Goal: Task Accomplishment & Management: Manage account settings

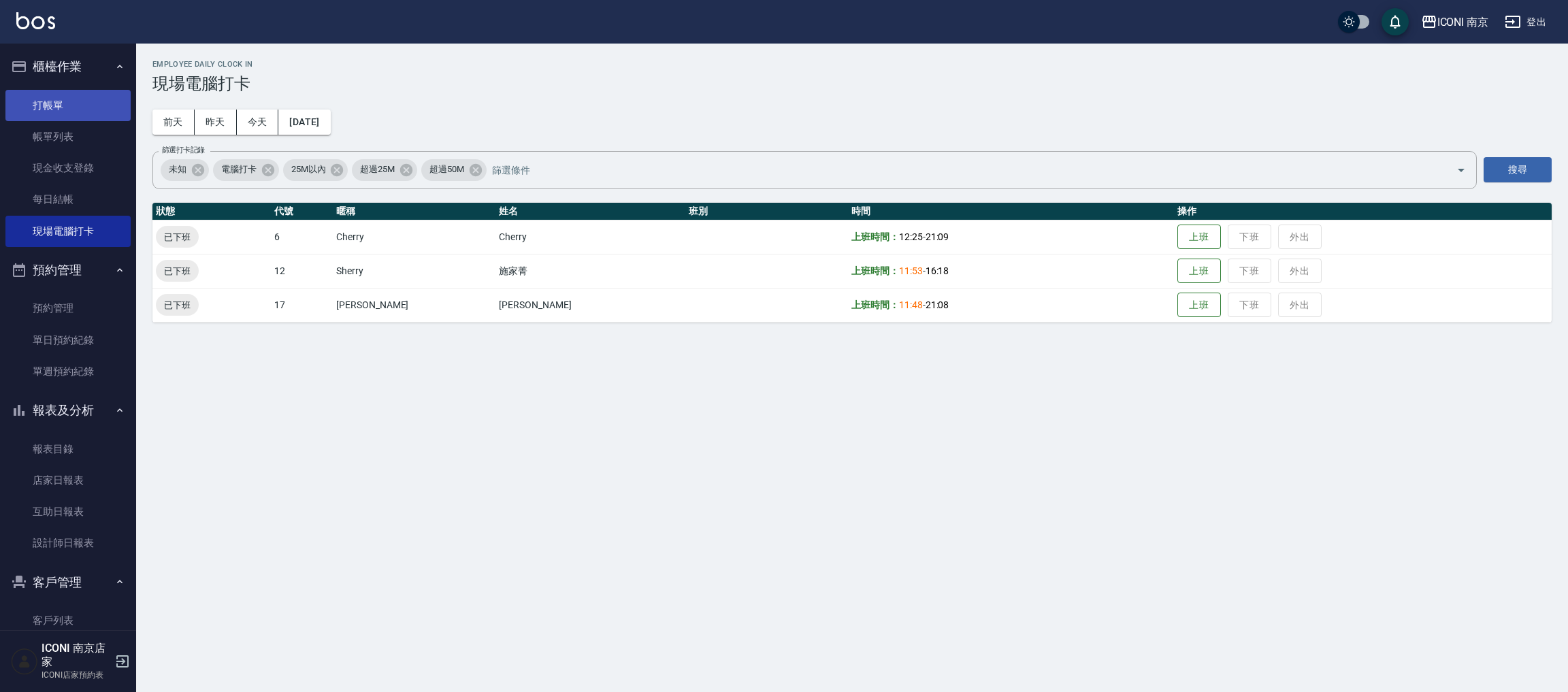
click at [78, 110] on link "打帳單" at bounding box center [68, 105] width 125 height 31
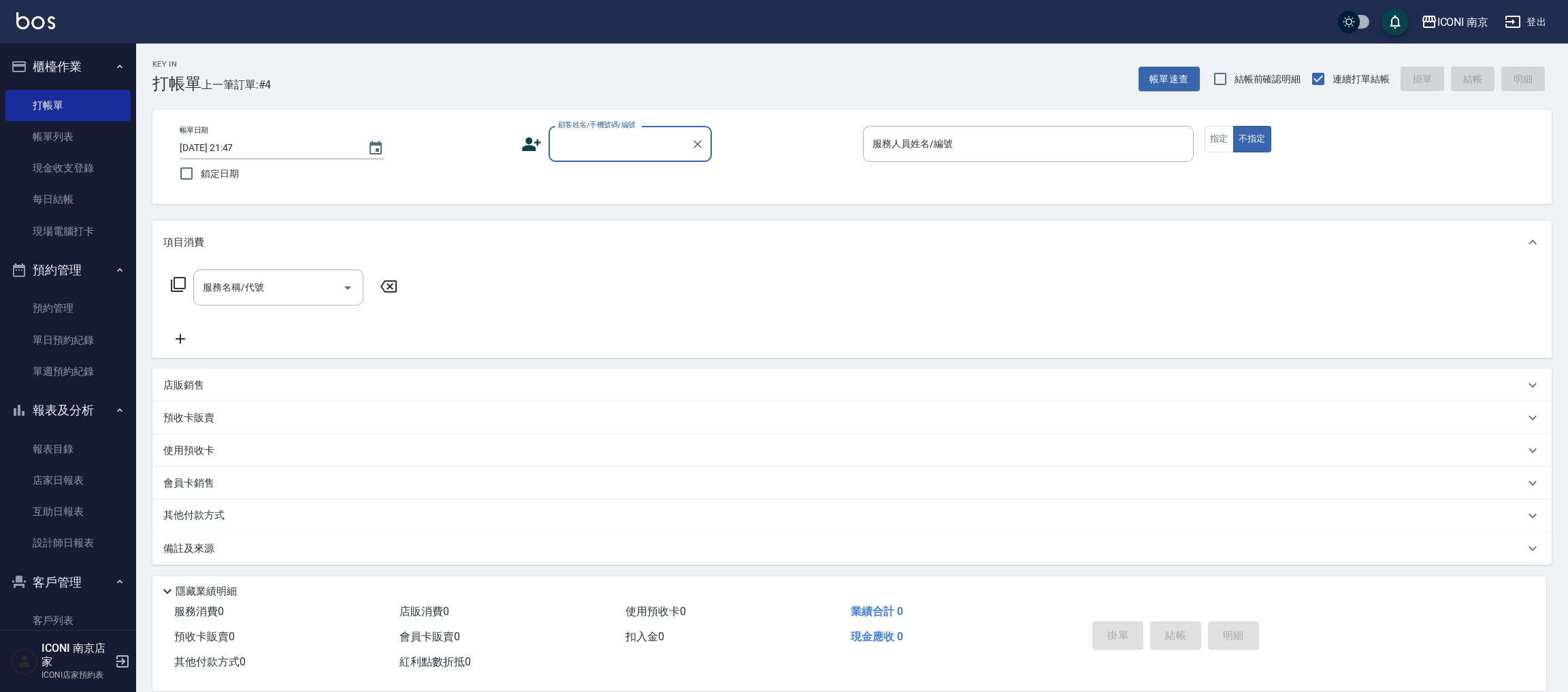
type input "9"
click at [586, 179] on li "新增 "0909345532"" at bounding box center [630, 179] width 163 height 23
type input "0909345532"
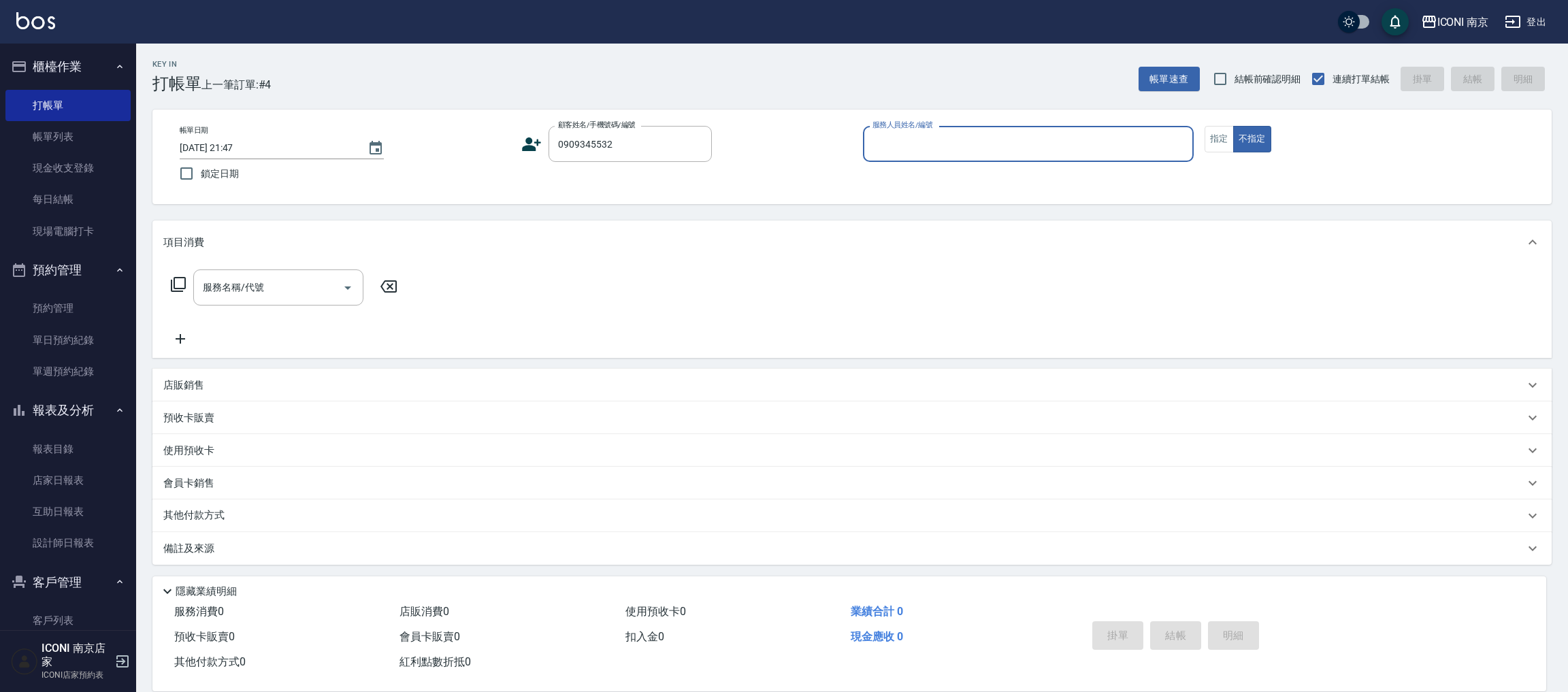
click at [537, 146] on icon at bounding box center [531, 144] width 21 height 21
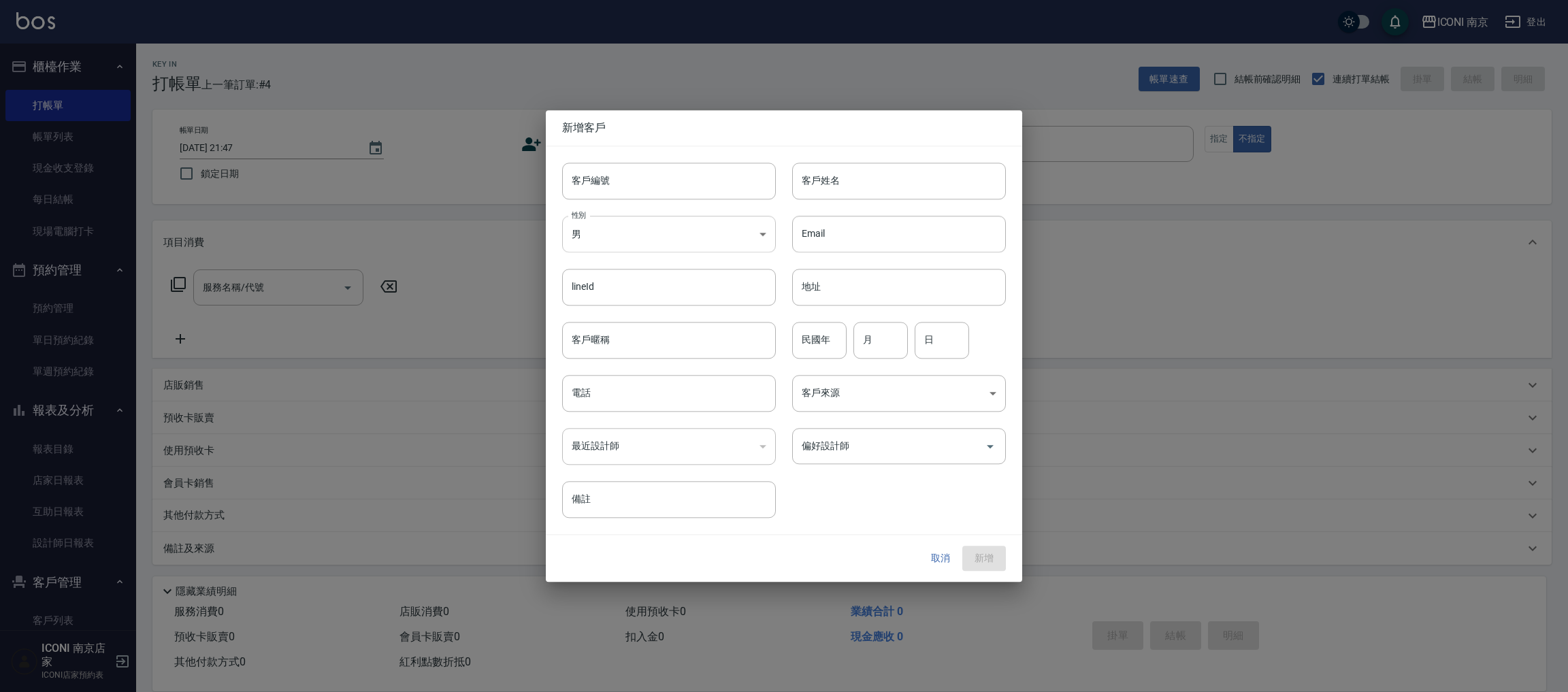
type input "0909345532"
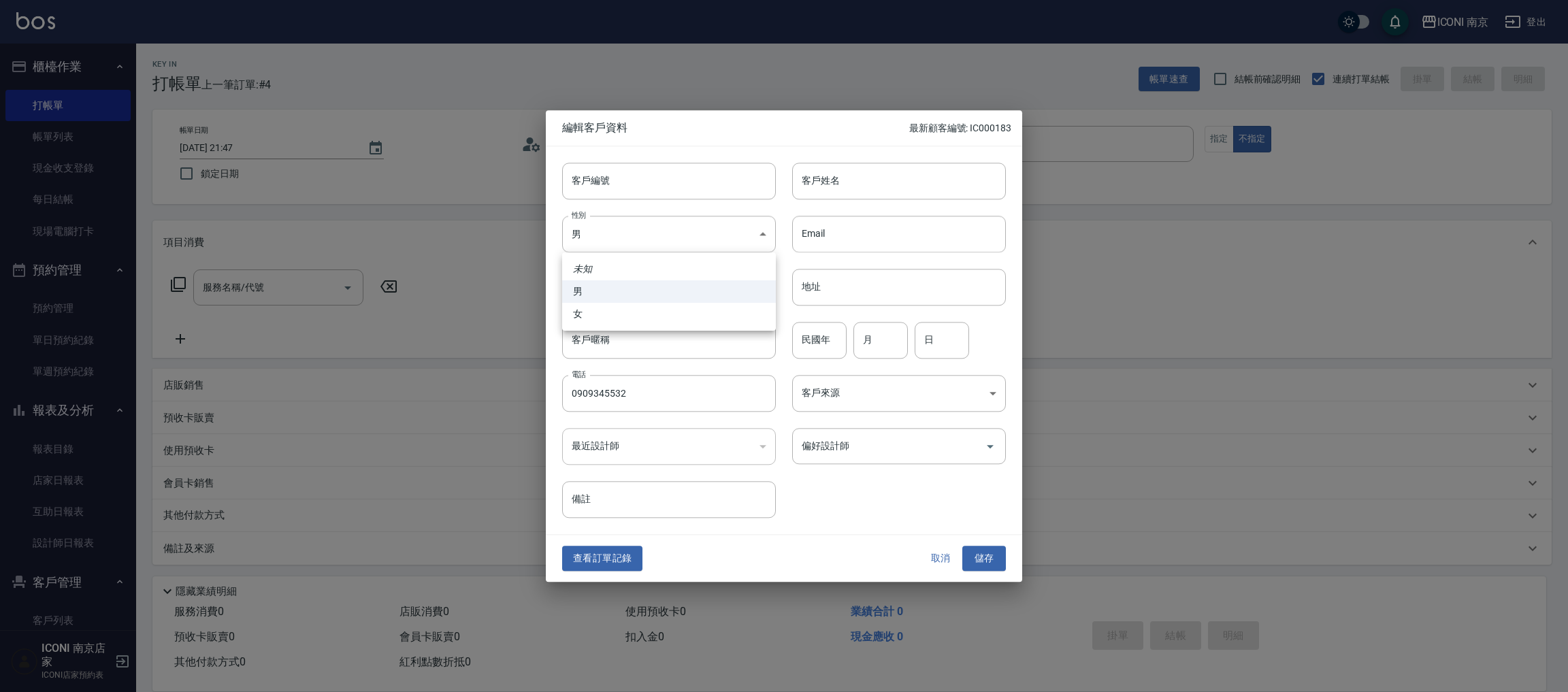
click at [581, 224] on body "ICONI 南京 登出 櫃檯作業 打帳單 帳單列表 現金收支登錄 每日結帳 現場電腦打卡 預約管理 預約管理 單日預約紀錄 單週預約紀錄 報表及分析 報表目錄…" at bounding box center [784, 346] width 1568 height 693
click at [591, 303] on li "女" at bounding box center [668, 314] width 214 height 23
type input "FEMALE"
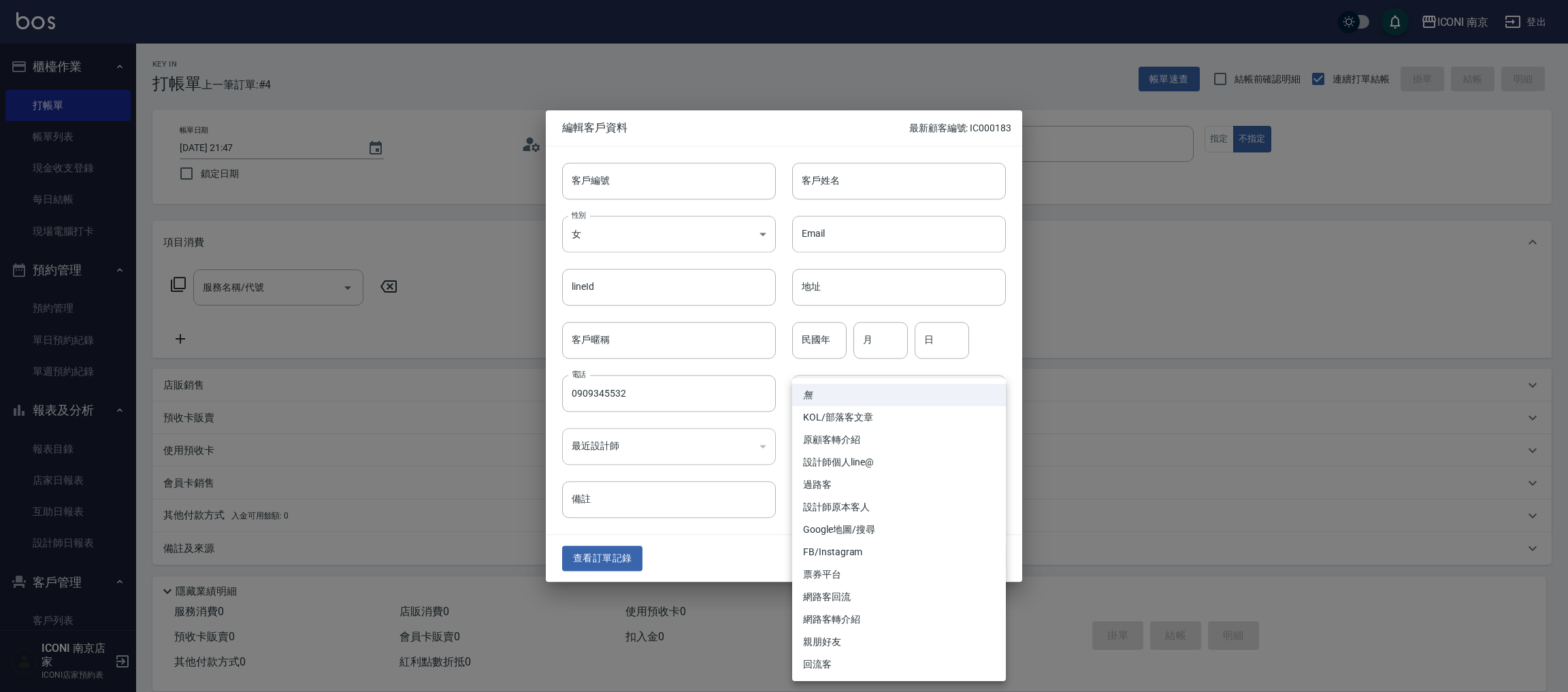
click at [878, 392] on body "ICONI 南京 登出 櫃檯作業 打帳單 帳單列表 現金收支登錄 每日結帳 現場電腦打卡 預約管理 預約管理 單日預約紀錄 單週預約紀錄 報表及分析 報表目錄…" at bounding box center [784, 346] width 1568 height 693
click at [868, 485] on li "過路客" at bounding box center [899, 485] width 214 height 23
type input "過路客"
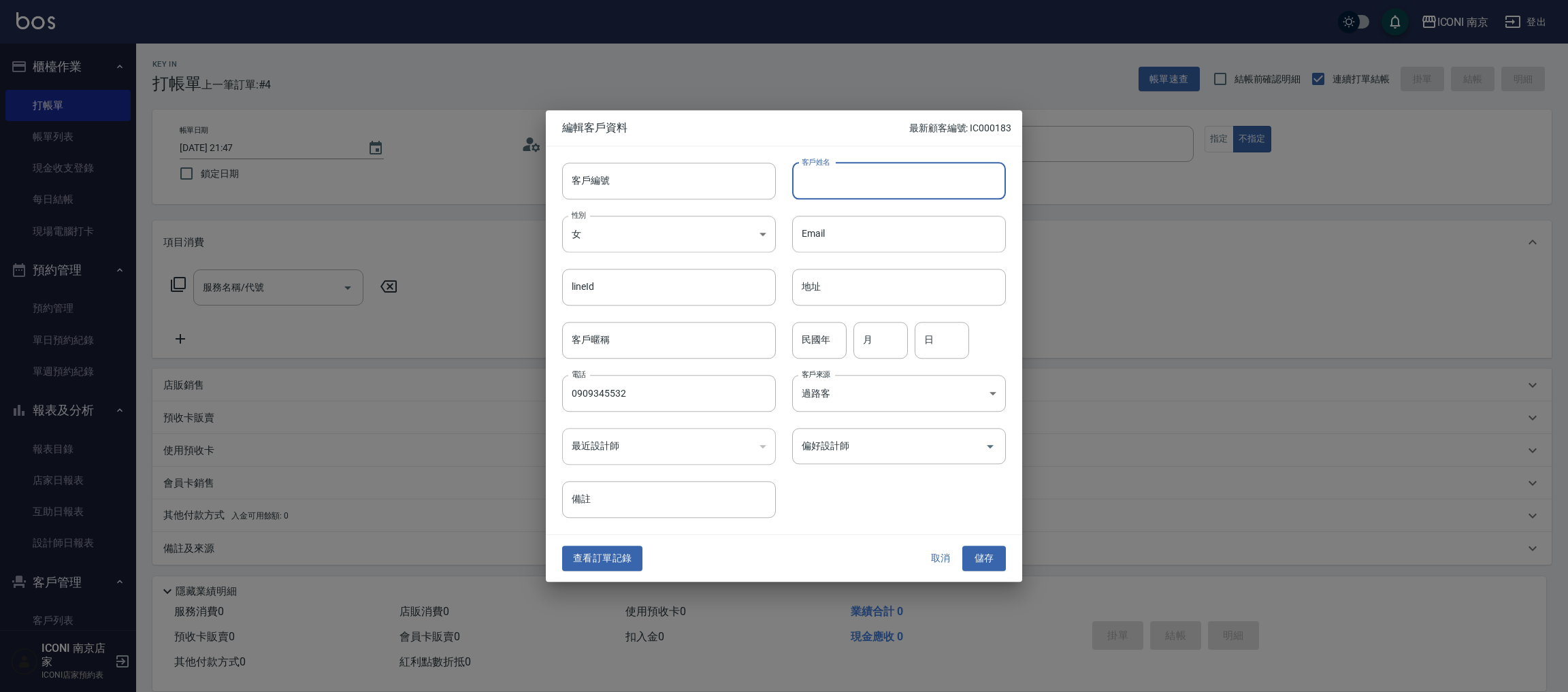
click at [855, 167] on input "客戶姓名" at bounding box center [899, 181] width 214 height 37
type input "＿"
type input "eui"
click at [981, 559] on button "儲存" at bounding box center [983, 559] width 43 height 25
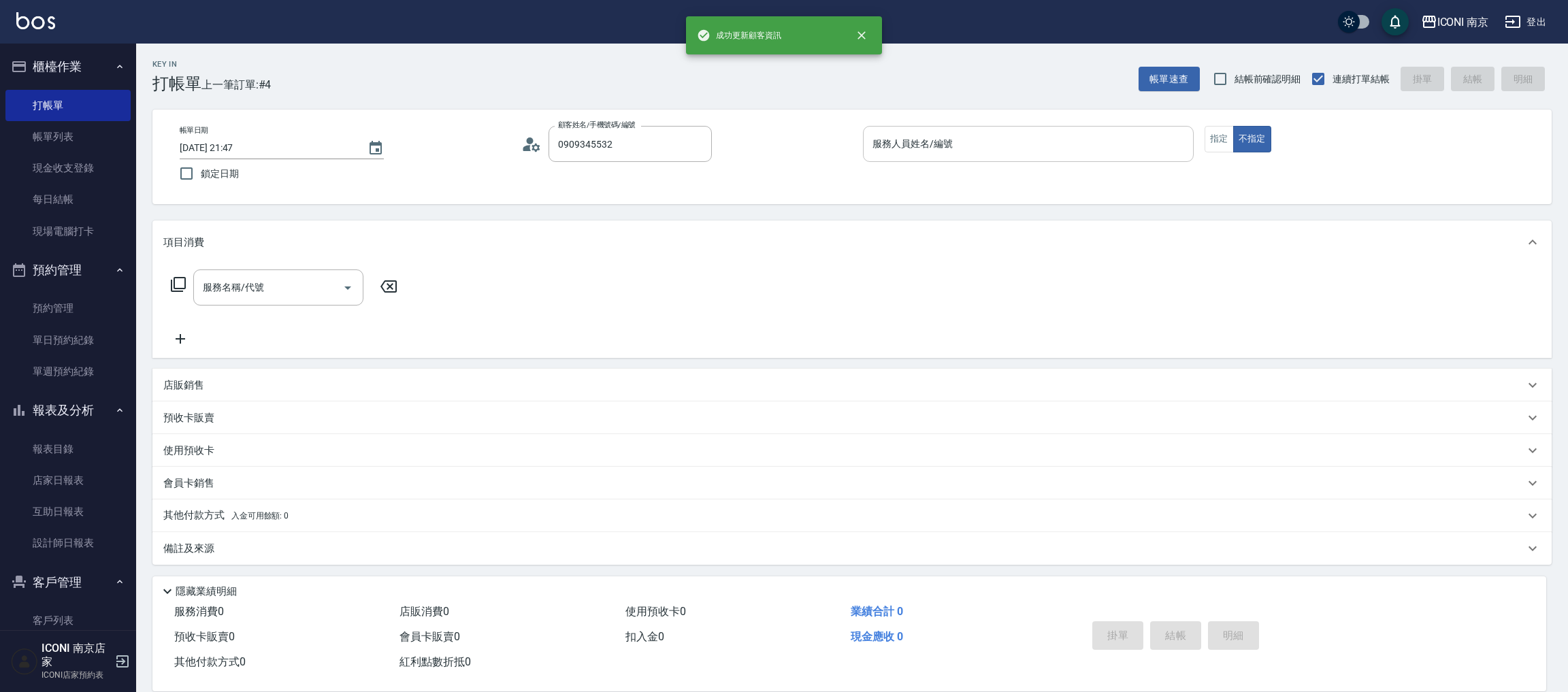
click at [1062, 132] on input "服務人員姓名/編號" at bounding box center [1028, 144] width 319 height 24
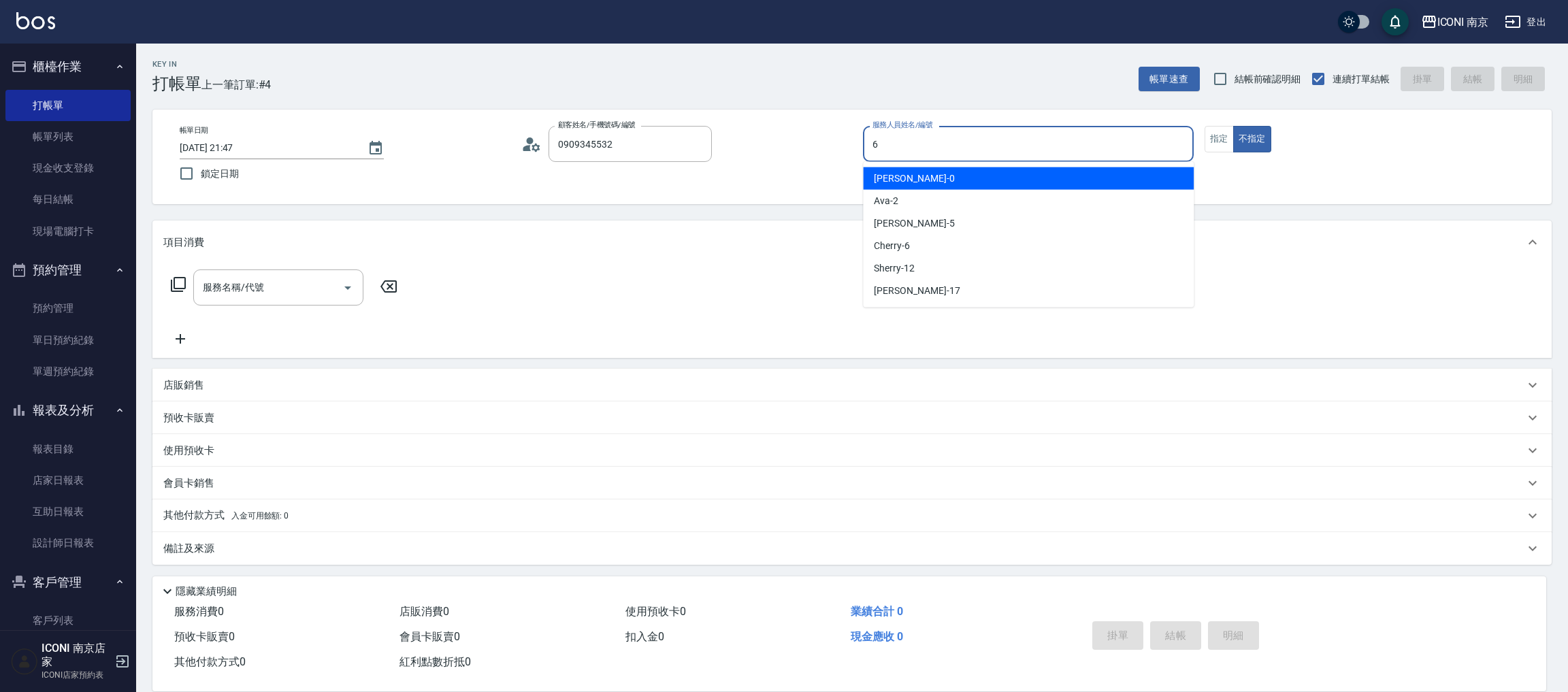
type input "Cherry-6"
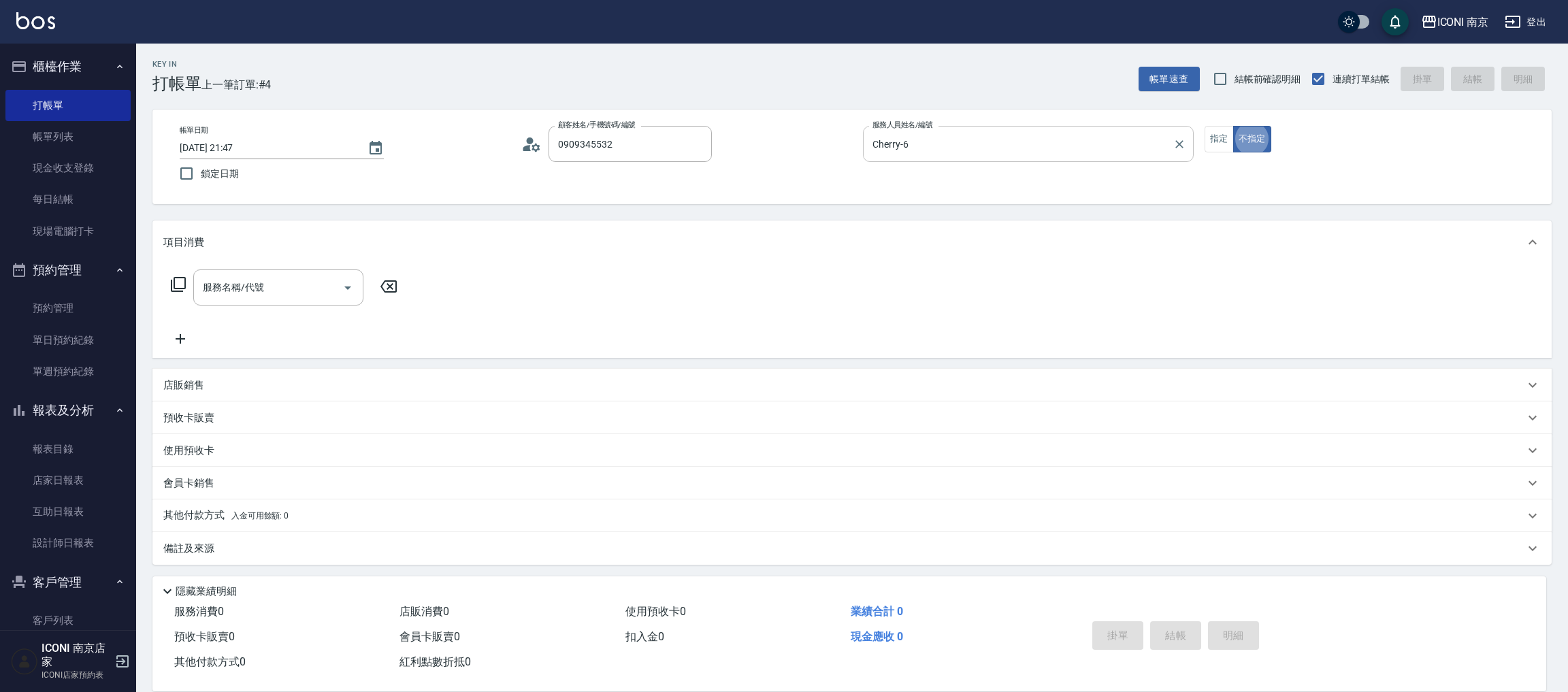
type button "false"
click at [222, 286] on div "服務名稱/代號 服務名稱/代號" at bounding box center [278, 287] width 170 height 36
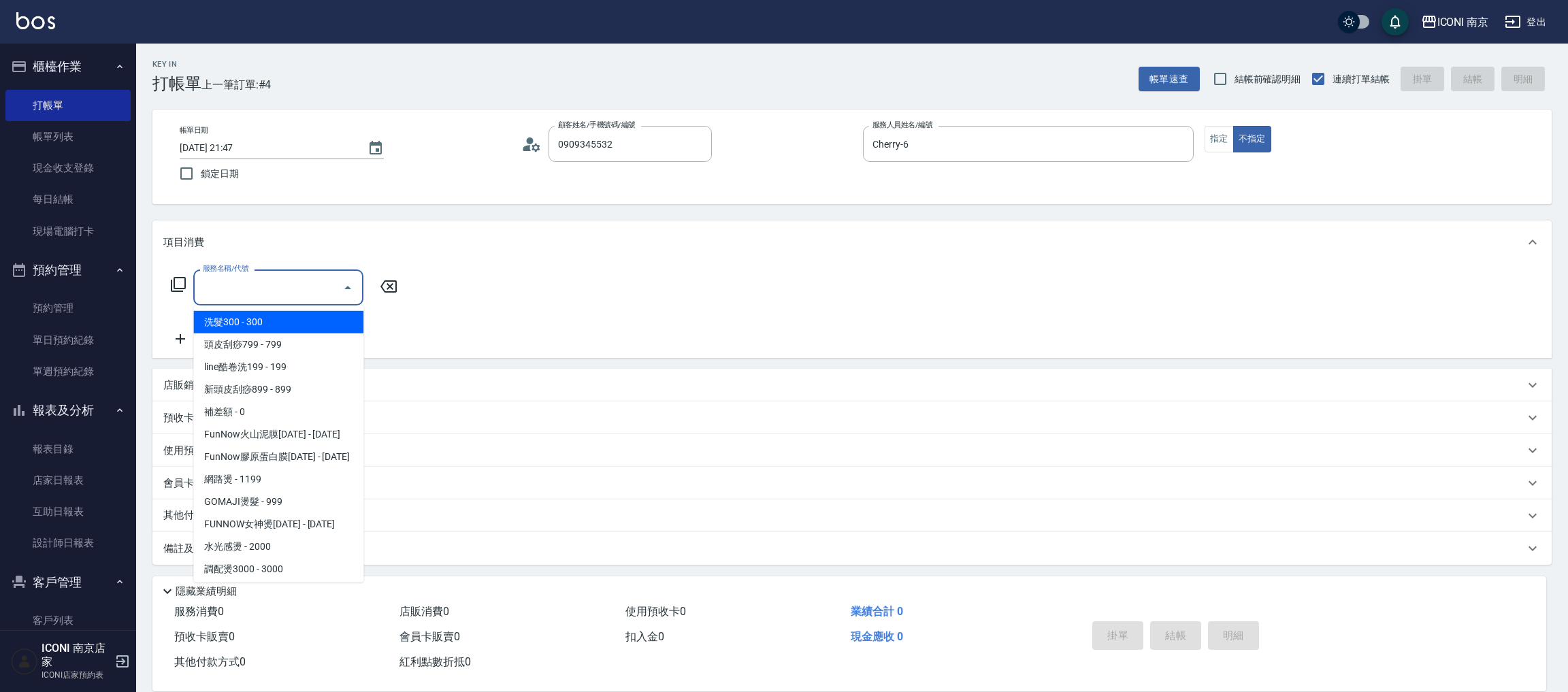
drag, startPoint x: 251, startPoint y: 325, endPoint x: 332, endPoint y: 307, distance: 83.0
click at [252, 325] on span "洗髮300 - 300" at bounding box center [278, 322] width 170 height 23
type input "洗髮300(102)"
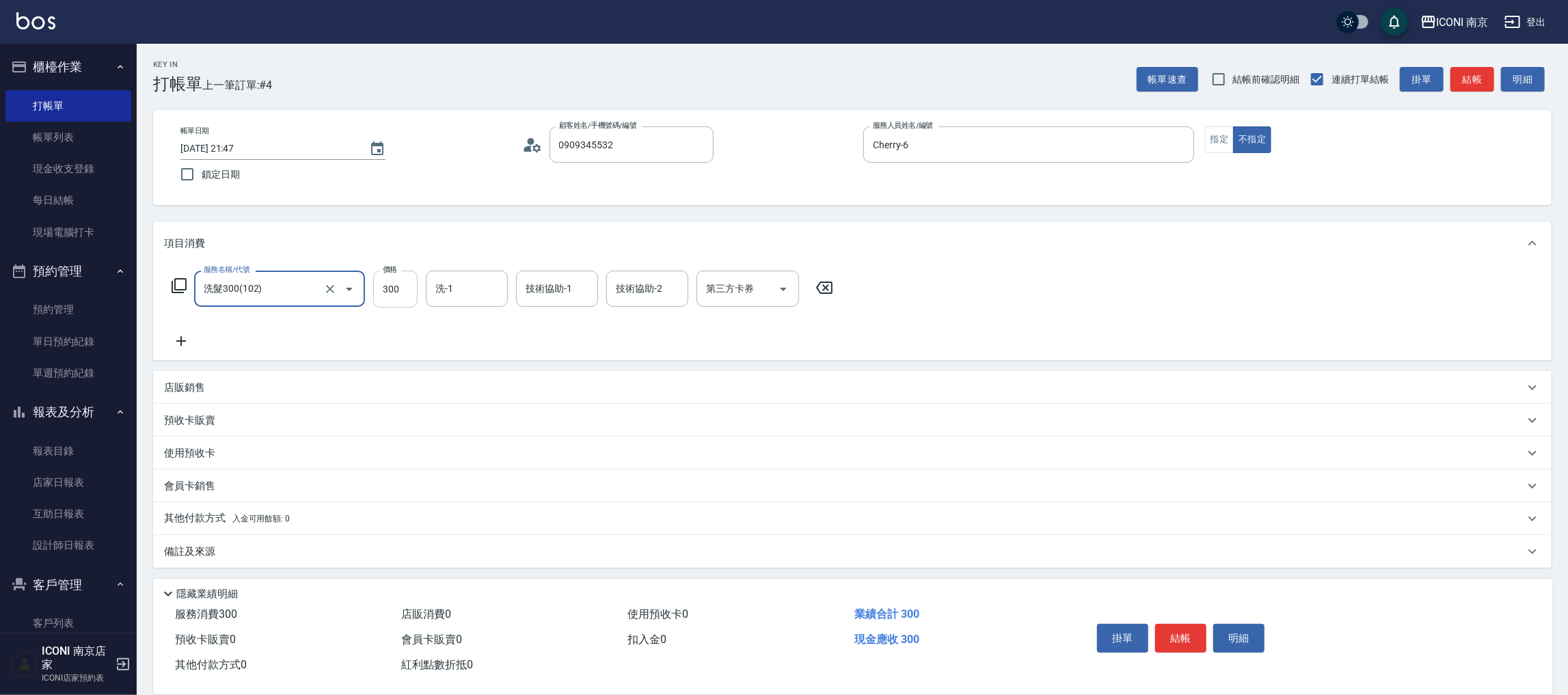
click at [417, 296] on input "300" at bounding box center [396, 289] width 44 height 37
type input "500"
type input "Sherry-12"
click at [497, 290] on icon "Clear" at bounding box center [493, 289] width 14 height 14
click at [474, 290] on input "洗-1" at bounding box center [467, 288] width 70 height 24
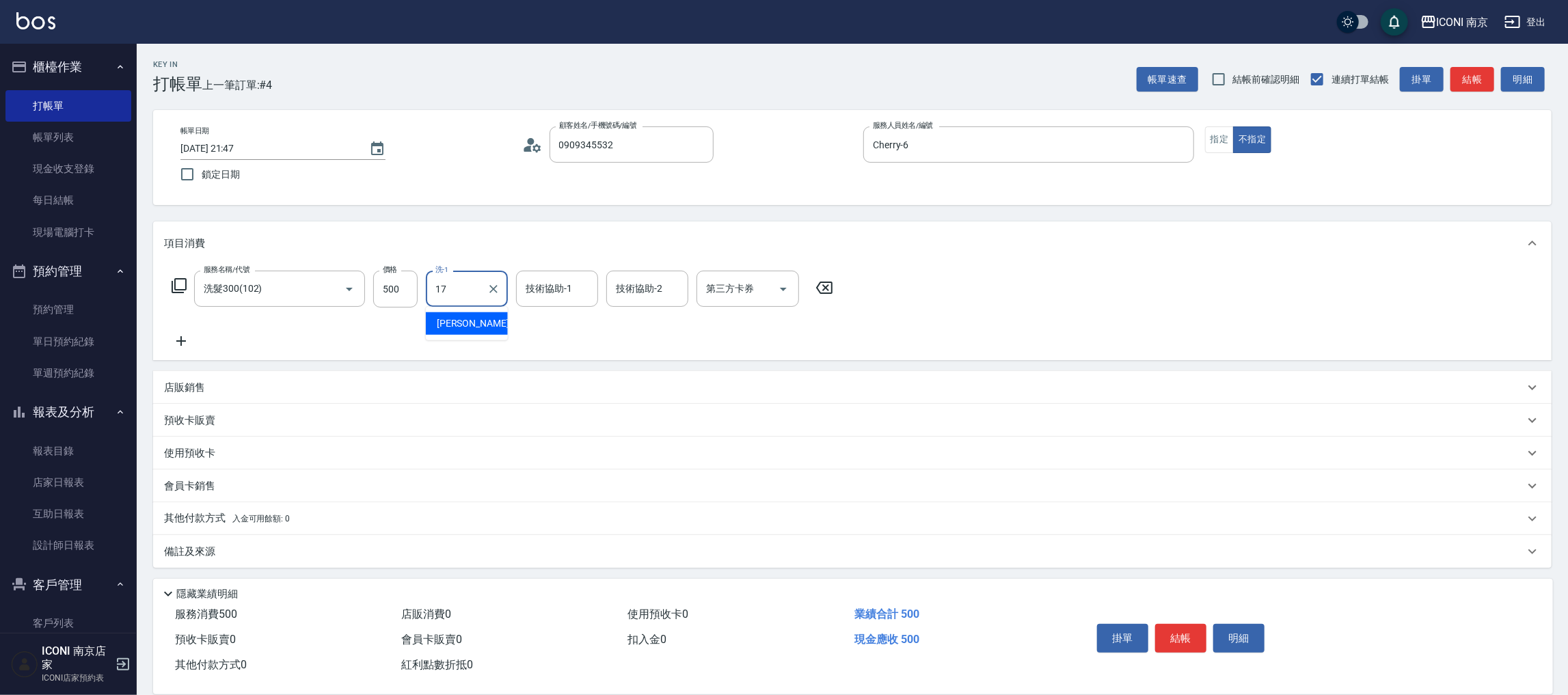
type input "Nina-17"
click at [286, 546] on div "備註及來源" at bounding box center [844, 551] width 1360 height 15
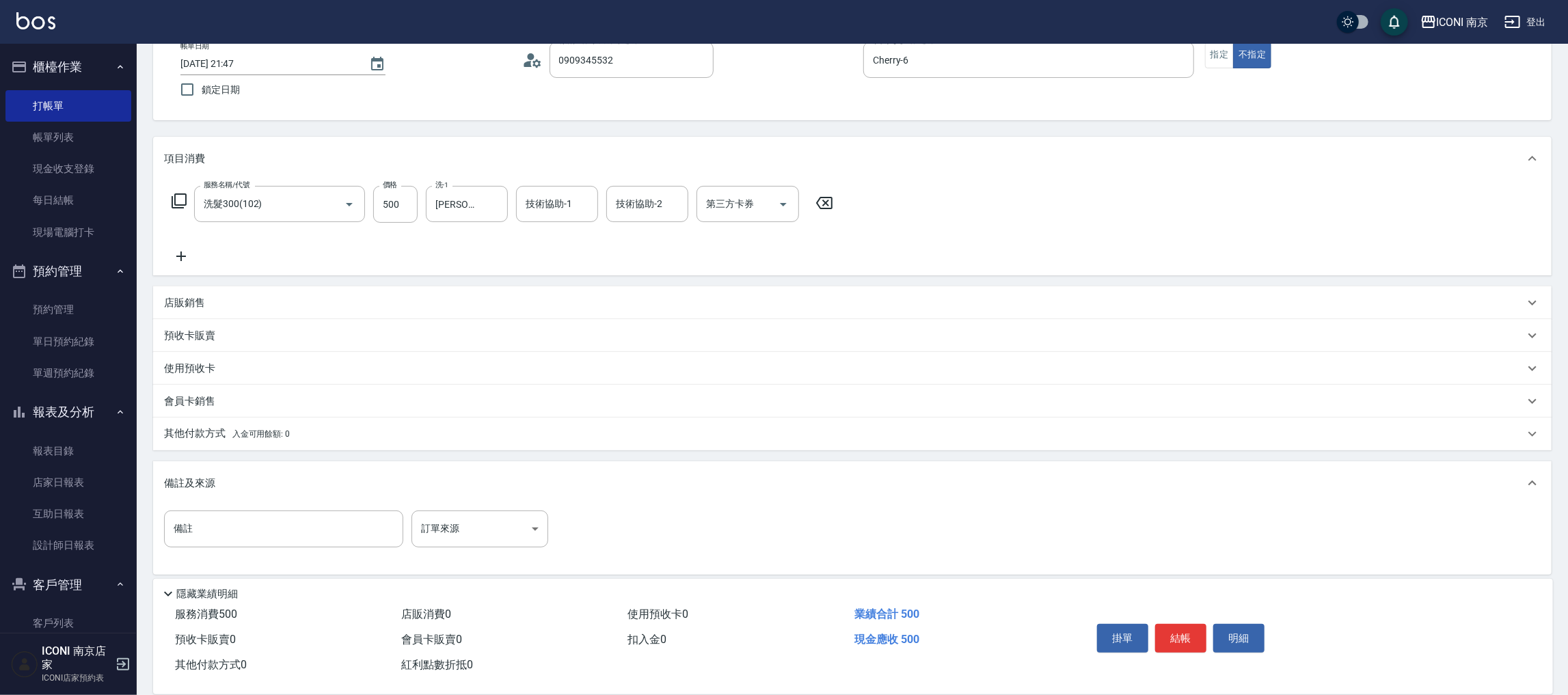
scroll to position [88, 0]
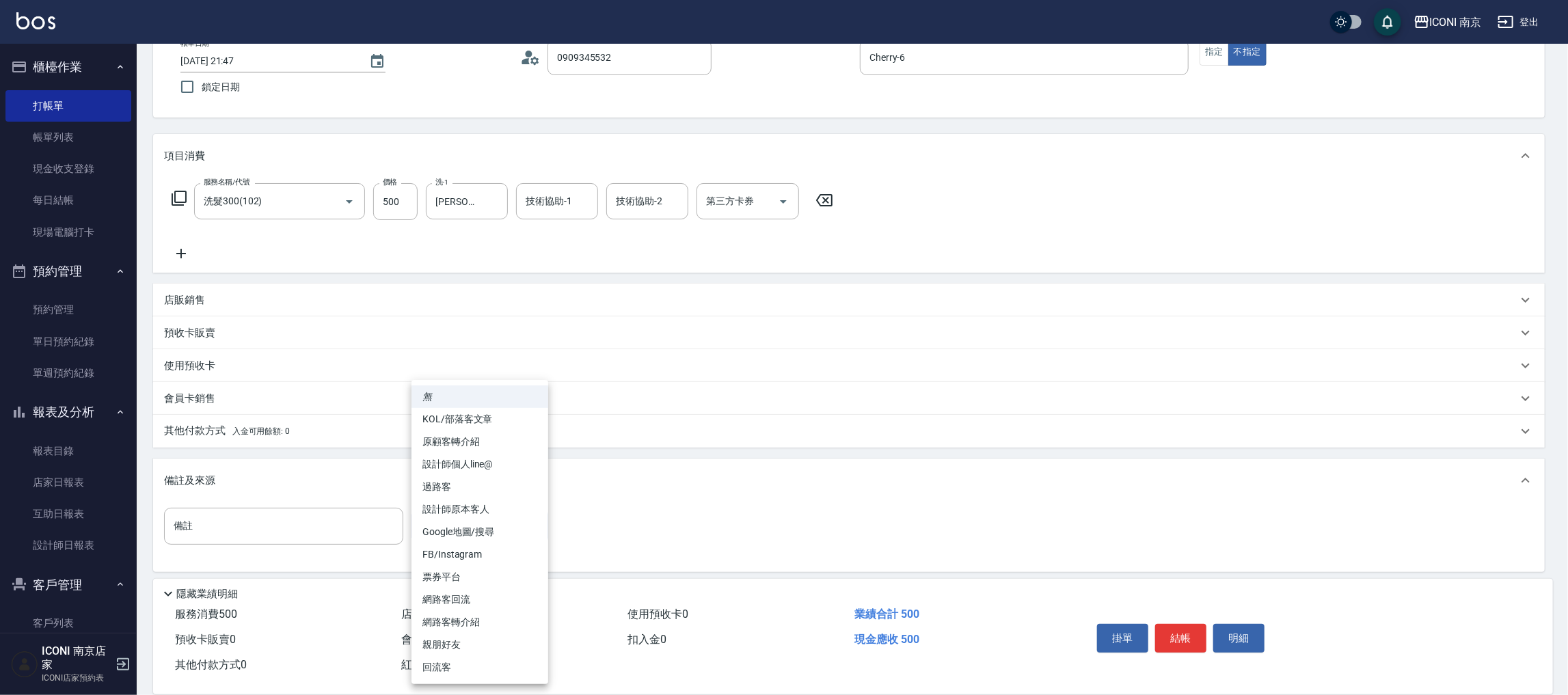
click at [497, 514] on body "ICONI 南京 登出 櫃檯作業 打帳單 帳單列表 現金收支登錄 每日結帳 現場電腦打卡 預約管理 預約管理 單日預約紀錄 單週預約紀錄 報表及分析 報表目錄…" at bounding box center [784, 306] width 1568 height 788
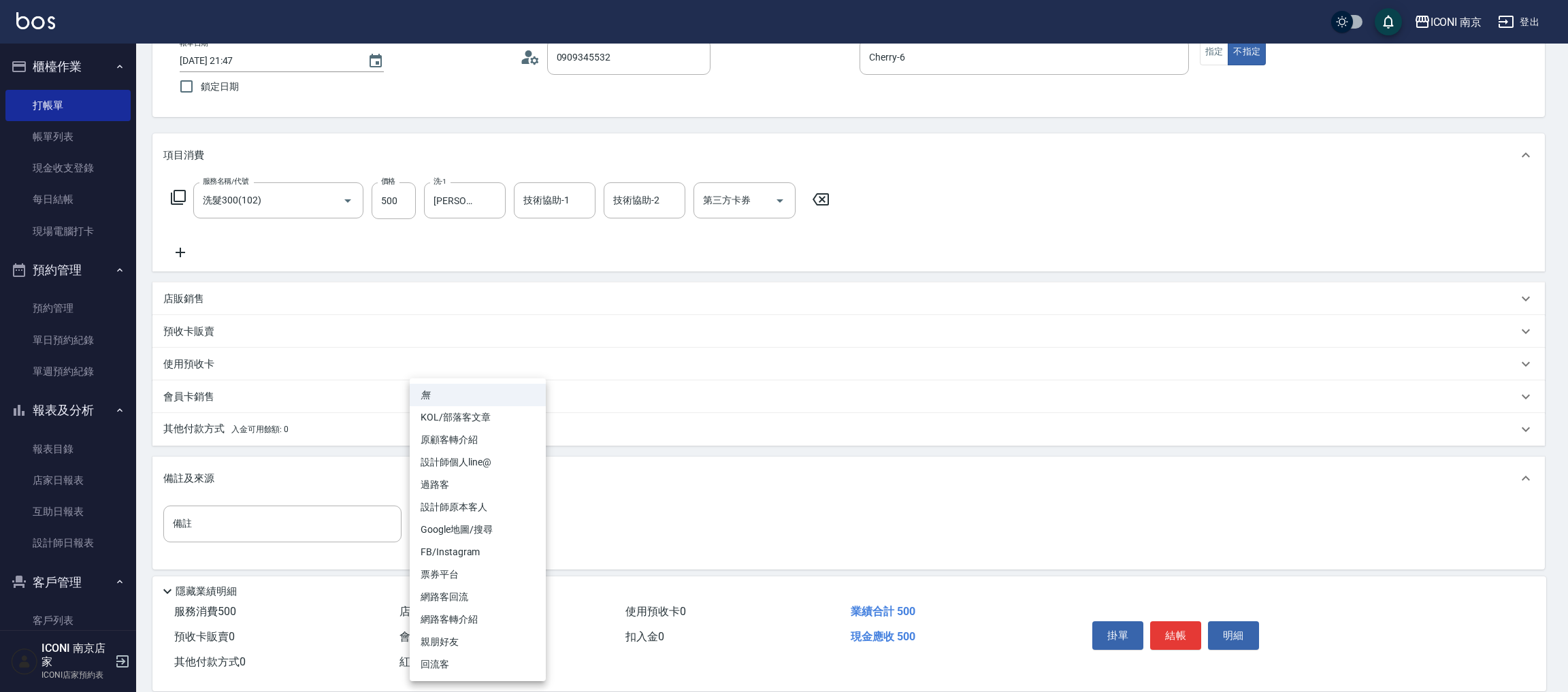
click at [471, 487] on li "過路客" at bounding box center [478, 485] width 136 height 23
type input "過路客"
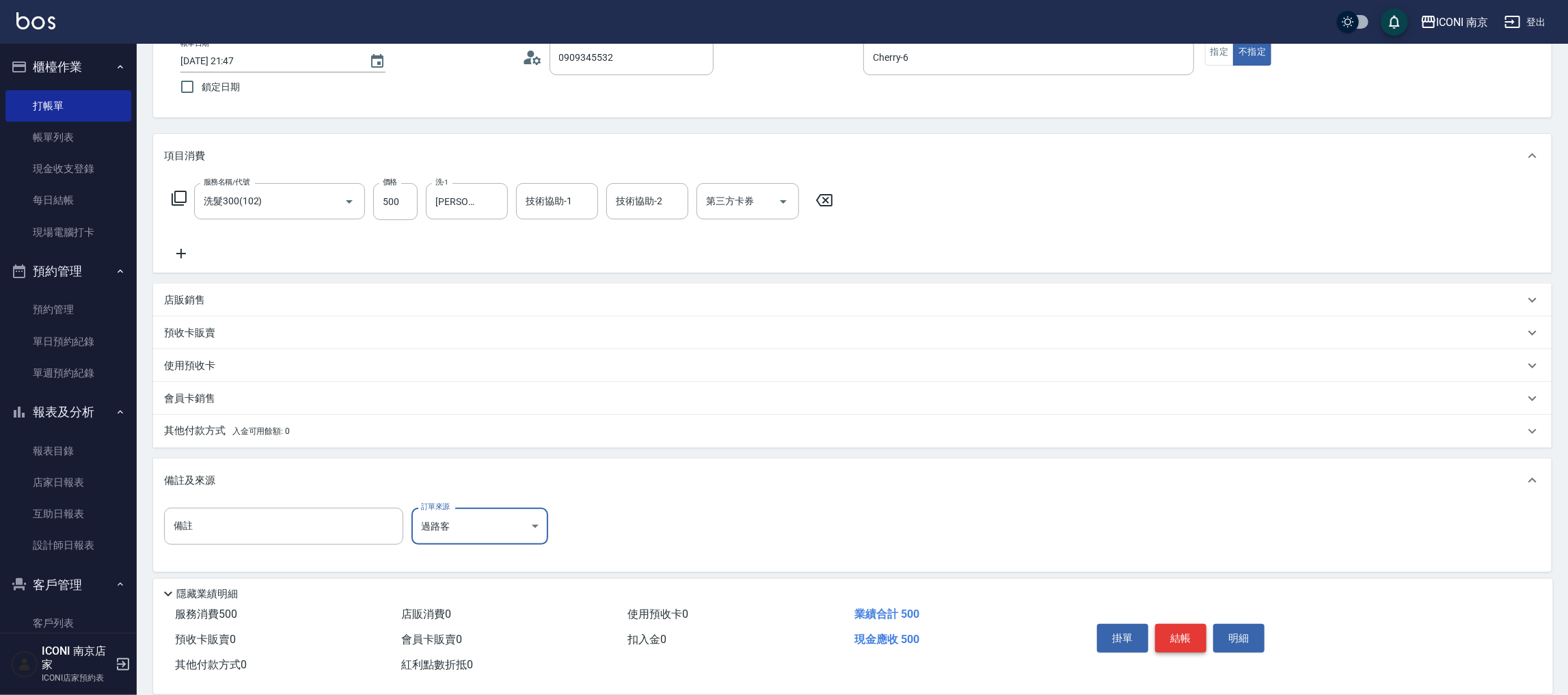
click at [1186, 631] on button "結帳" at bounding box center [1180, 638] width 51 height 29
type input "2025/09/26 21:48"
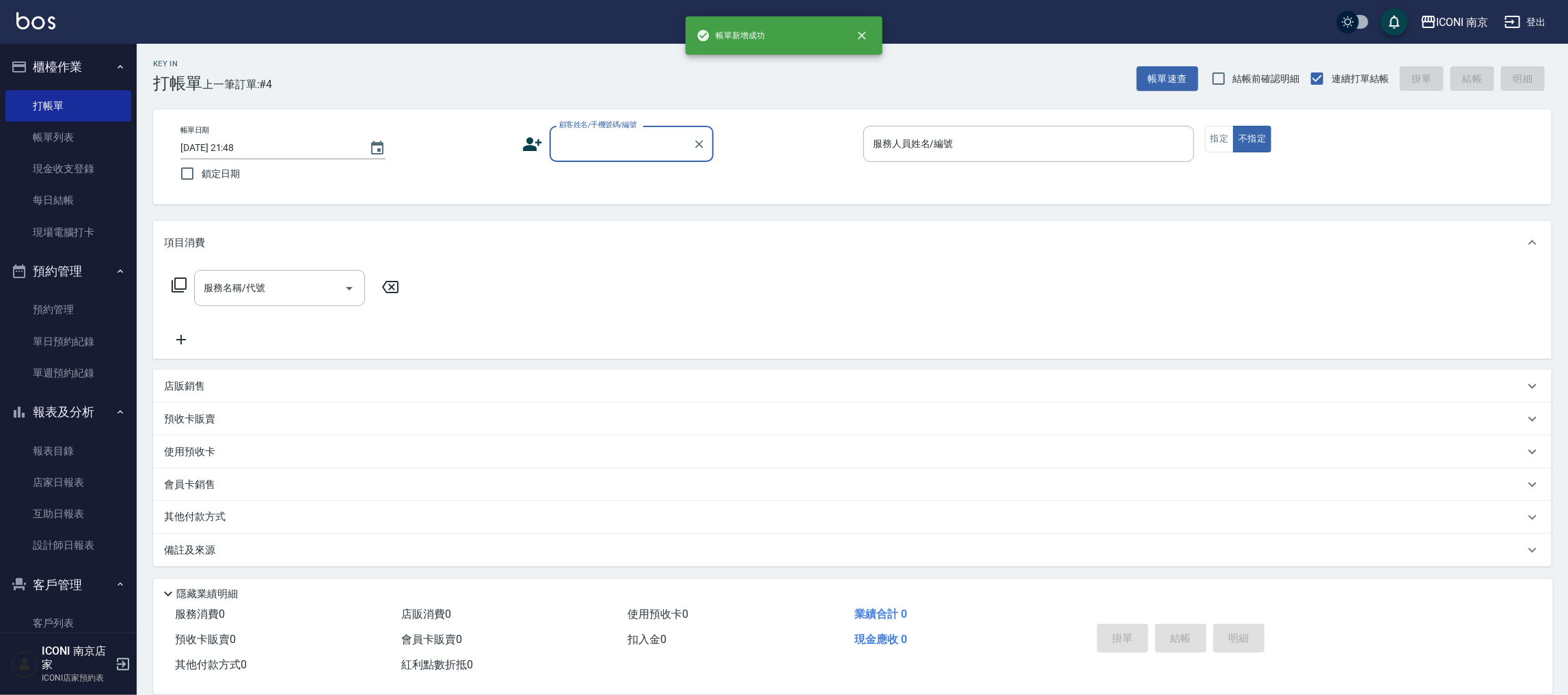
scroll to position [0, 0]
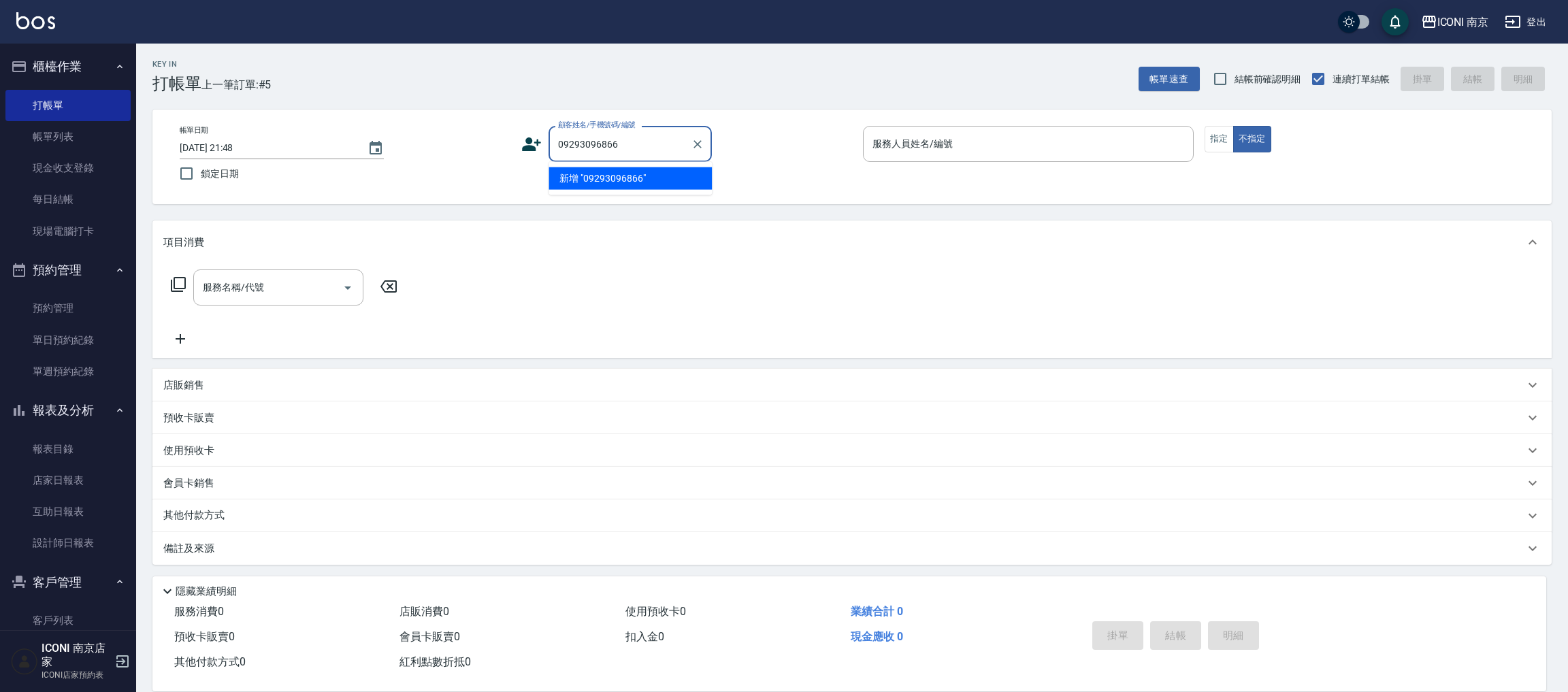
click at [646, 141] on input "09293096866" at bounding box center [620, 144] width 131 height 24
drag, startPoint x: 599, startPoint y: 181, endPoint x: 590, endPoint y: 175, distance: 10.8
click at [598, 181] on li "新增 "0929309866"" at bounding box center [630, 179] width 163 height 23
type input "0929309866"
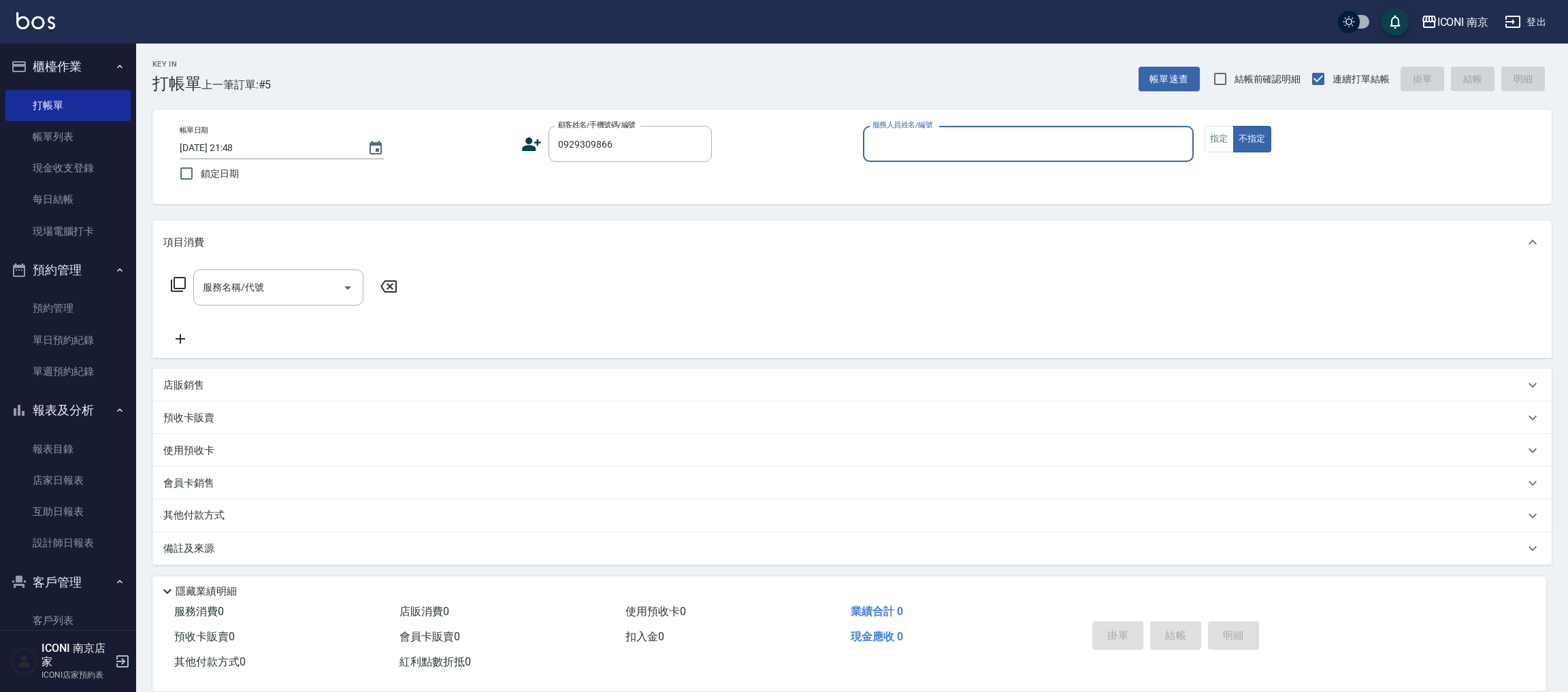
click at [534, 143] on icon at bounding box center [531, 144] width 21 height 21
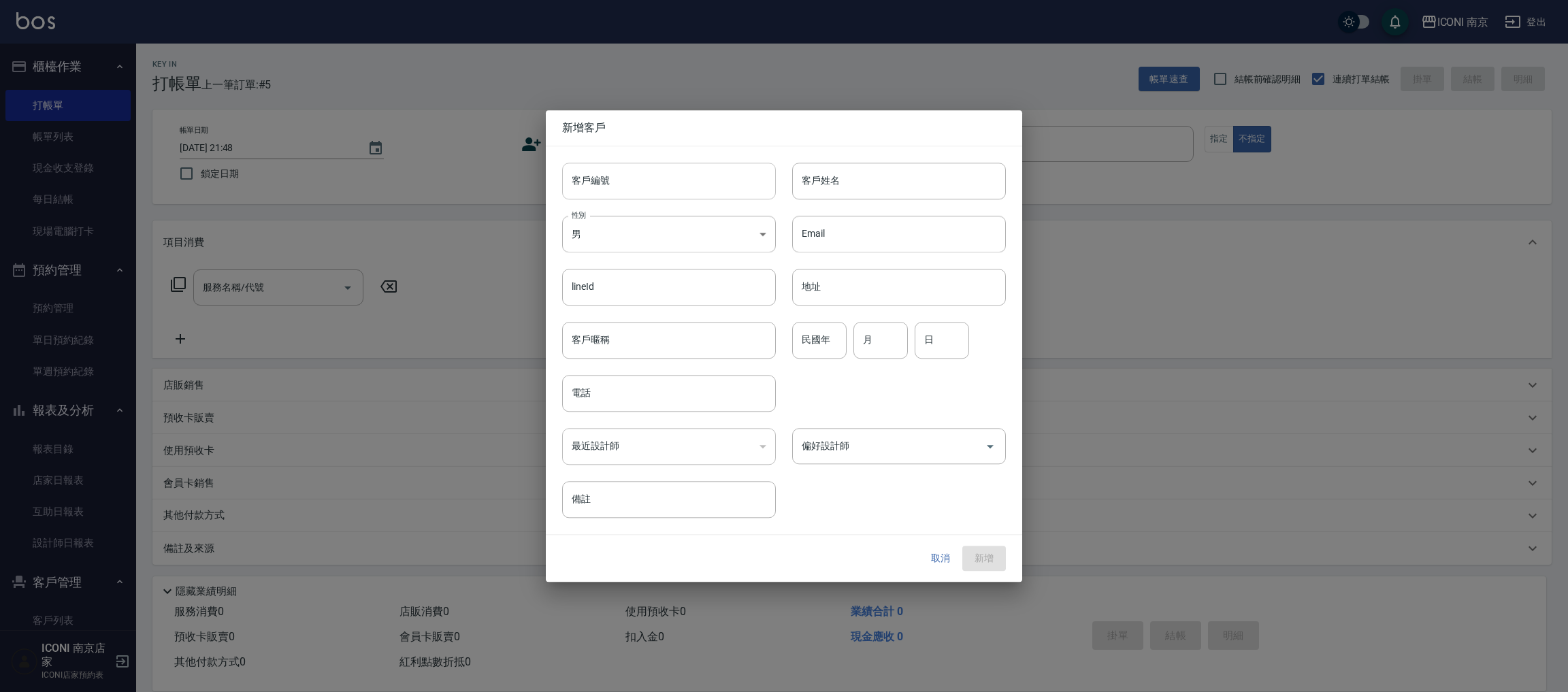
type input "0929309866"
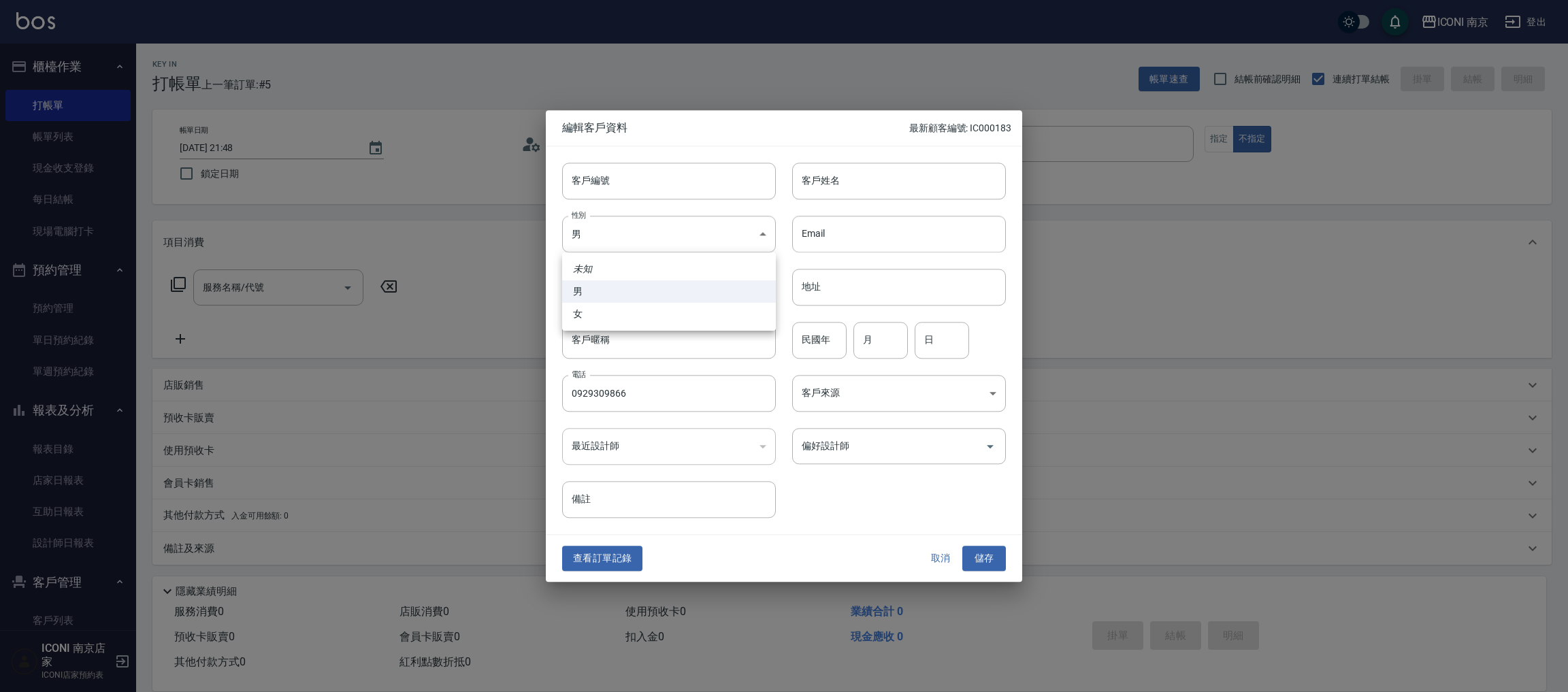
click at [608, 247] on body "ICONI 南京 登出 櫃檯作業 打帳單 帳單列表 現金收支登錄 每日結帳 現場電腦打卡 預約管理 預約管理 單日預約紀錄 單週預約紀錄 報表及分析 報表目錄…" at bounding box center [784, 346] width 1568 height 693
click at [611, 307] on li "女" at bounding box center [668, 314] width 214 height 23
type input "FEMALE"
click at [806, 342] on input "民國年" at bounding box center [820, 340] width 55 height 37
type input "88"
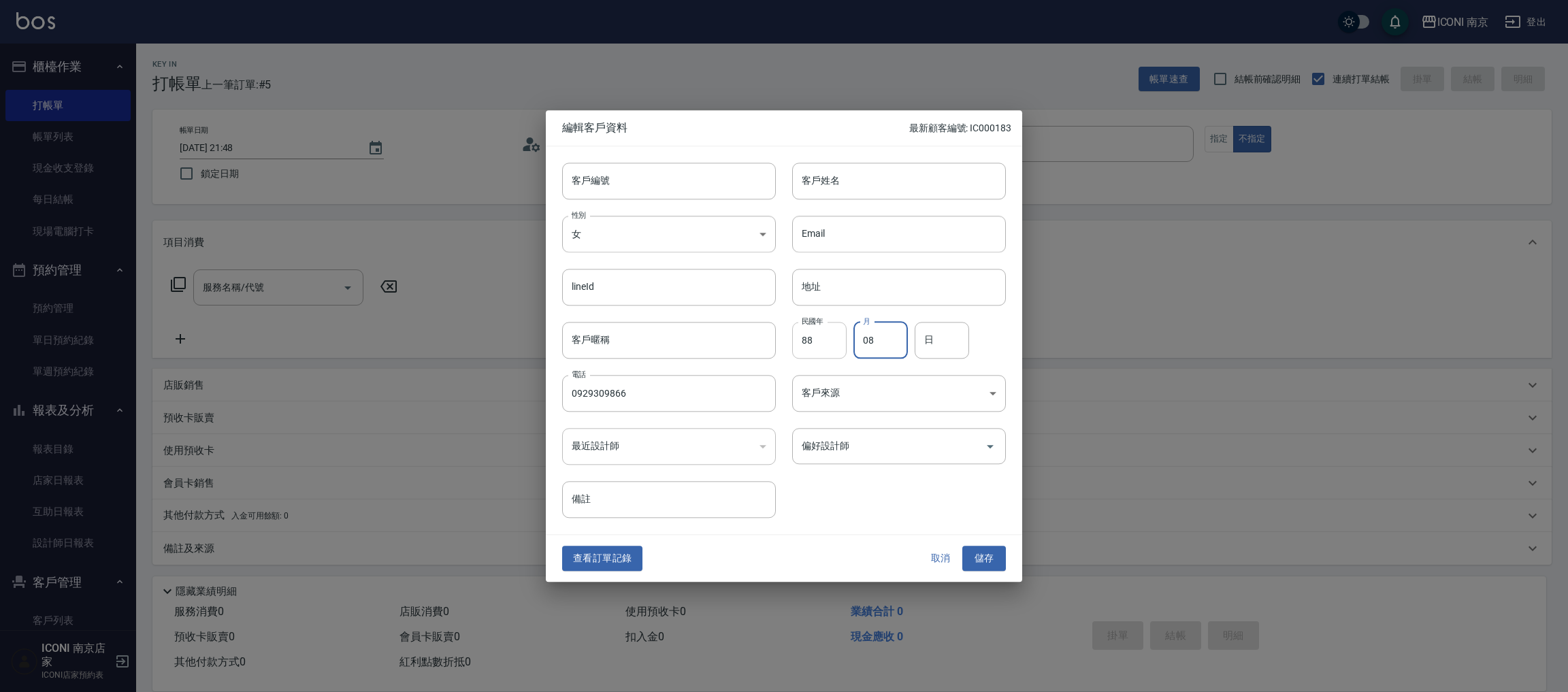
type input "08"
type input "25"
drag, startPoint x: 801, startPoint y: 205, endPoint x: 814, endPoint y: 189, distance: 20.6
click at [802, 202] on div "Email Email" at bounding box center [890, 226] width 230 height 53
click at [814, 189] on input "客戶姓名" at bounding box center [899, 181] width 214 height 37
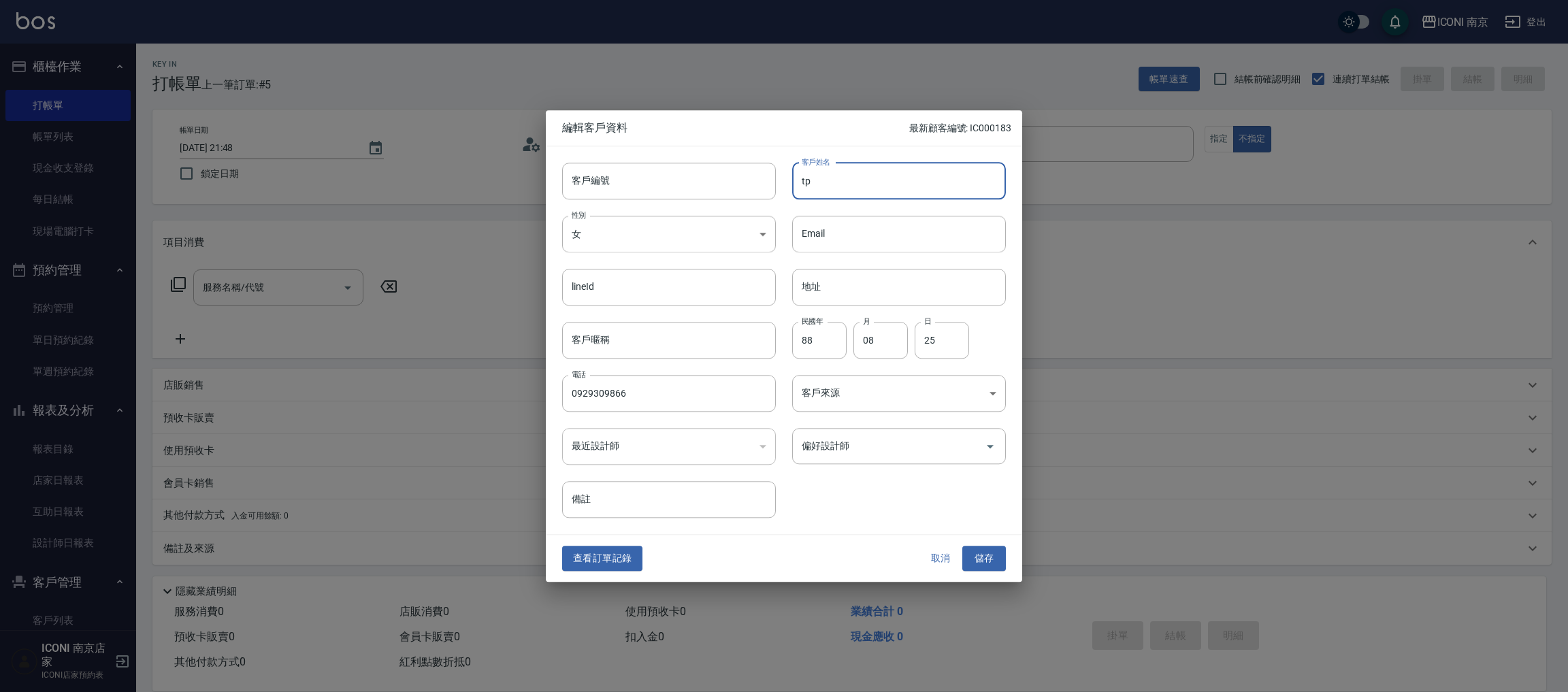
type input "t"
type input "陳孟學"
click at [884, 385] on body "ICONI 南京 登出 櫃檯作業 打帳單 帳單列表 現金收支登錄 每日結帳 現場電腦打卡 預約管理 預約管理 單日預約紀錄 單週預約紀錄 報表及分析 報表目錄…" at bounding box center [784, 346] width 1568 height 693
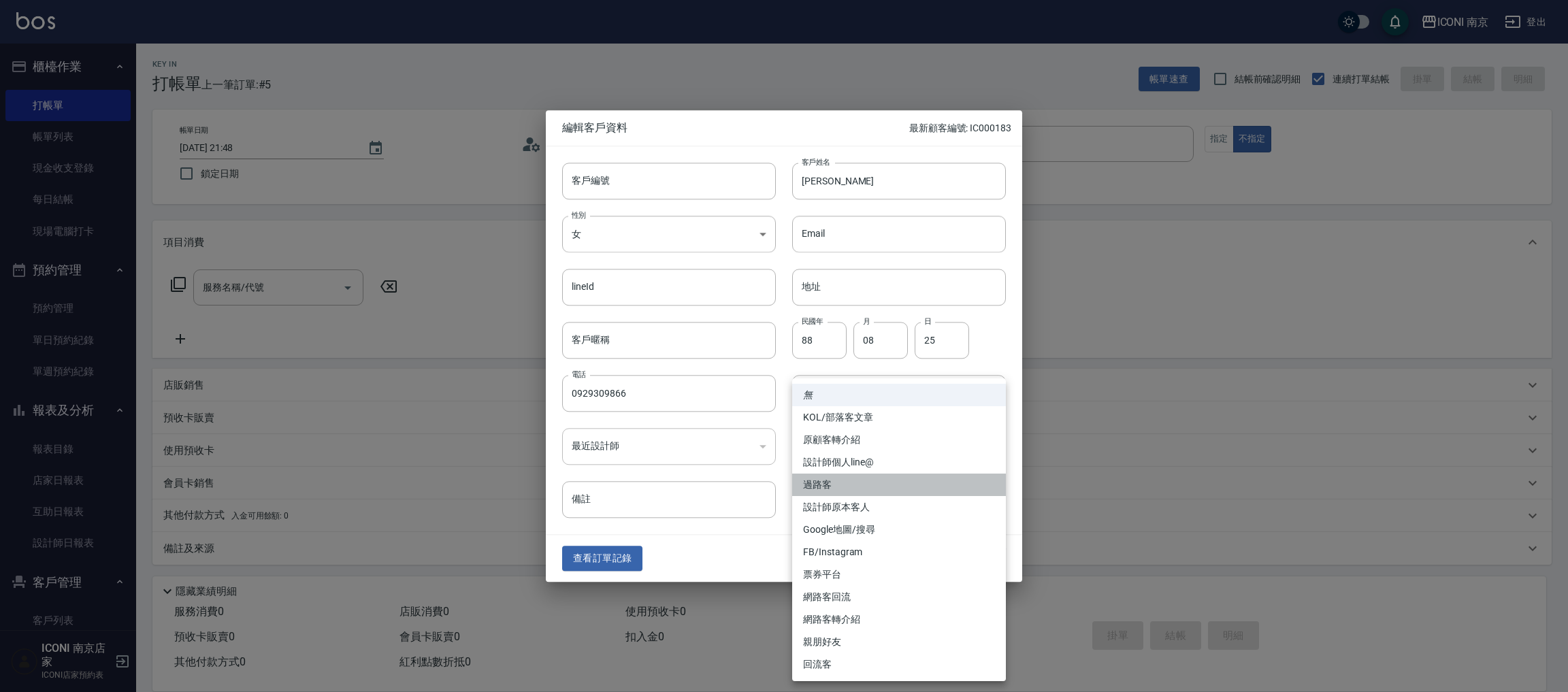
click at [871, 481] on li "過路客" at bounding box center [899, 485] width 214 height 23
type input "過路客"
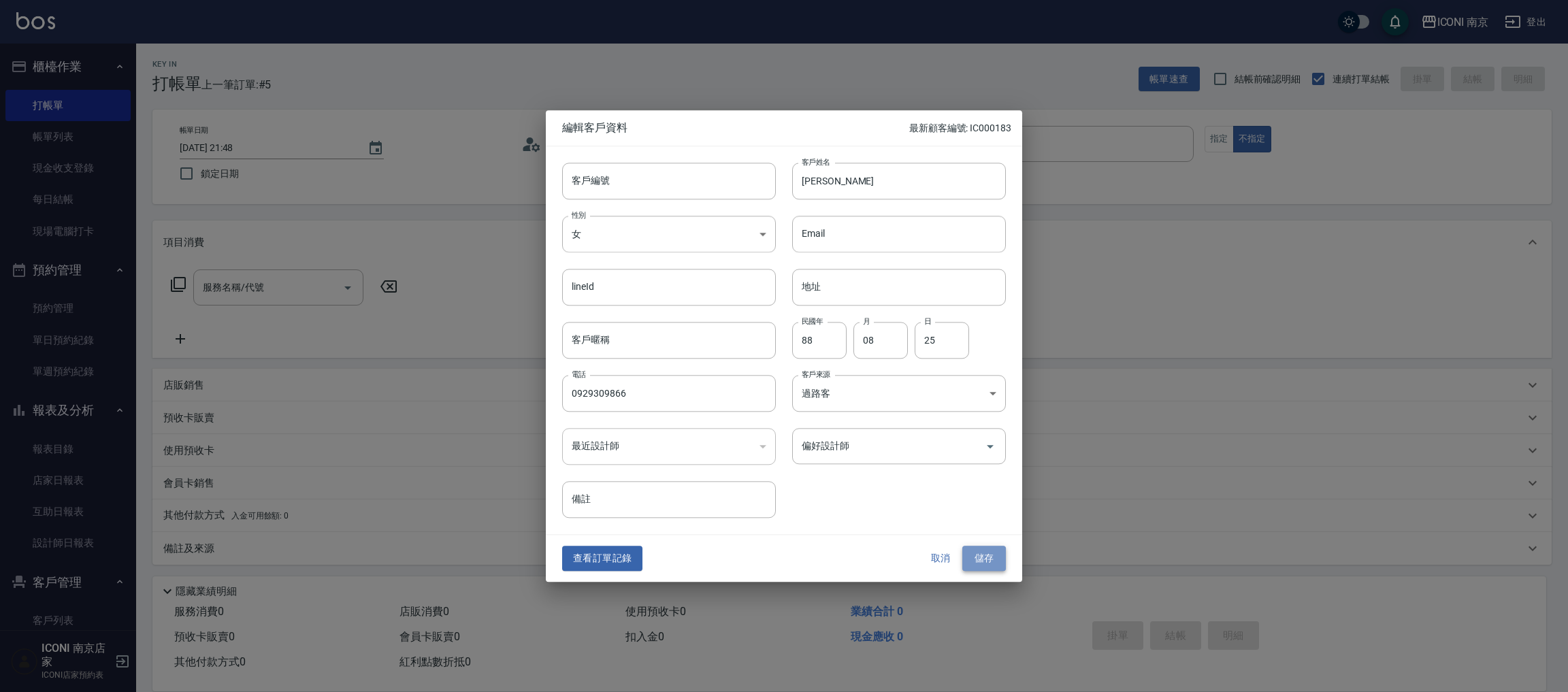
click at [994, 560] on button "儲存" at bounding box center [983, 559] width 43 height 25
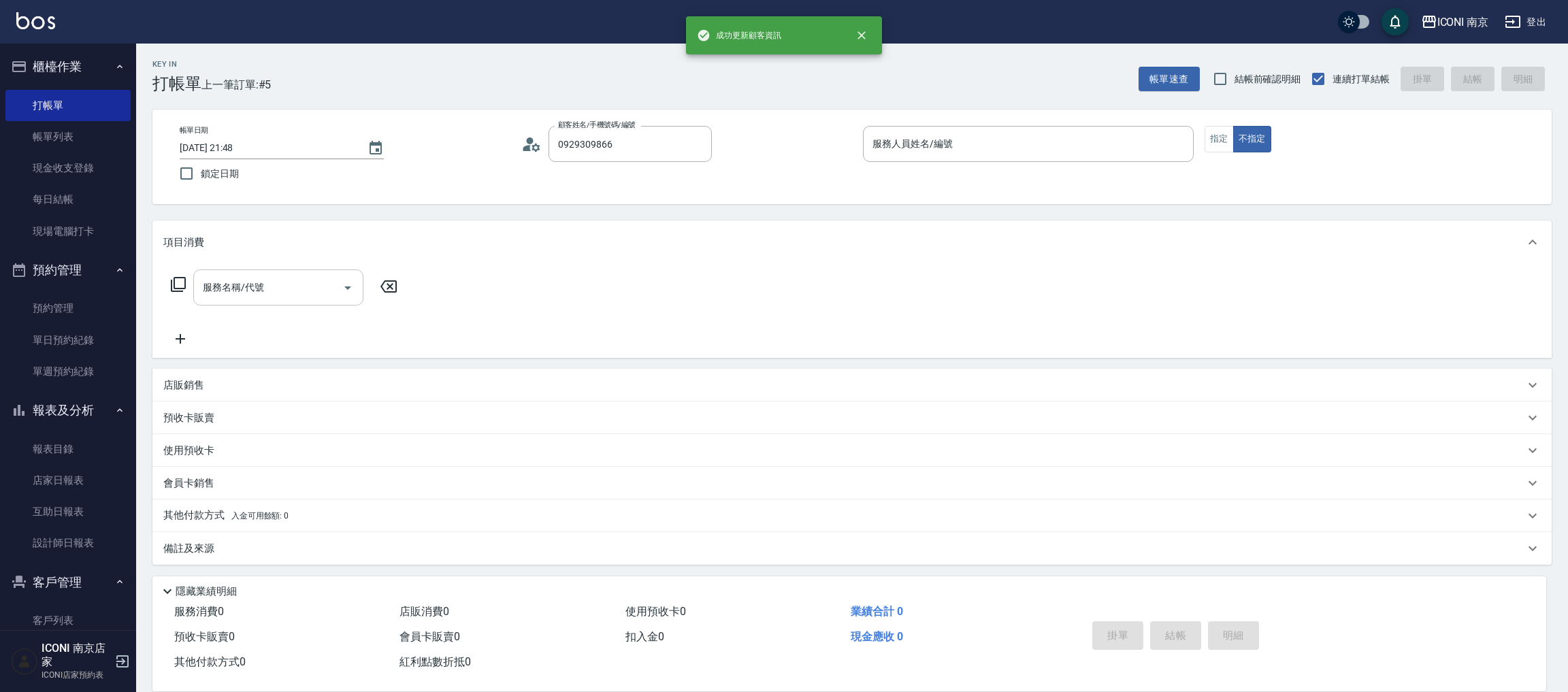
click at [303, 287] on input "服務名稱/代號" at bounding box center [268, 287] width 138 height 24
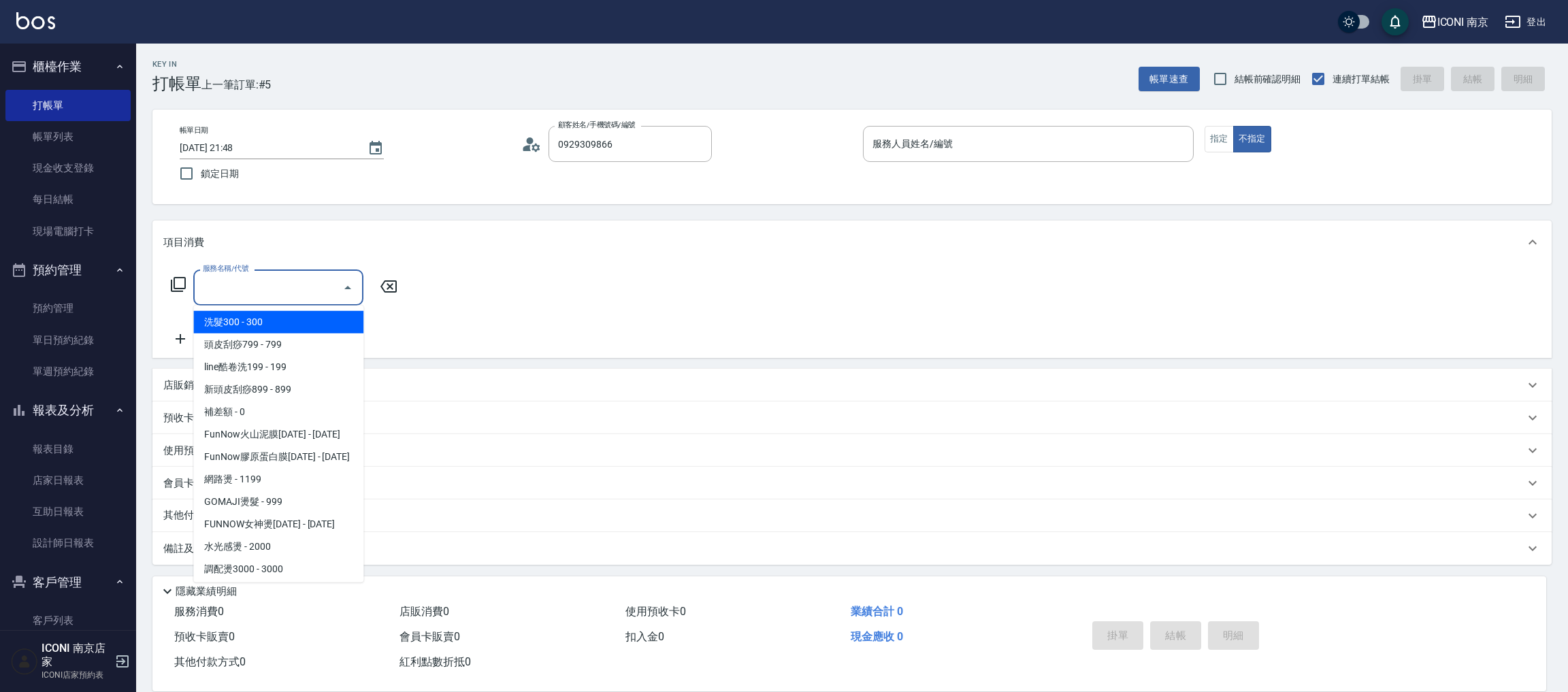
click at [293, 322] on span "洗髮300 - 300" at bounding box center [278, 322] width 170 height 23
type input "洗髮300(102)"
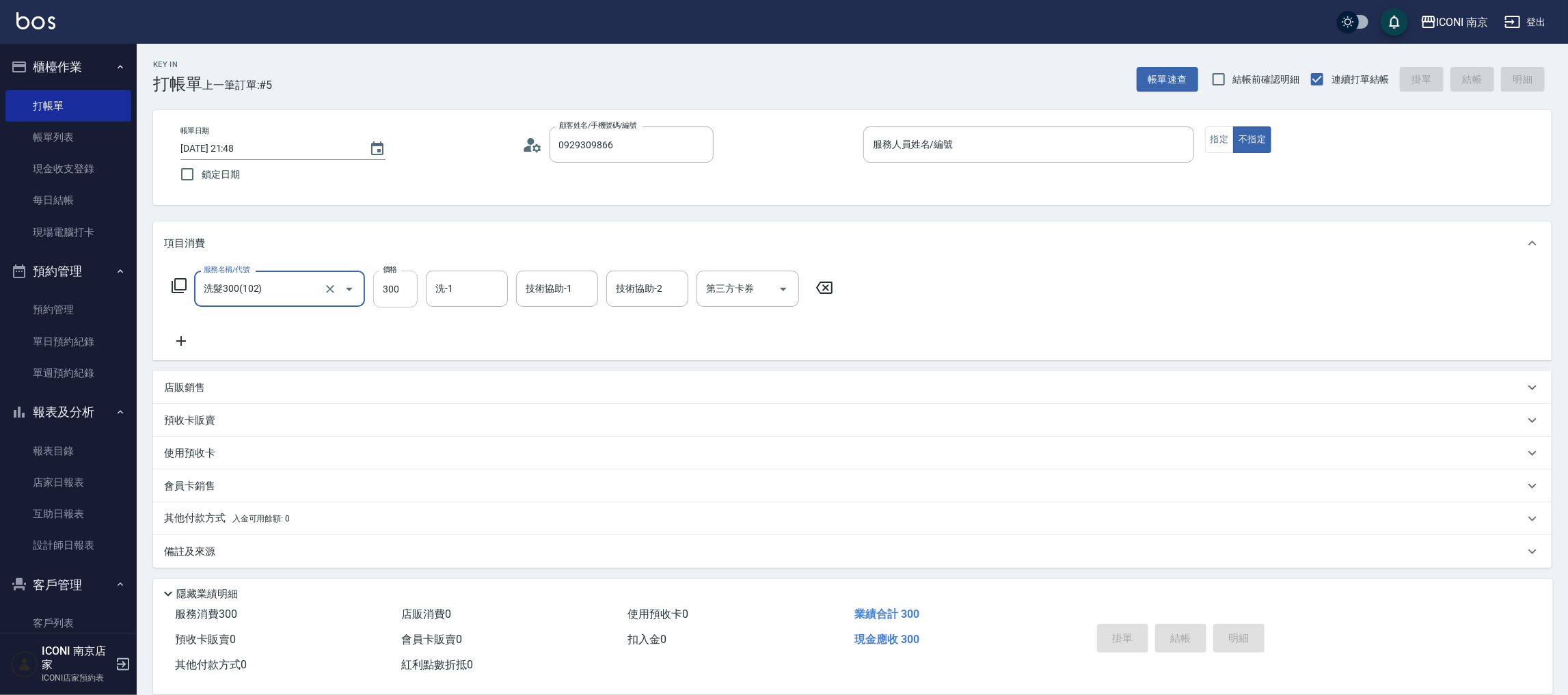
click at [406, 295] on input "300" at bounding box center [396, 289] width 44 height 37
type input "500"
type input "Nina-17"
click at [257, 550] on div "備註及來源" at bounding box center [844, 551] width 1360 height 15
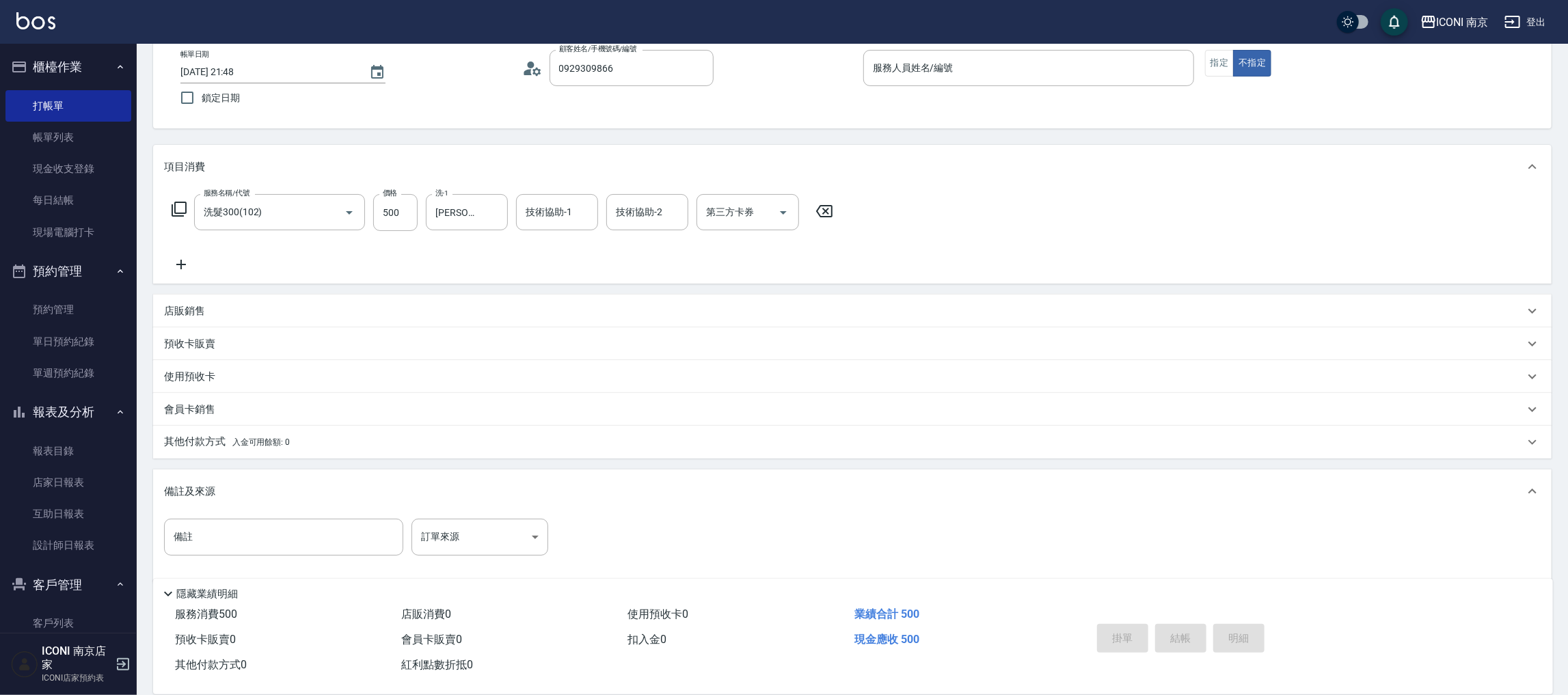
scroll to position [88, 0]
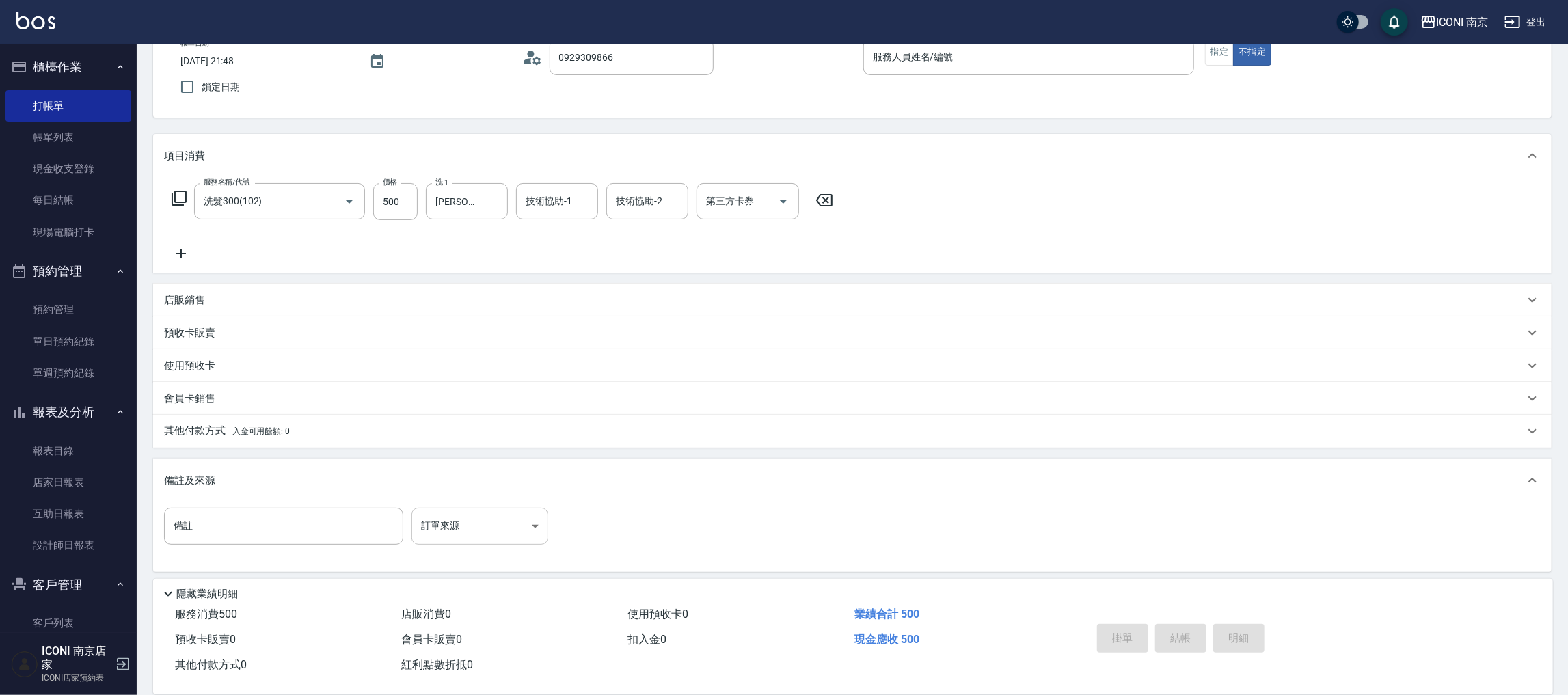
click at [418, 538] on body "ICONI 南京 登出 櫃檯作業 打帳單 帳單列表 現金收支登錄 每日結帳 現場電腦打卡 預約管理 預約管理 單日預約紀錄 單週預約紀錄 報表及分析 報表目錄…" at bounding box center [784, 306] width 1568 height 788
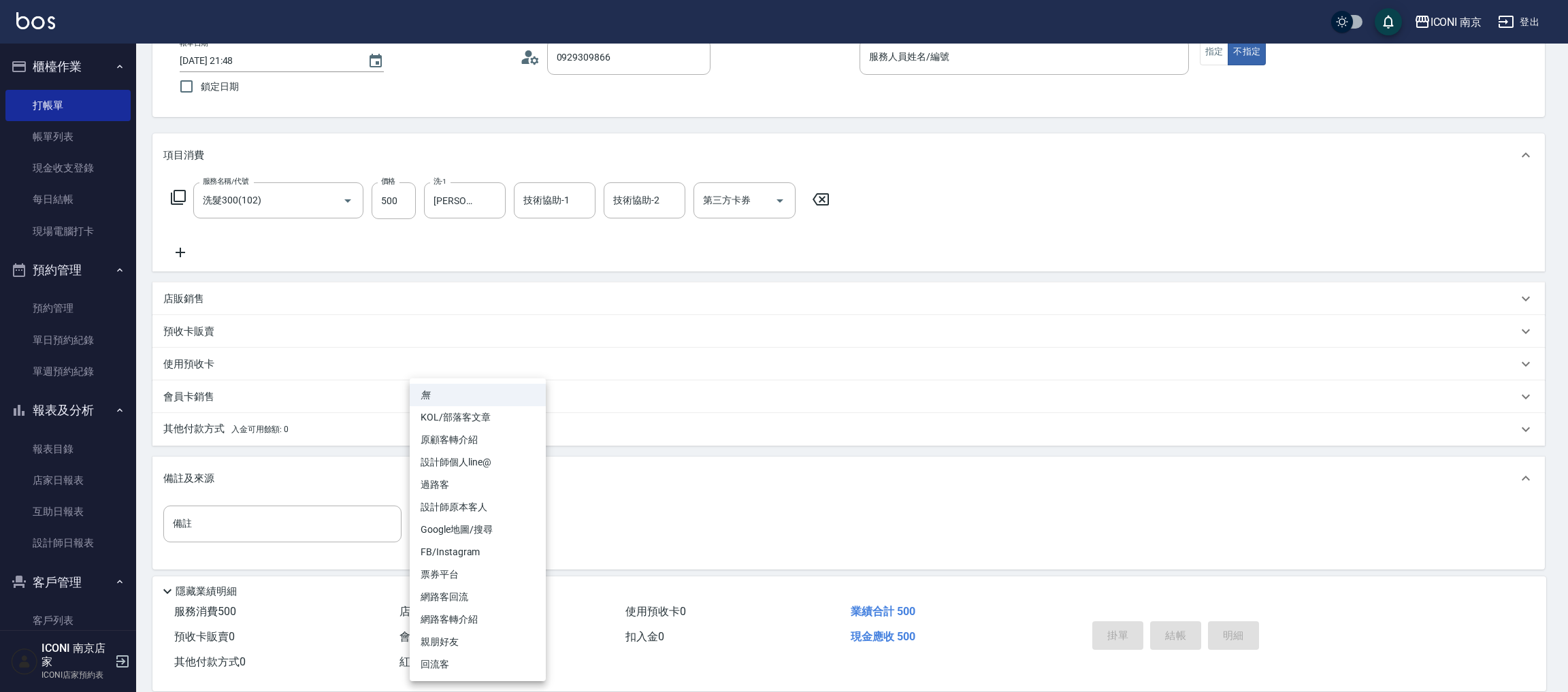
click at [472, 483] on li "過路客" at bounding box center [478, 485] width 136 height 23
type input "過路客"
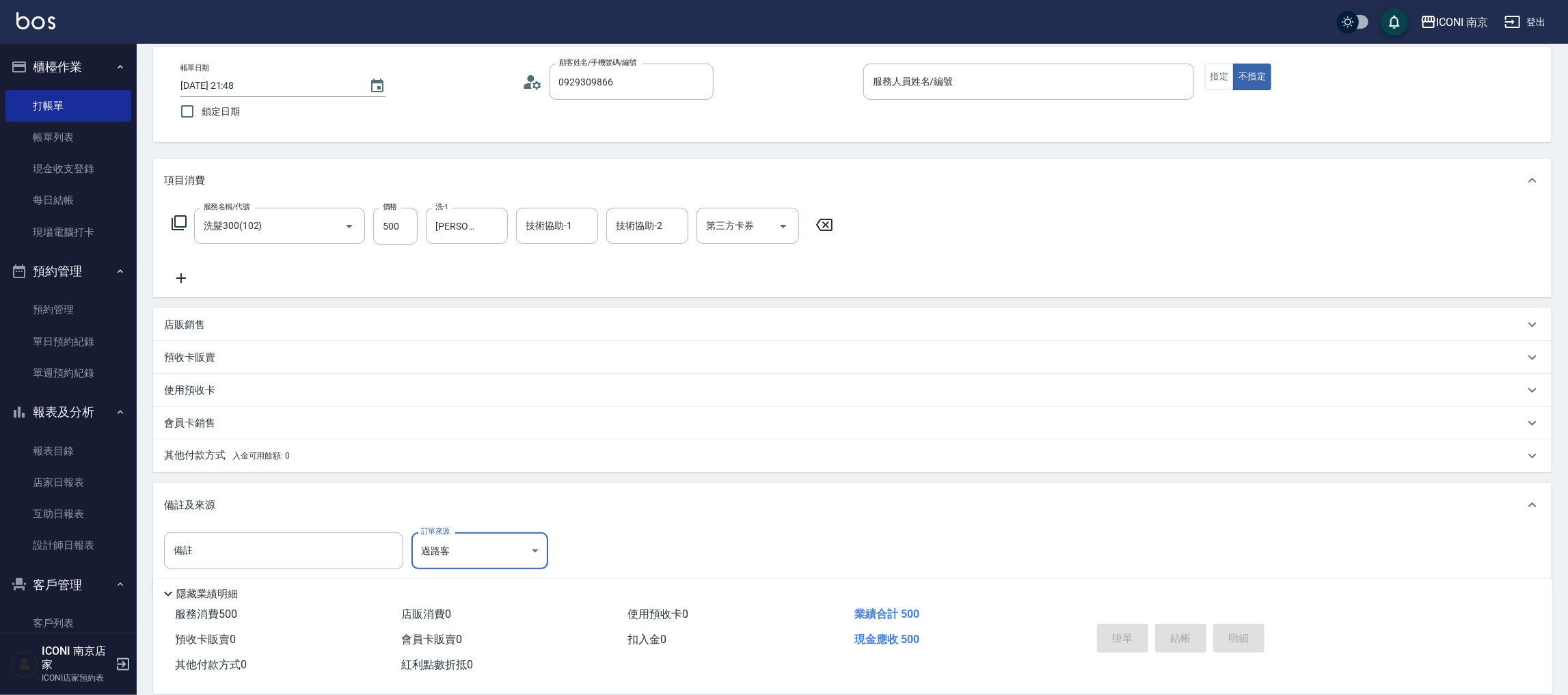
scroll to position [0, 0]
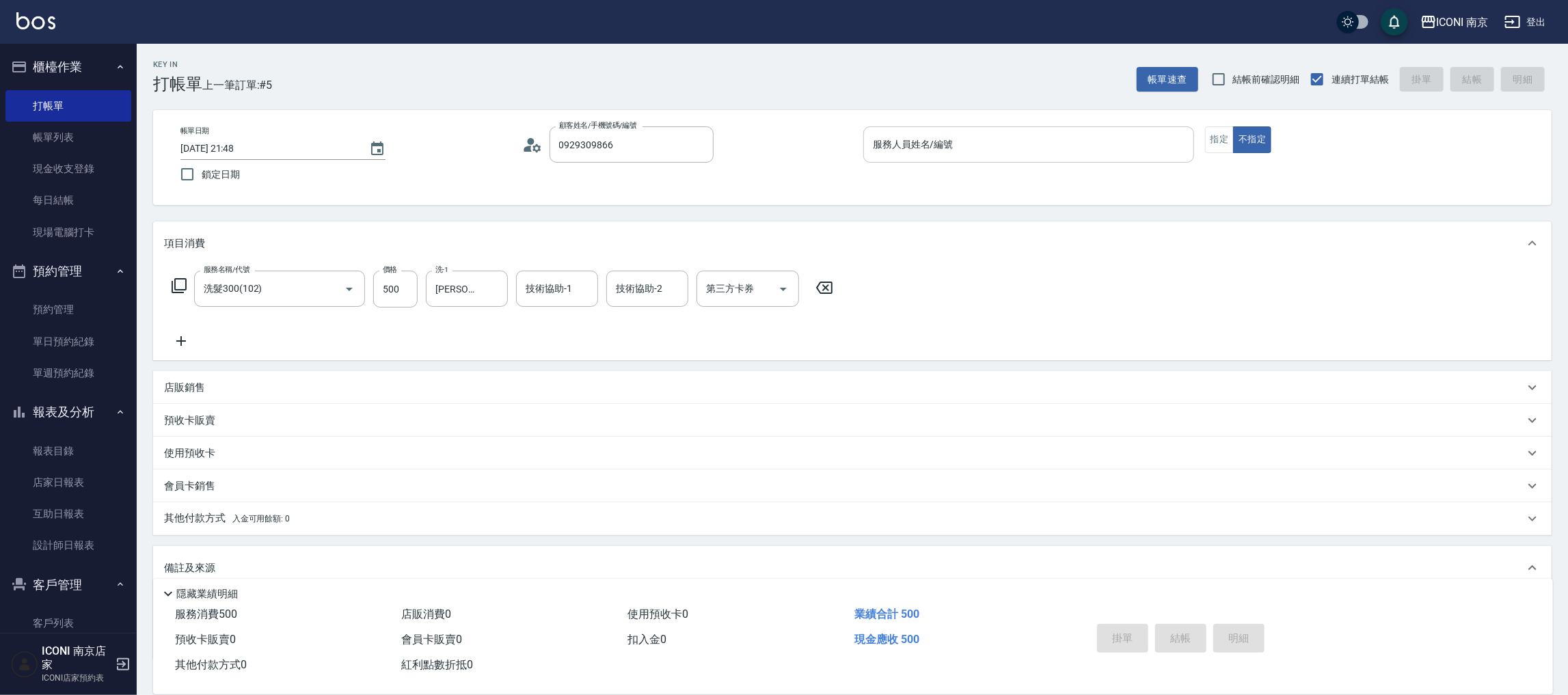
click at [913, 144] on div "服務人員姓名/編號 服務人員姓名/編號" at bounding box center [1028, 144] width 331 height 36
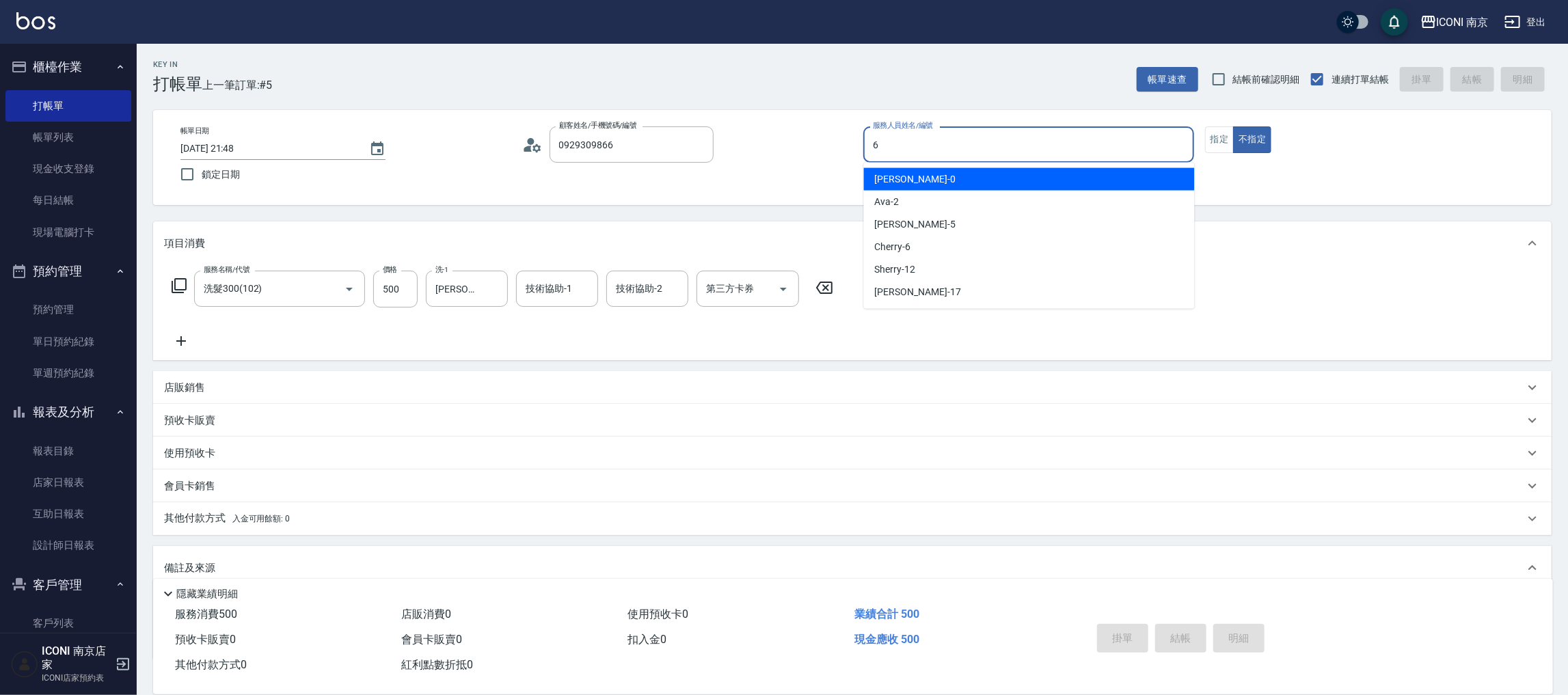
type input "Cherry-6"
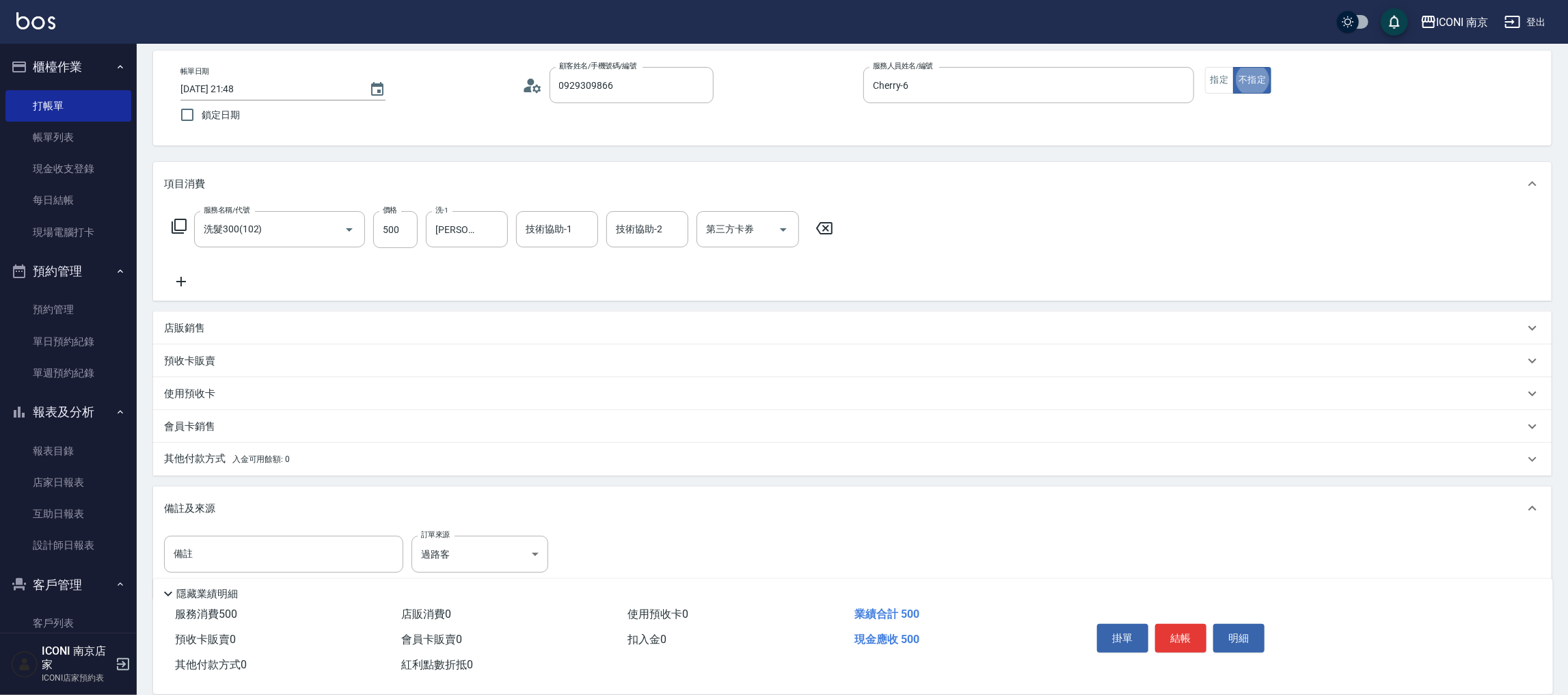
scroll to position [92, 0]
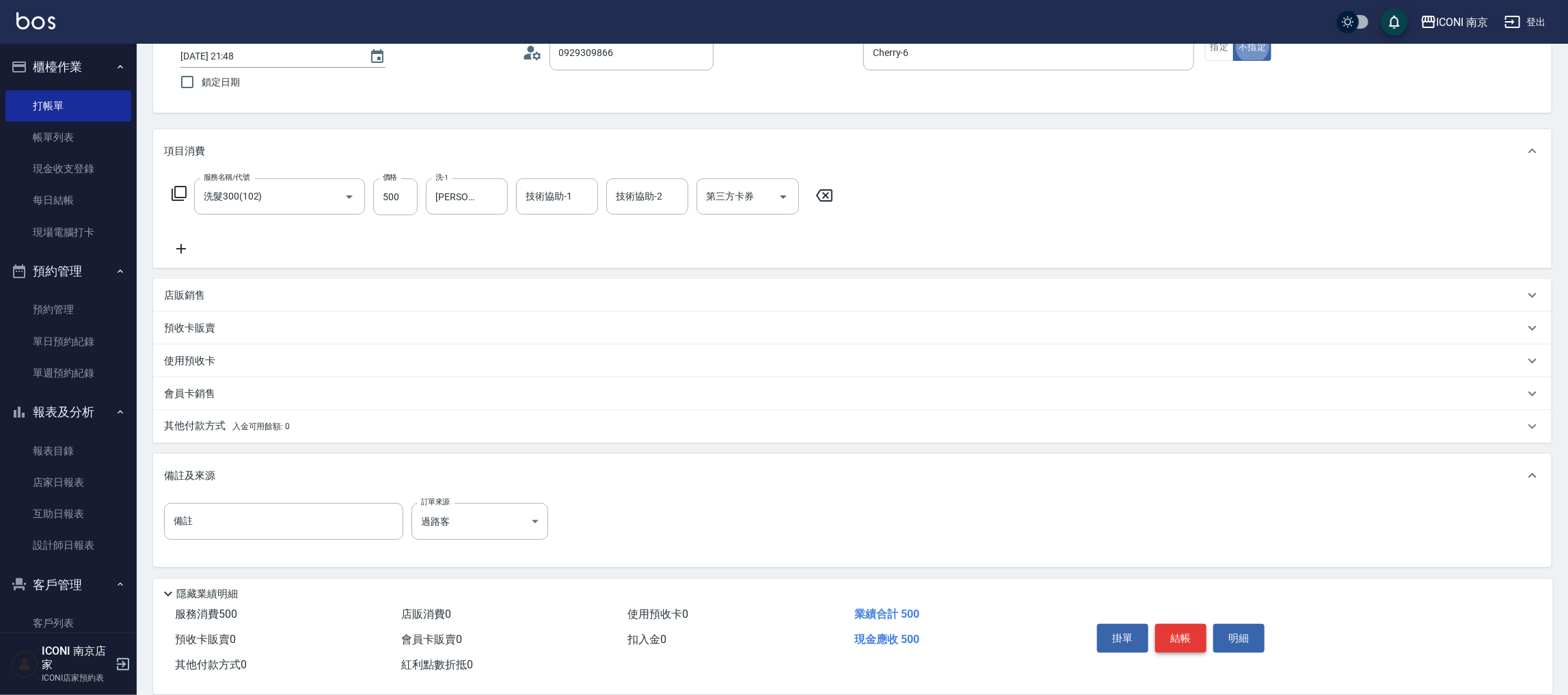
click at [1173, 645] on button "結帳" at bounding box center [1180, 638] width 51 height 29
type input "2025/09/26 21:49"
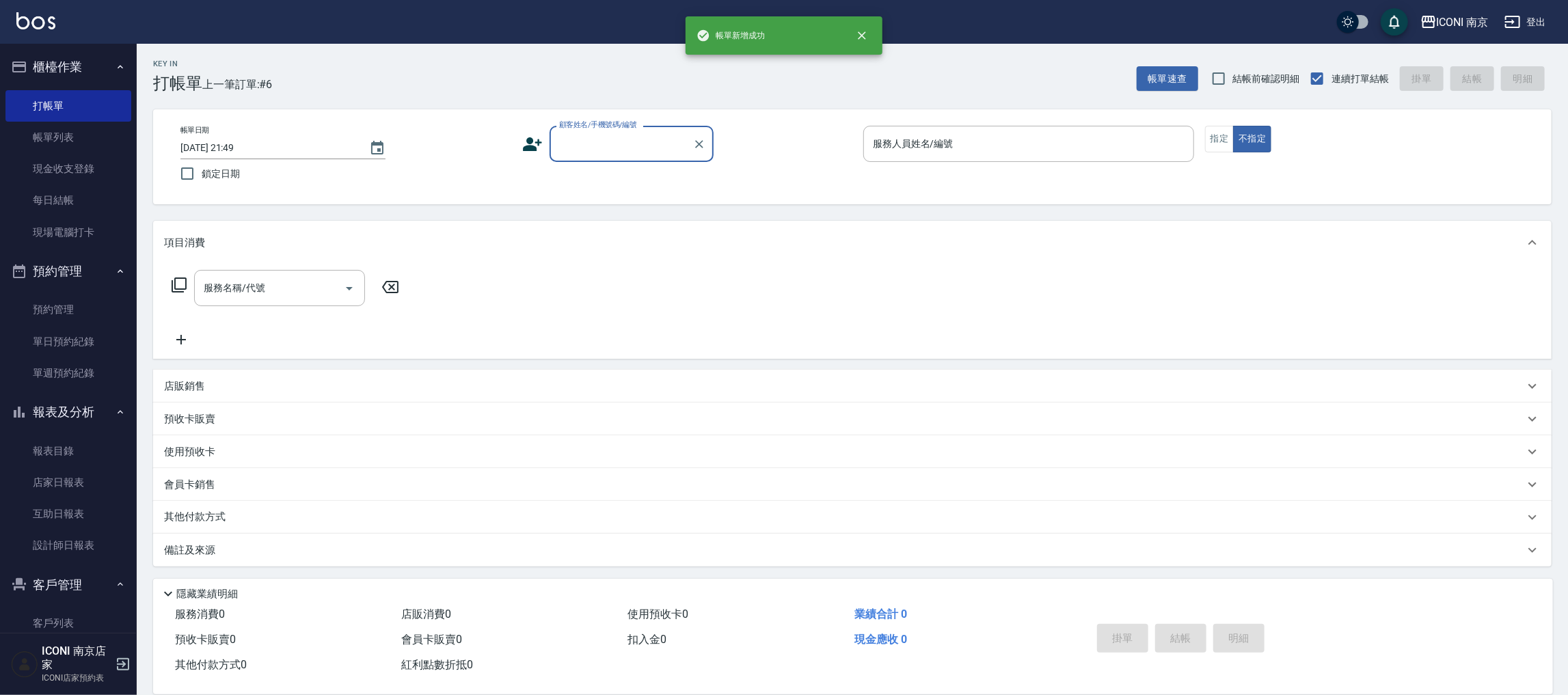
scroll to position [0, 0]
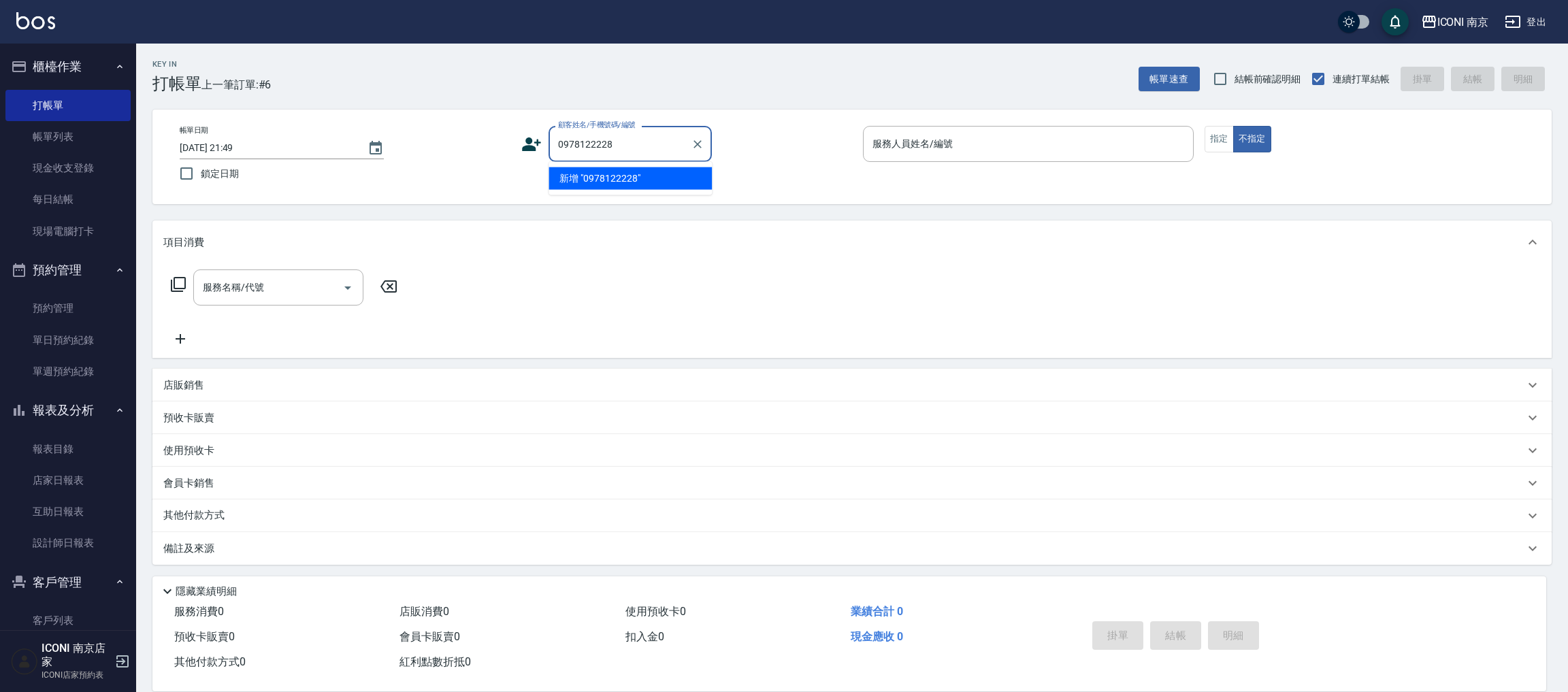
drag, startPoint x: 608, startPoint y: 181, endPoint x: 553, endPoint y: 161, distance: 58.5
click at [606, 179] on li "新增 "0978122228"" at bounding box center [630, 179] width 163 height 23
type input "0978122228"
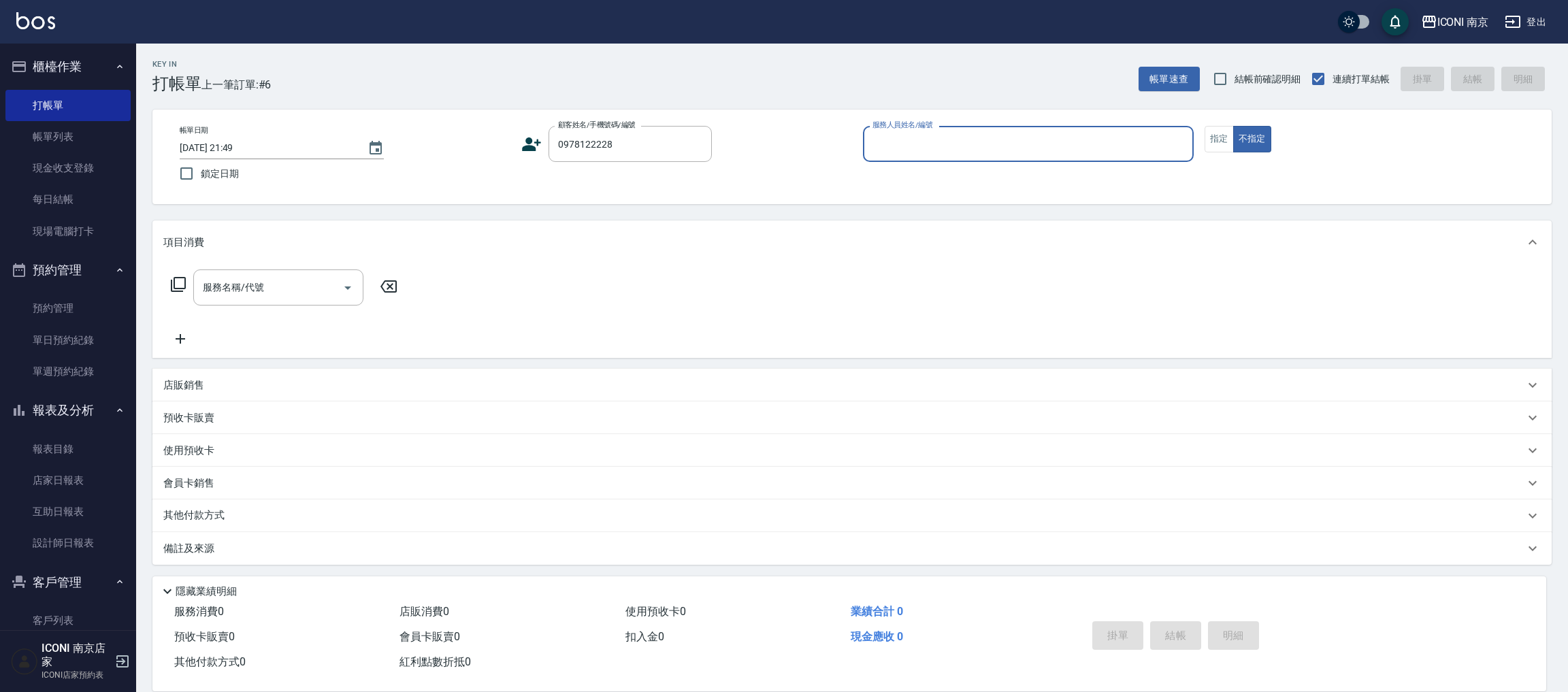
click at [533, 138] on icon at bounding box center [531, 144] width 21 height 21
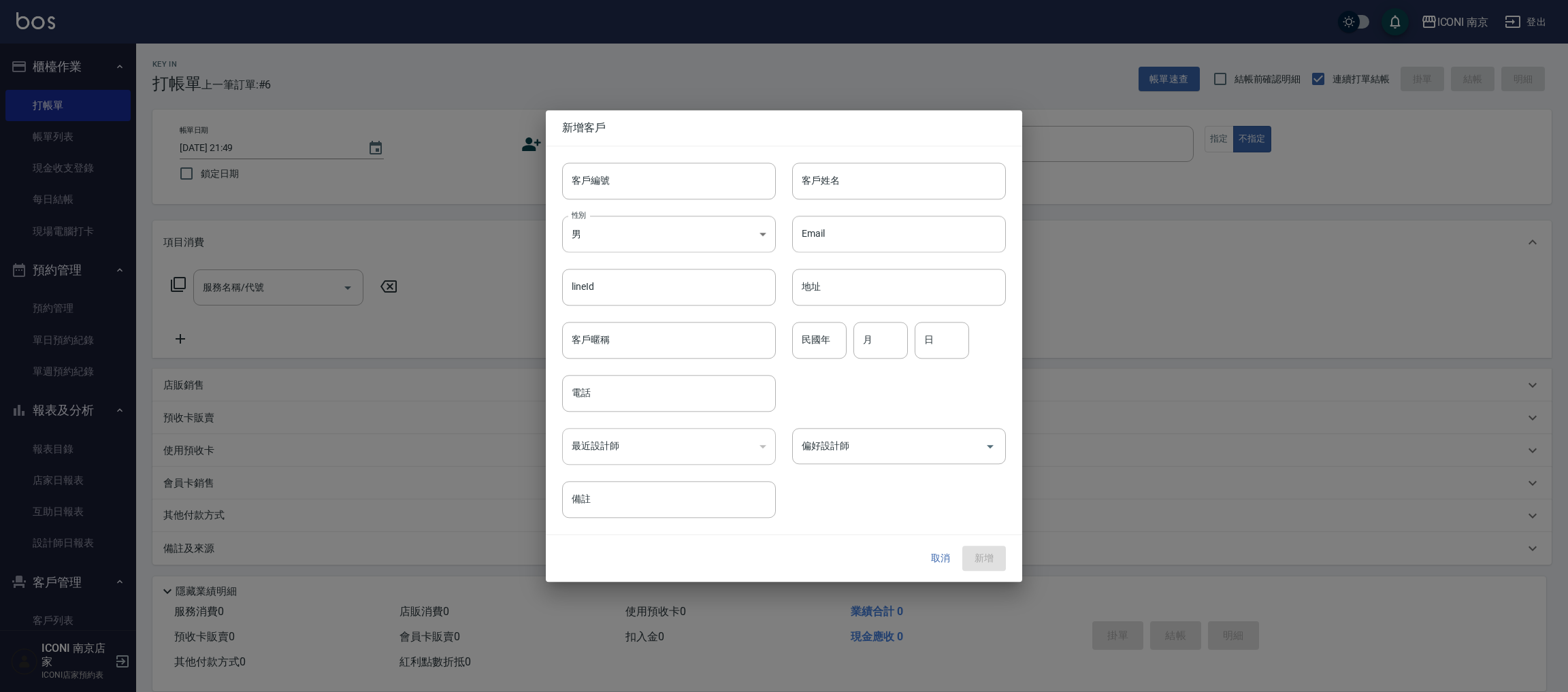
type input "0978122228"
click at [732, 220] on body "ICONI 南京 登出 櫃檯作業 打帳單 帳單列表 現金收支登錄 每日結帳 現場電腦打卡 預約管理 預約管理 單日預約紀錄 單週預約紀錄 報表及分析 報表目錄…" at bounding box center [784, 346] width 1568 height 693
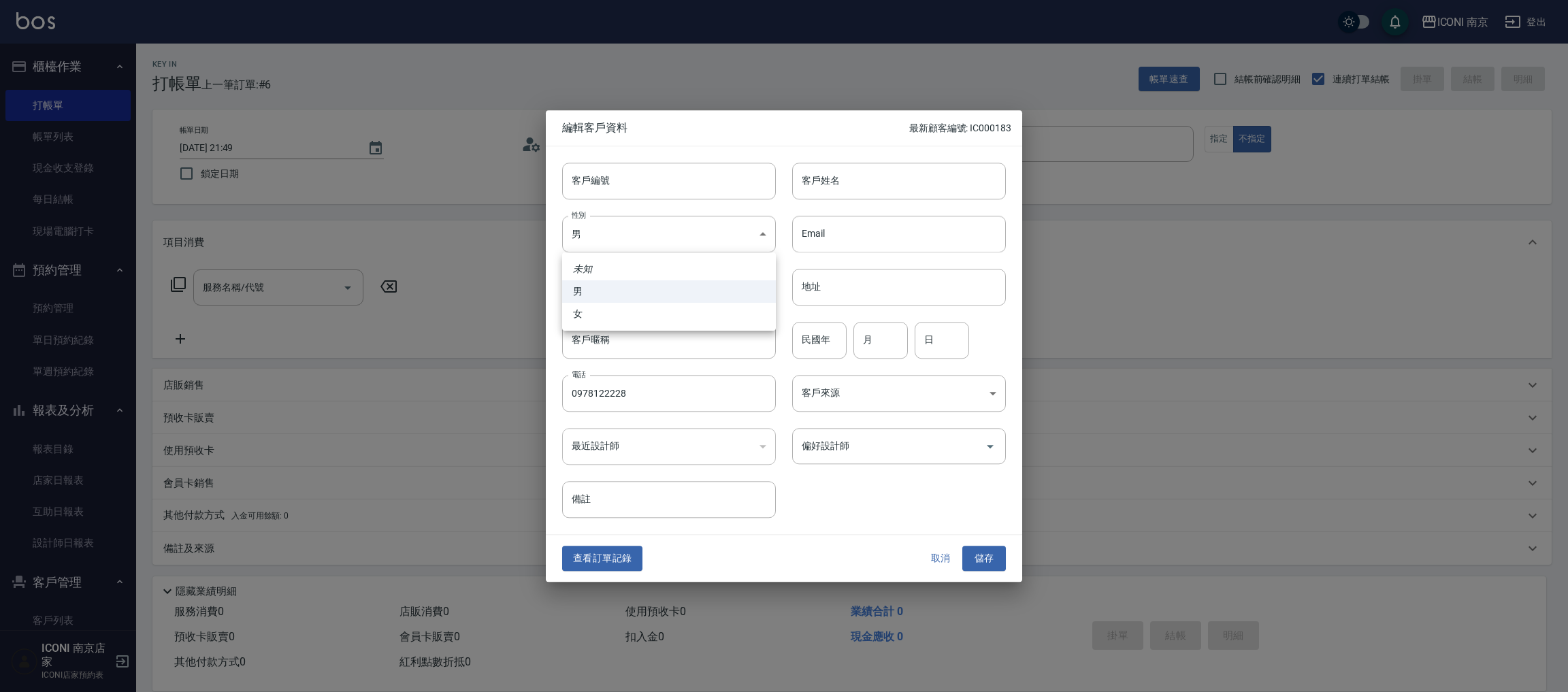
drag, startPoint x: 598, startPoint y: 312, endPoint x: 700, endPoint y: 301, distance: 102.6
click at [597, 313] on li "女" at bounding box center [668, 314] width 214 height 23
type input "FEMALE"
click at [795, 337] on input "民國年" at bounding box center [820, 340] width 55 height 37
type input "90"
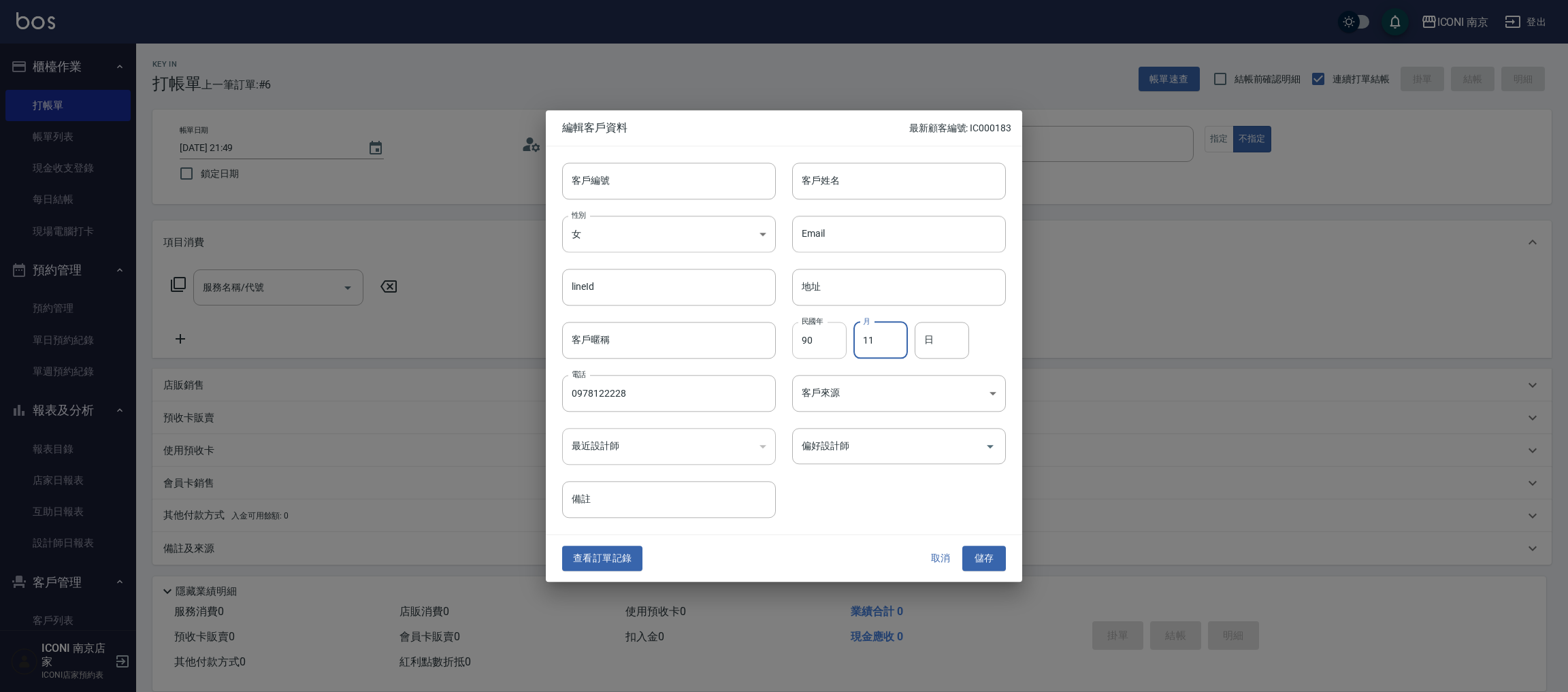
type input "11"
type input "23"
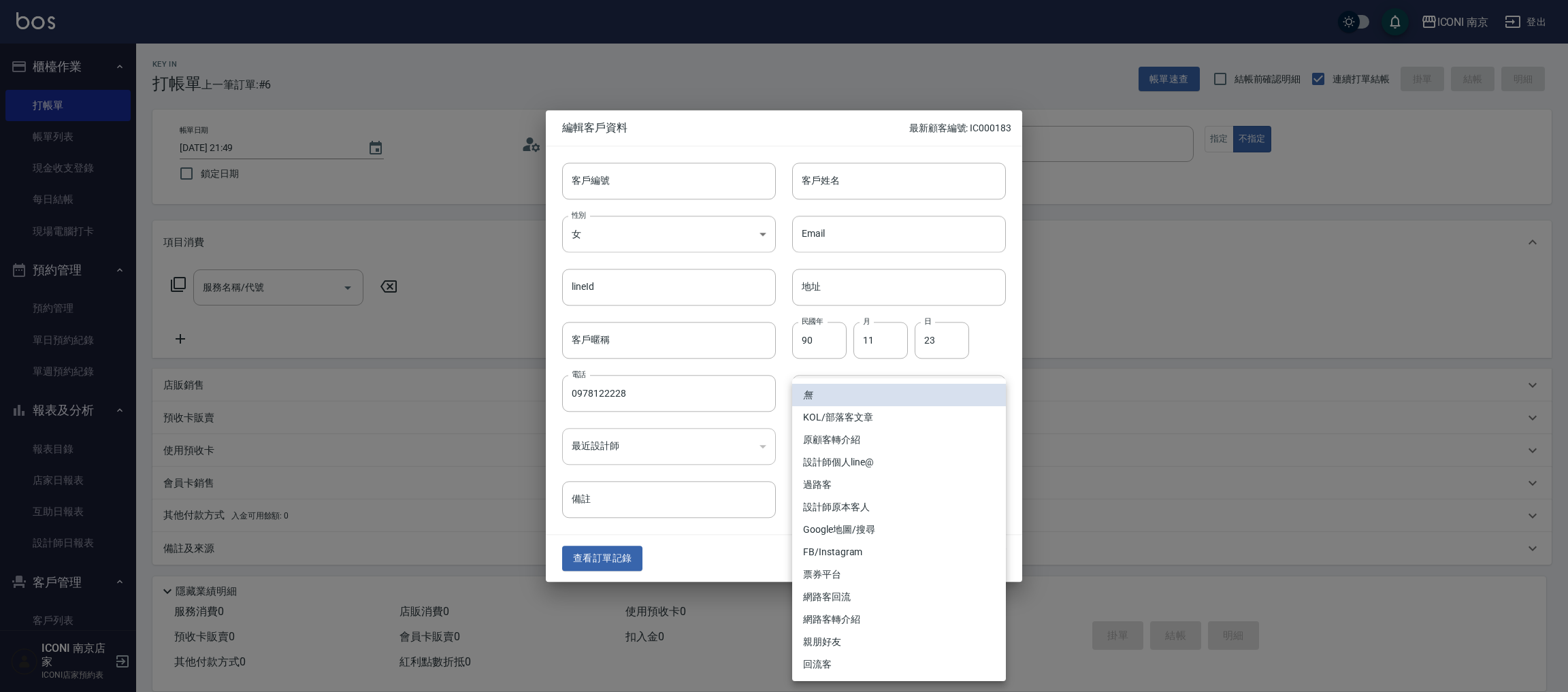
click at [900, 406] on body "ICONI 南京 登出 櫃檯作業 打帳單 帳單列表 現金收支登錄 每日結帳 現場電腦打卡 預約管理 預約管理 單日預約紀錄 單週預約紀錄 報表及分析 報表目錄…" at bounding box center [784, 346] width 1568 height 693
drag, startPoint x: 877, startPoint y: 567, endPoint x: 852, endPoint y: 543, distance: 34.7
click at [874, 567] on li "票券平台" at bounding box center [899, 575] width 214 height 23
type input "票券平台"
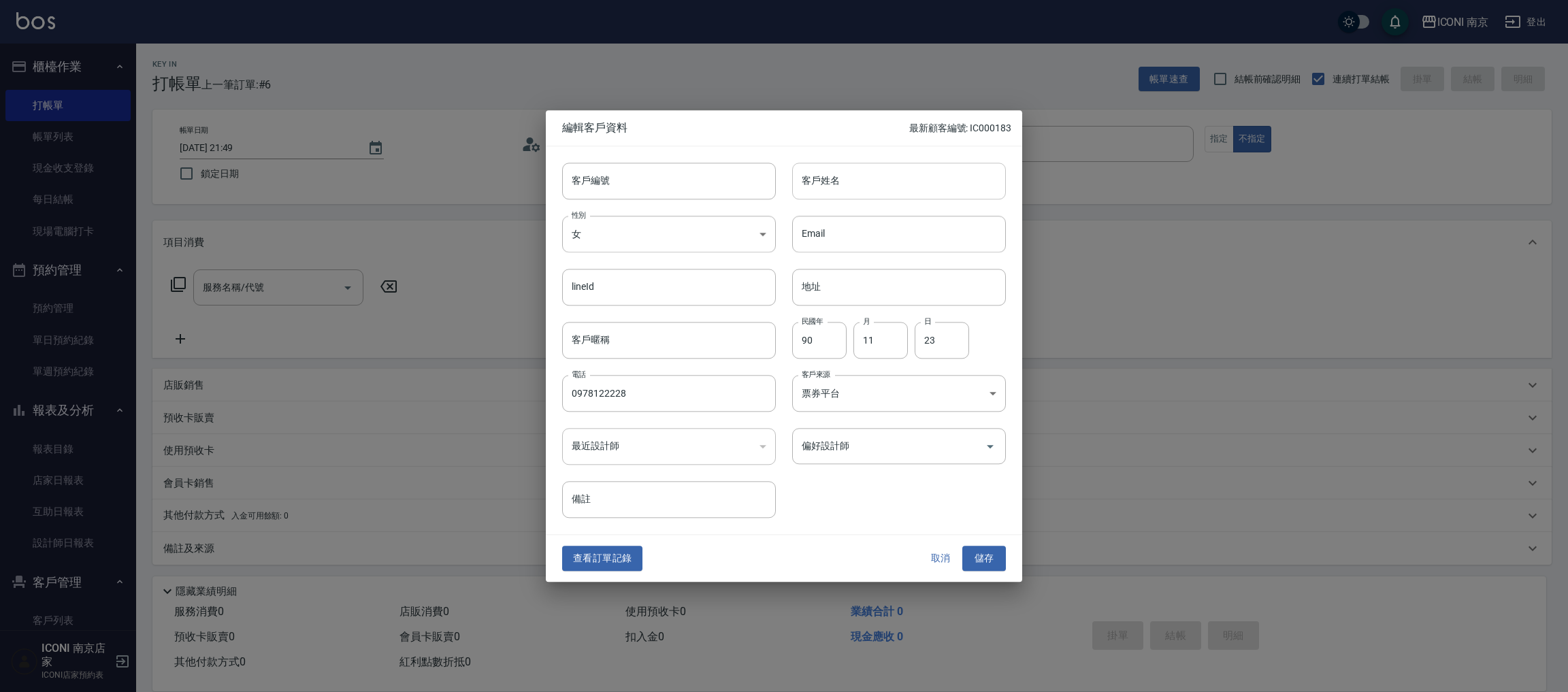
click at [855, 184] on input "客戶姓名" at bounding box center [899, 181] width 214 height 37
type input "紀加慈"
click at [586, 501] on input "備註" at bounding box center [668, 500] width 214 height 37
type input "旅遊業"
click at [981, 556] on button "儲存" at bounding box center [983, 559] width 43 height 25
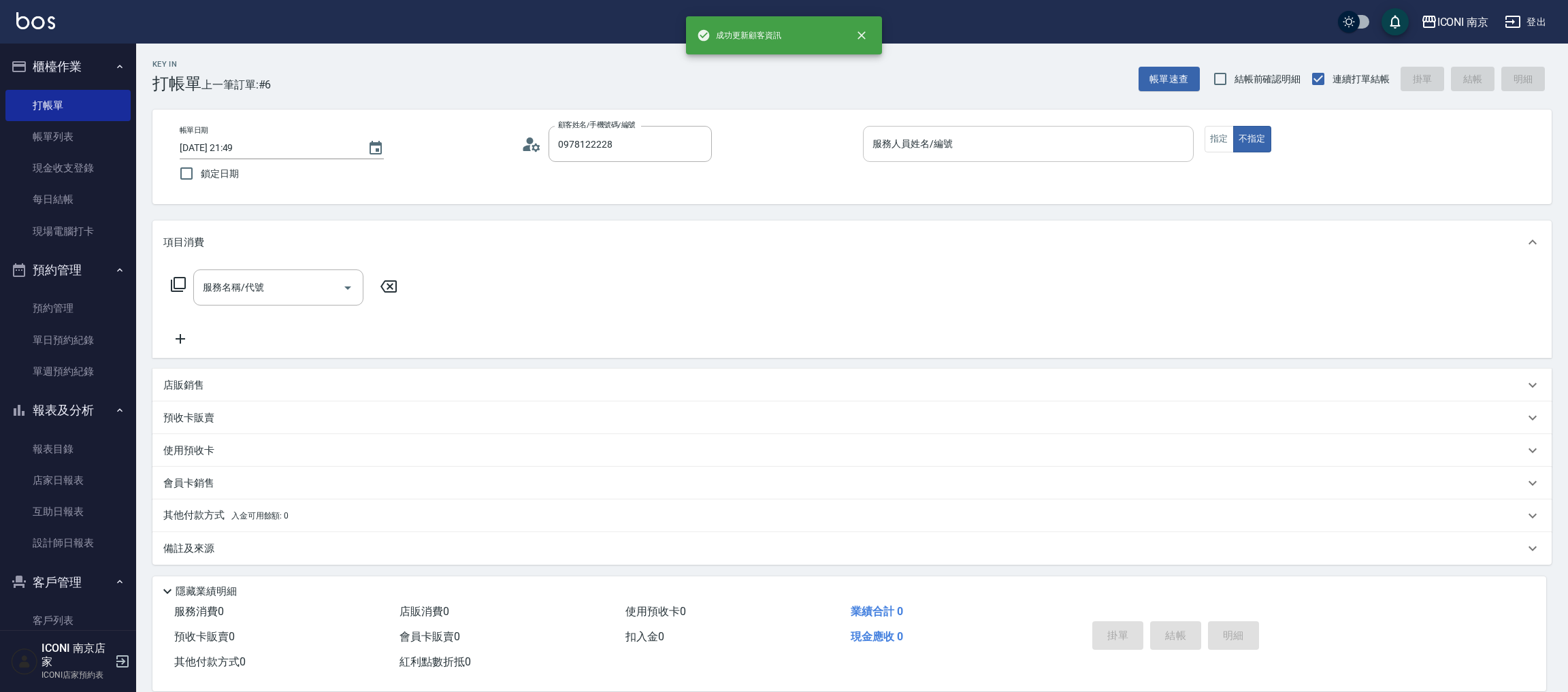
click at [1058, 140] on input "服務人員姓名/編號" at bounding box center [1028, 144] width 319 height 24
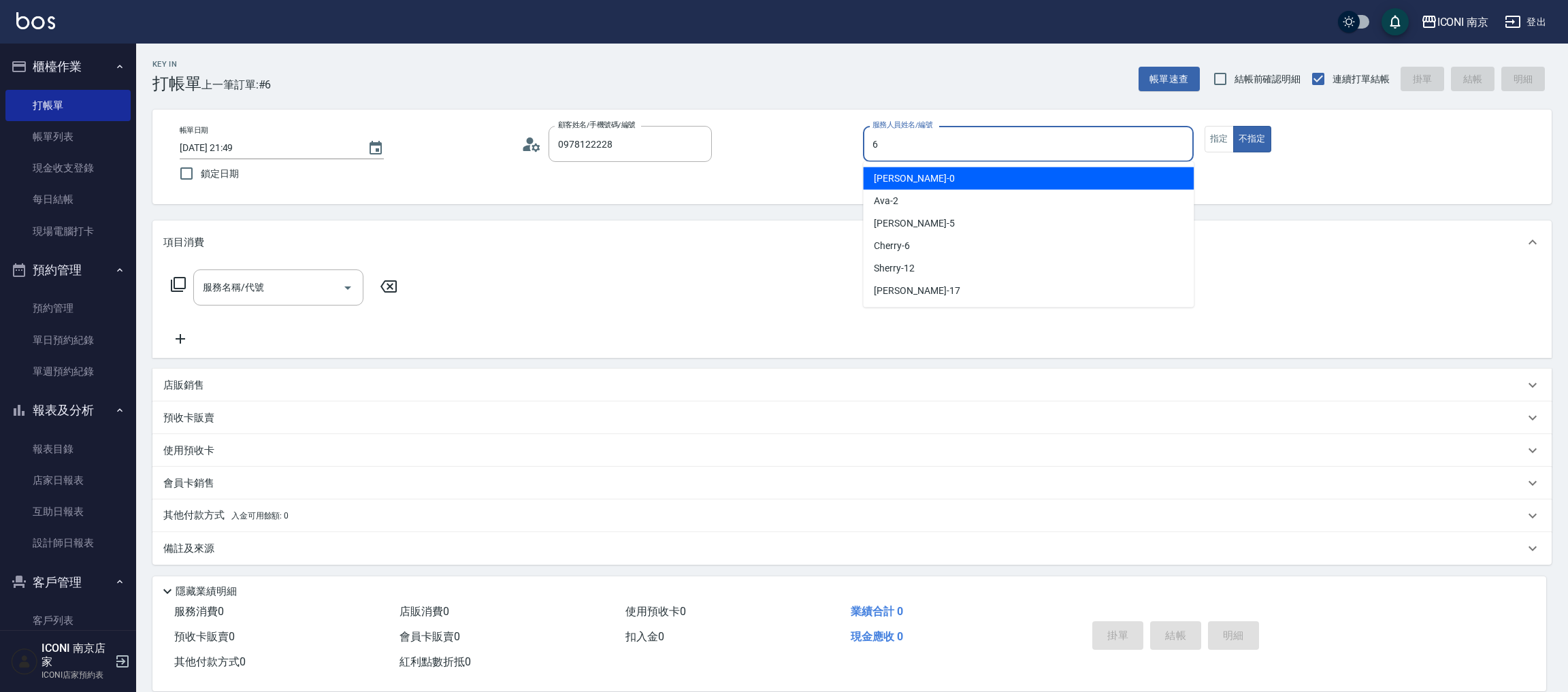
type input "Cherry-6"
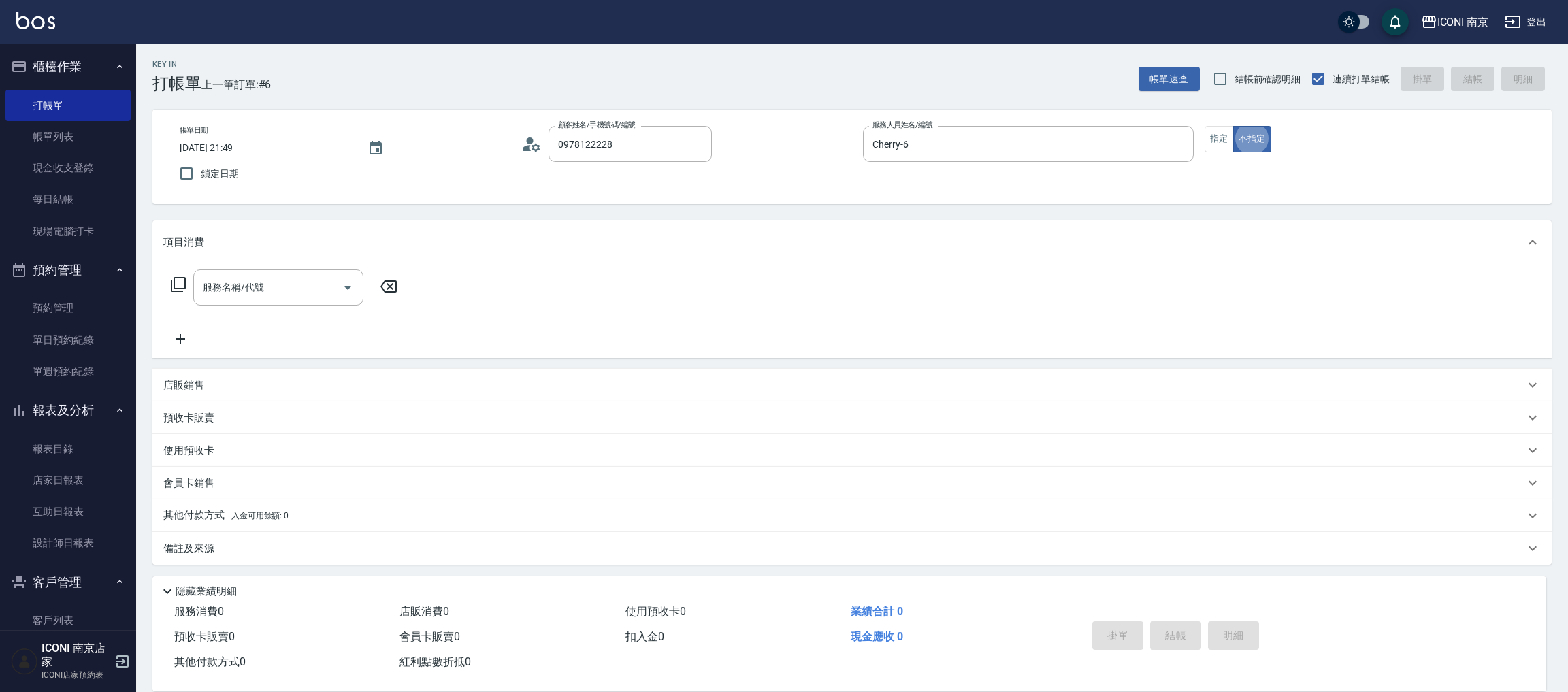
click at [175, 289] on icon at bounding box center [178, 284] width 16 height 16
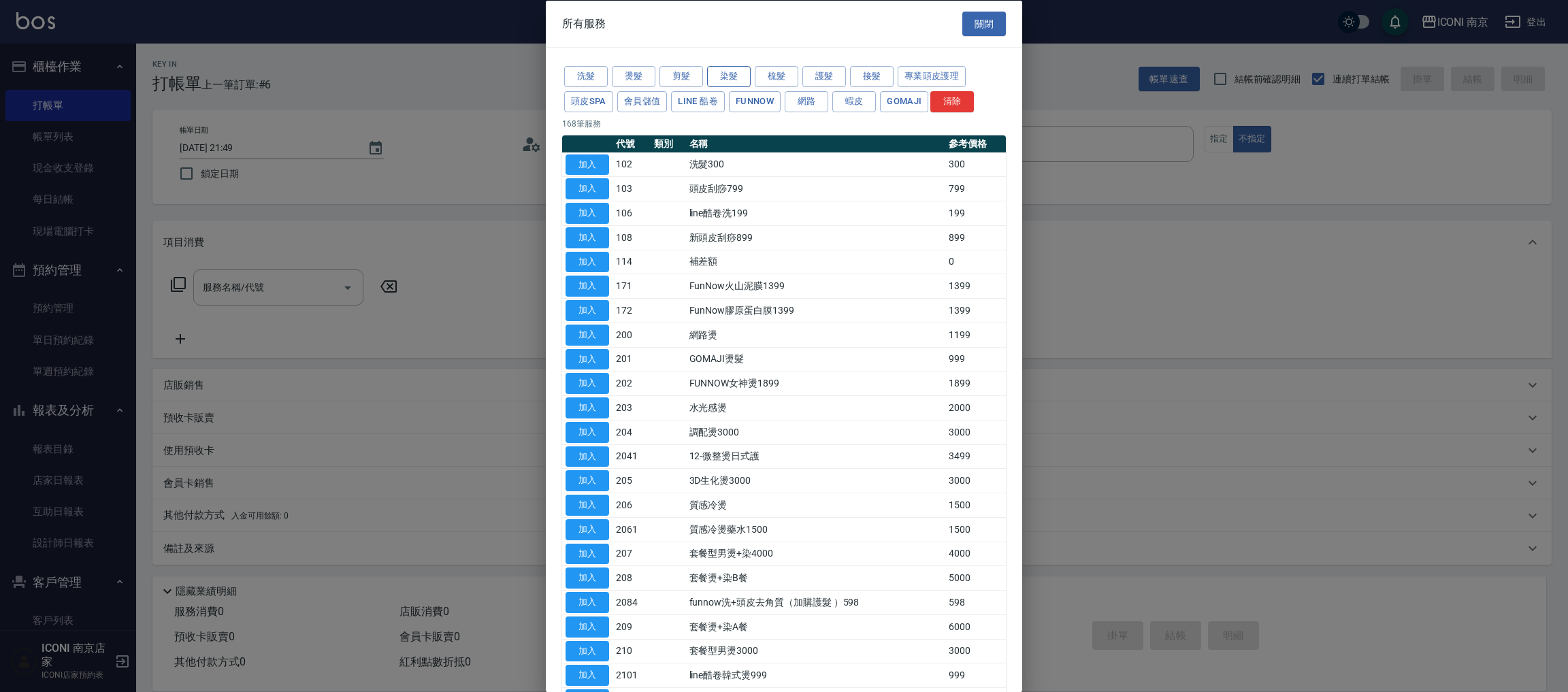
click at [735, 68] on button "染髮" at bounding box center [728, 77] width 43 height 21
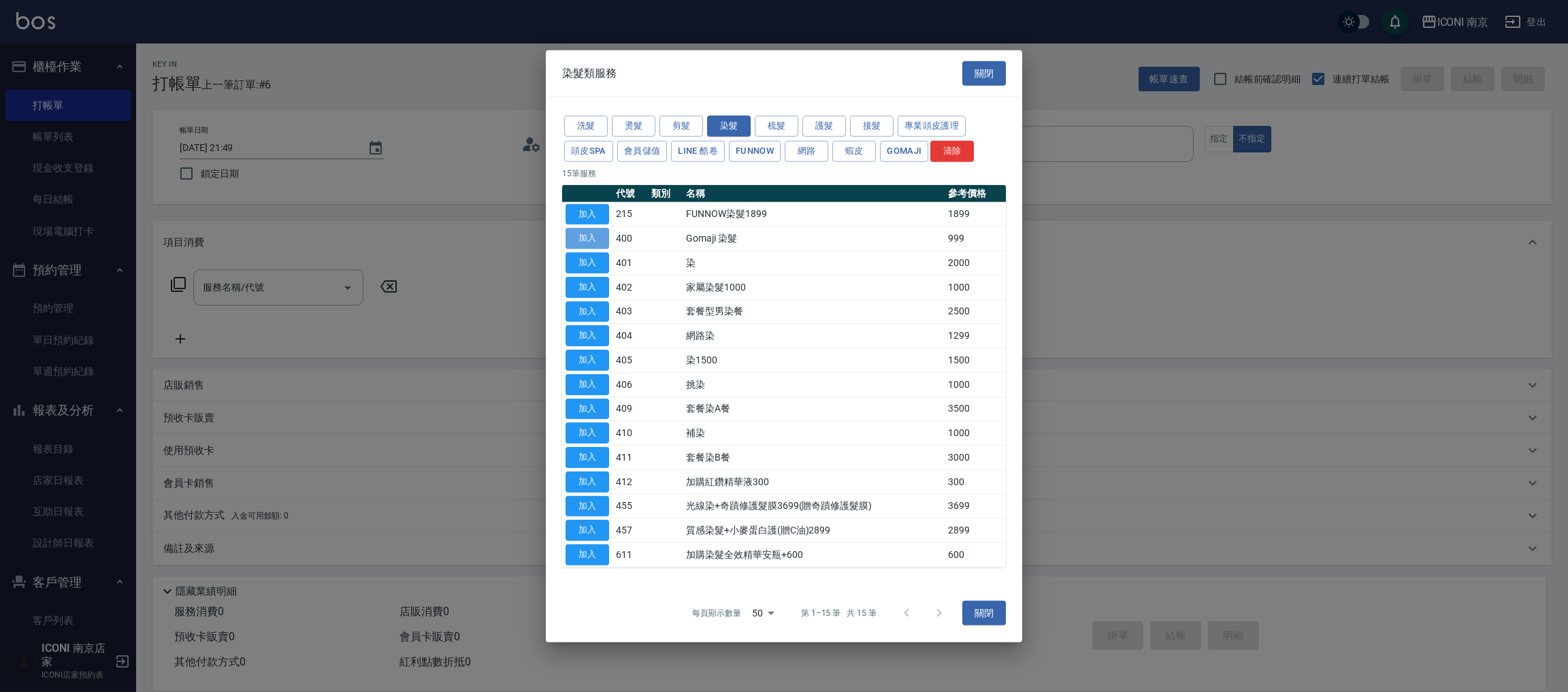
click at [598, 239] on button "加入" at bounding box center [587, 239] width 43 height 21
type input "Gomaji 染髮(400)"
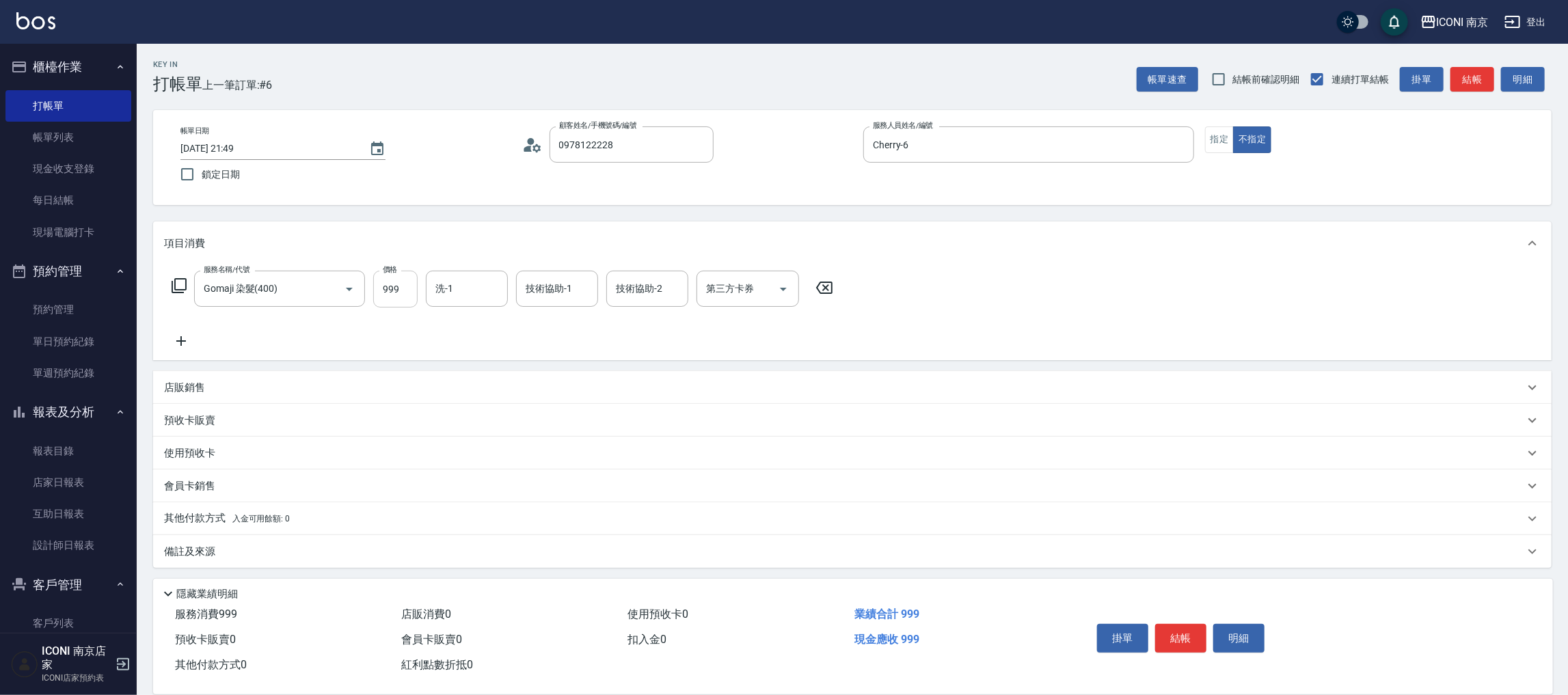
drag, startPoint x: 404, startPoint y: 293, endPoint x: 348, endPoint y: 255, distance: 67.7
click at [403, 293] on input "999" at bounding box center [396, 289] width 44 height 37
type input "1199"
click at [178, 286] on icon at bounding box center [179, 285] width 16 height 16
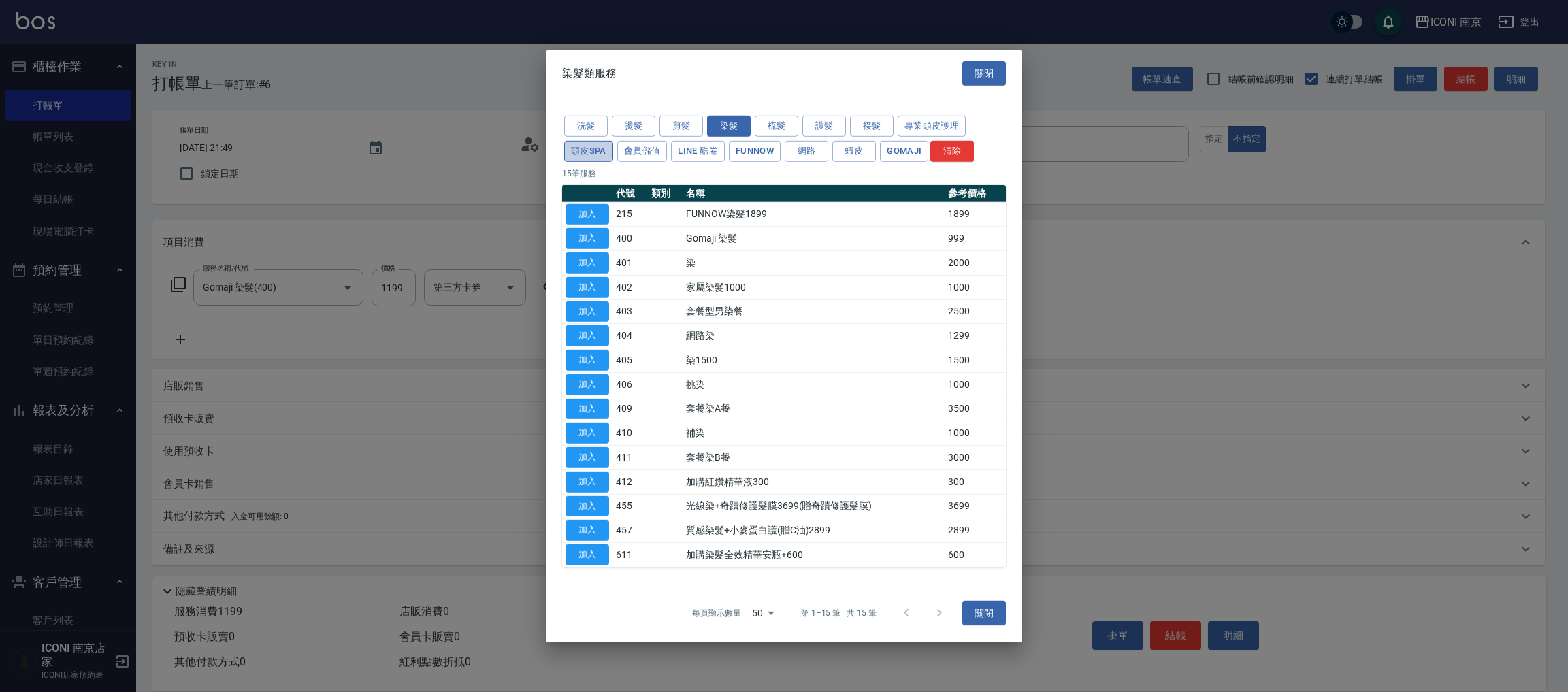
click at [598, 146] on button "頭皮SPA" at bounding box center [589, 151] width 49 height 21
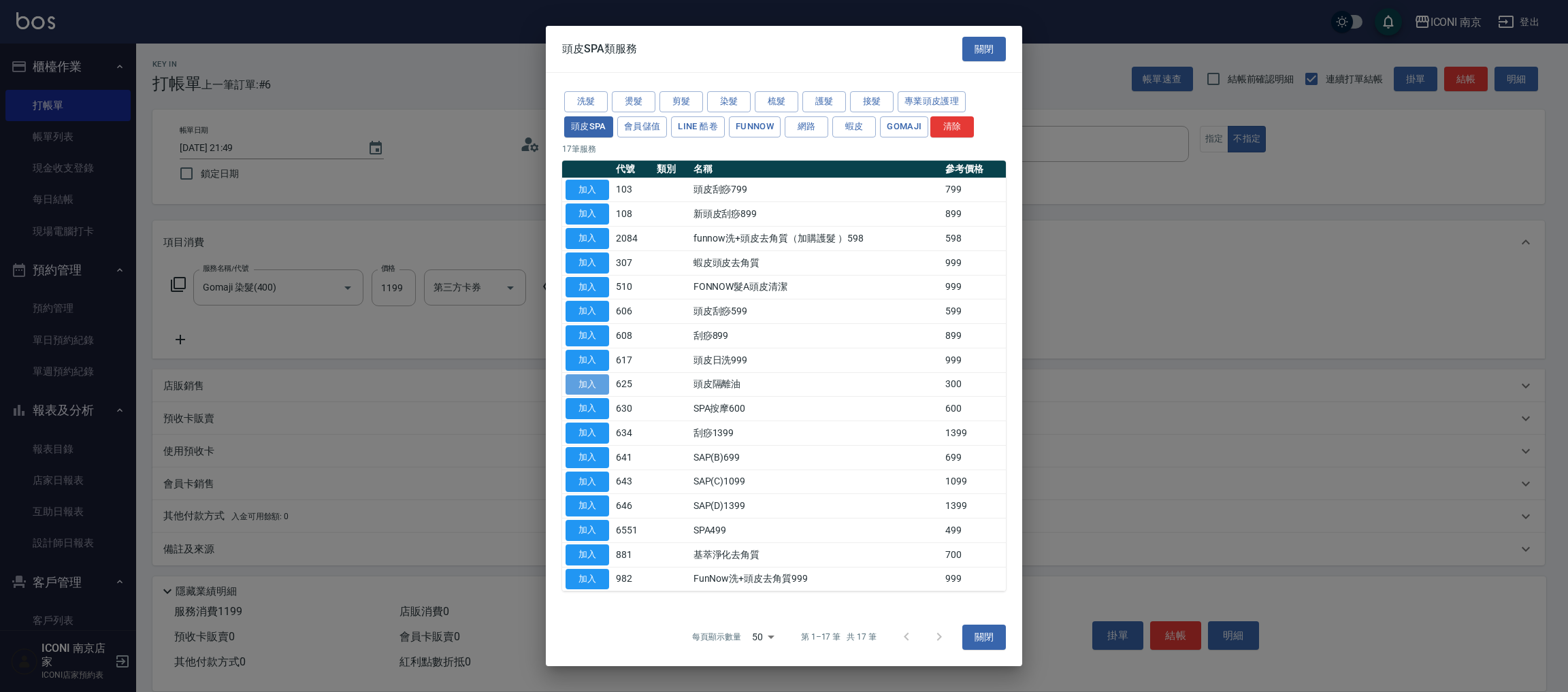
click at [590, 376] on button "加入" at bounding box center [587, 385] width 43 height 21
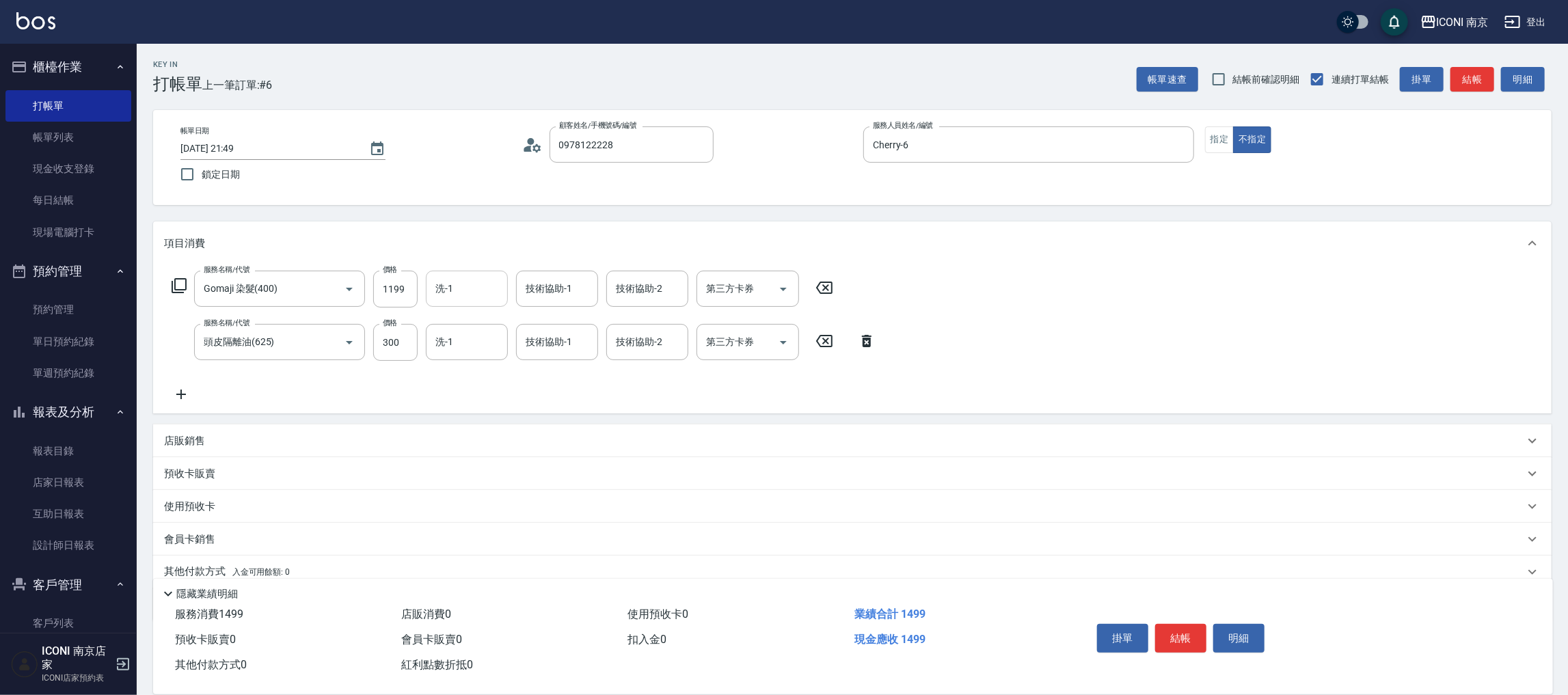
click at [477, 278] on input "洗-1" at bounding box center [467, 288] width 70 height 24
type input "Nina-17"
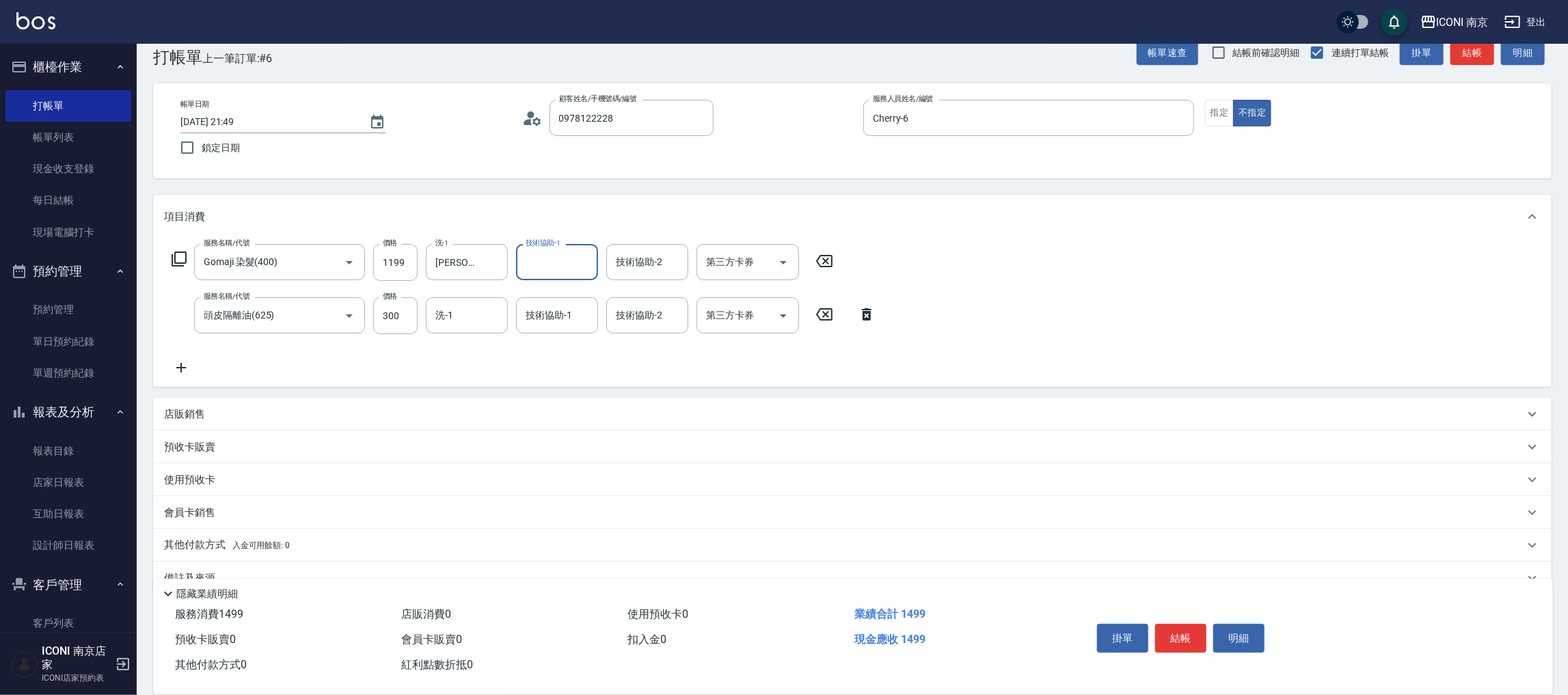
scroll to position [54, 0]
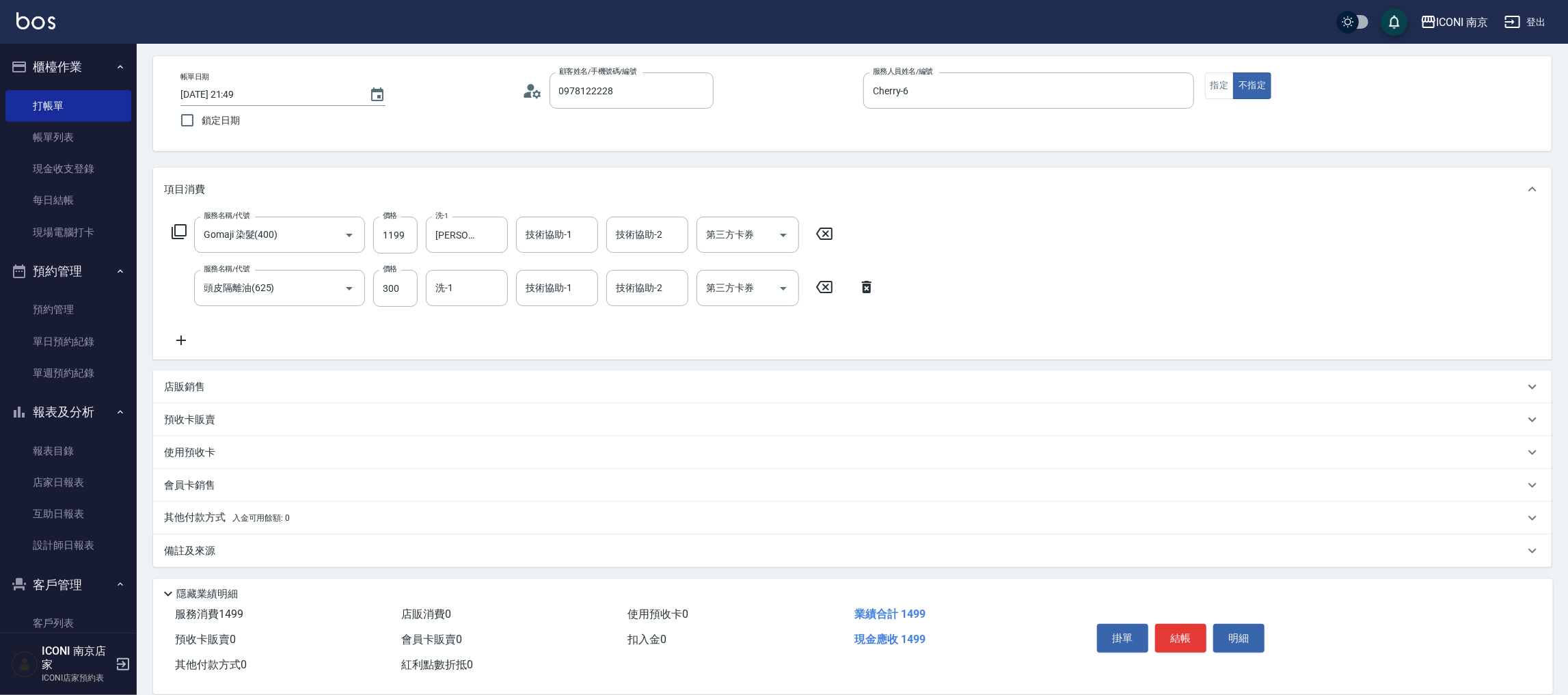
click at [383, 270] on label "價格" at bounding box center [390, 268] width 15 height 10
click at [383, 270] on input "300" at bounding box center [396, 288] width 44 height 37
click at [383, 280] on input "300" at bounding box center [396, 288] width 44 height 37
click at [383, 281] on input "300" at bounding box center [396, 288] width 44 height 37
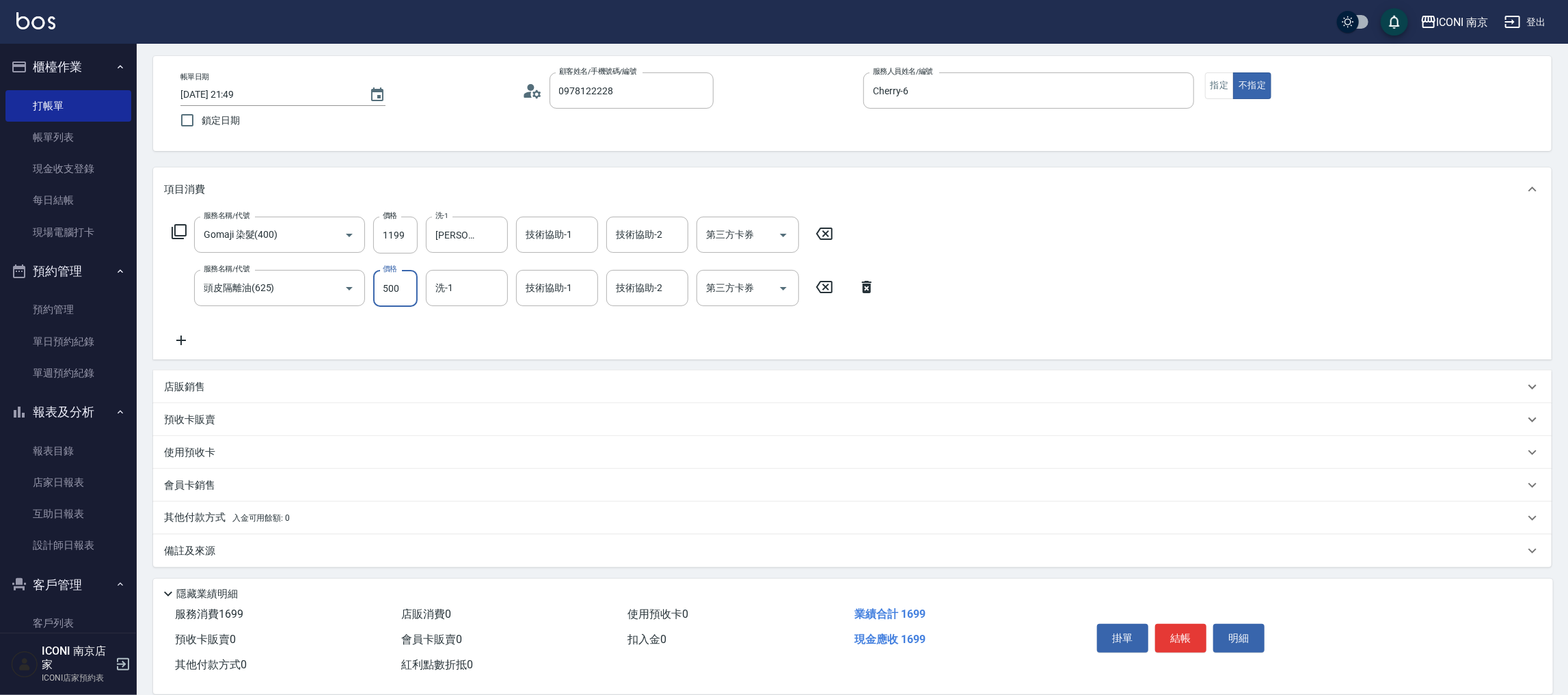
type input "500"
click at [220, 545] on div "備註及來源" at bounding box center [844, 551] width 1360 height 15
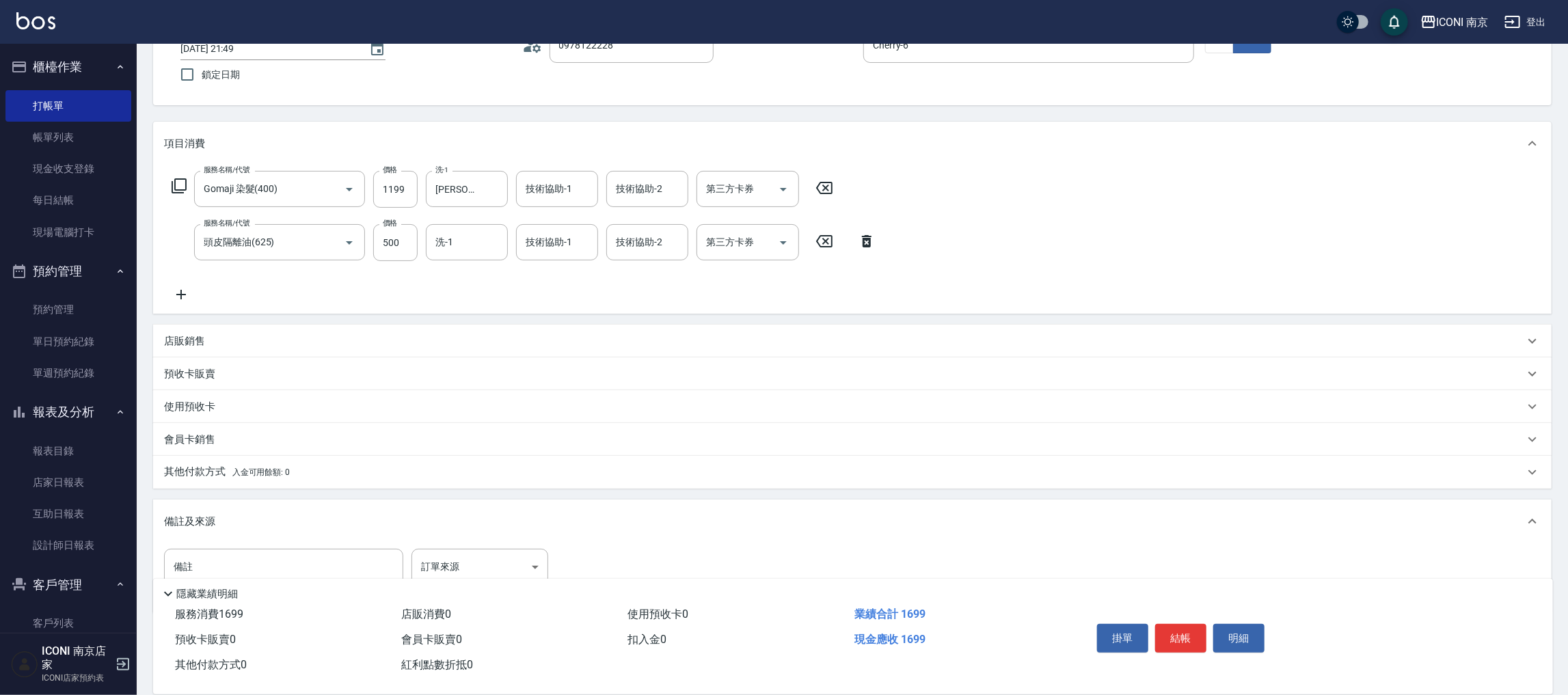
scroll to position [146, 0]
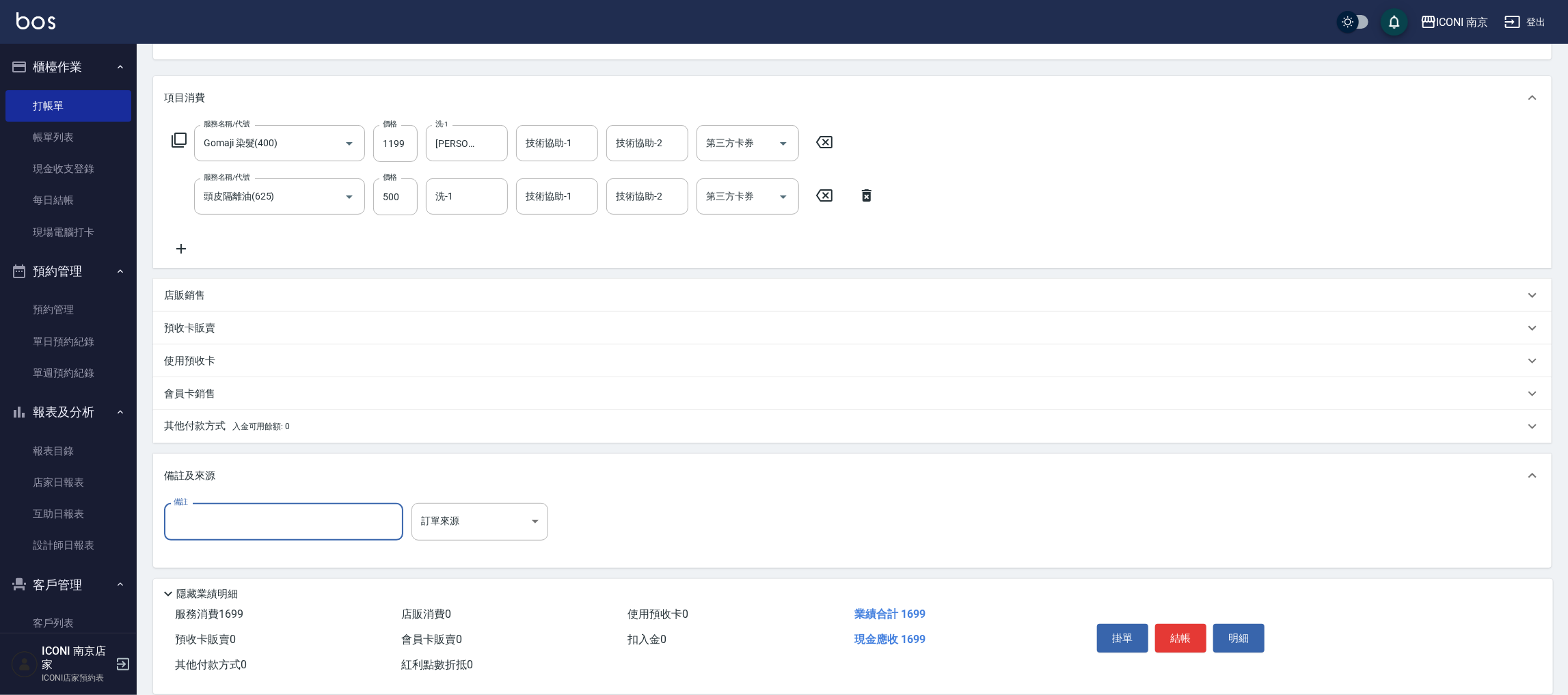
click at [253, 505] on input "備註" at bounding box center [283, 522] width 239 height 37
click at [454, 539] on div "備註 備註 訂單來源 ​ 訂單來源" at bounding box center [852, 530] width 1376 height 53
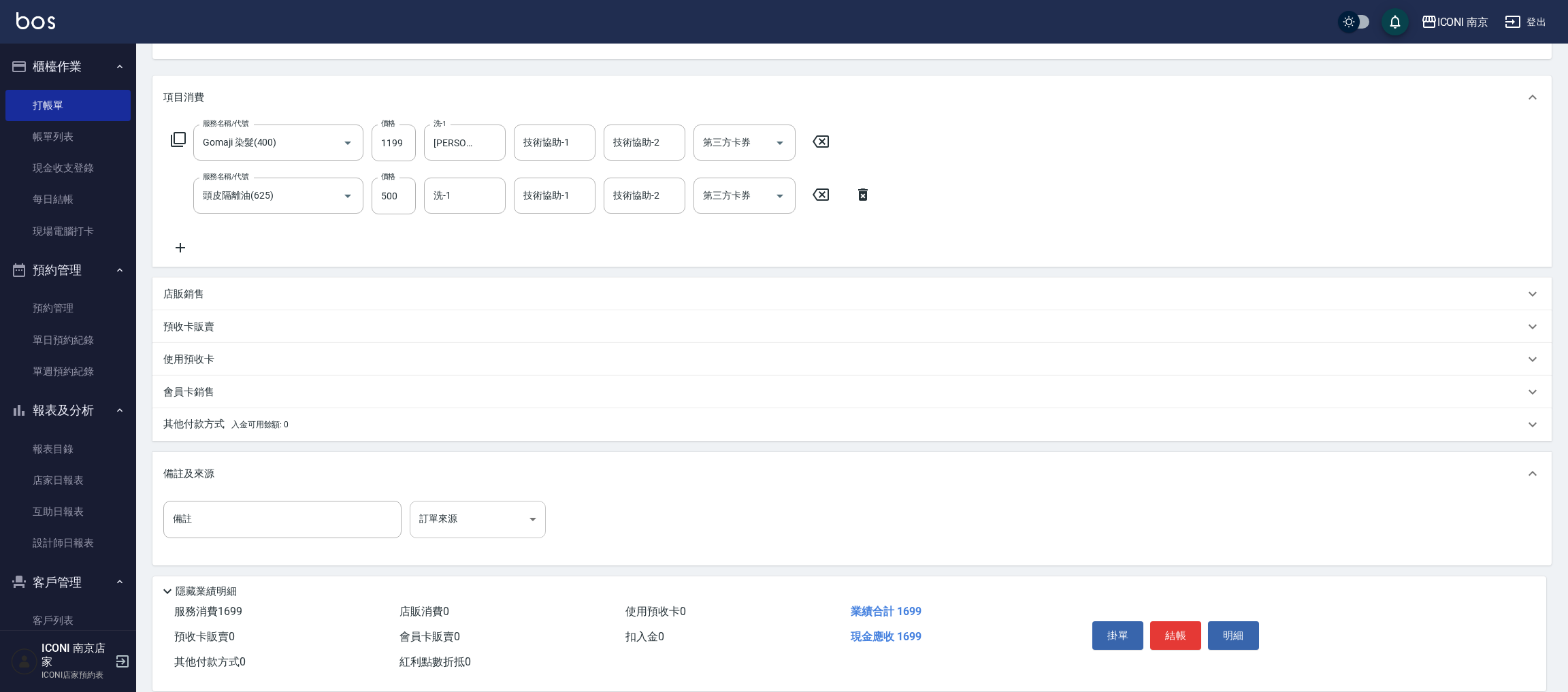
click at [456, 525] on body "ICONI 南京 登出 櫃檯作業 打帳單 帳單列表 現金收支登錄 每日結帳 現場電腦打卡 預約管理 預約管理 單日預約紀錄 單週預約紀錄 報表及分析 報表目錄…" at bounding box center [784, 274] width 1568 height 838
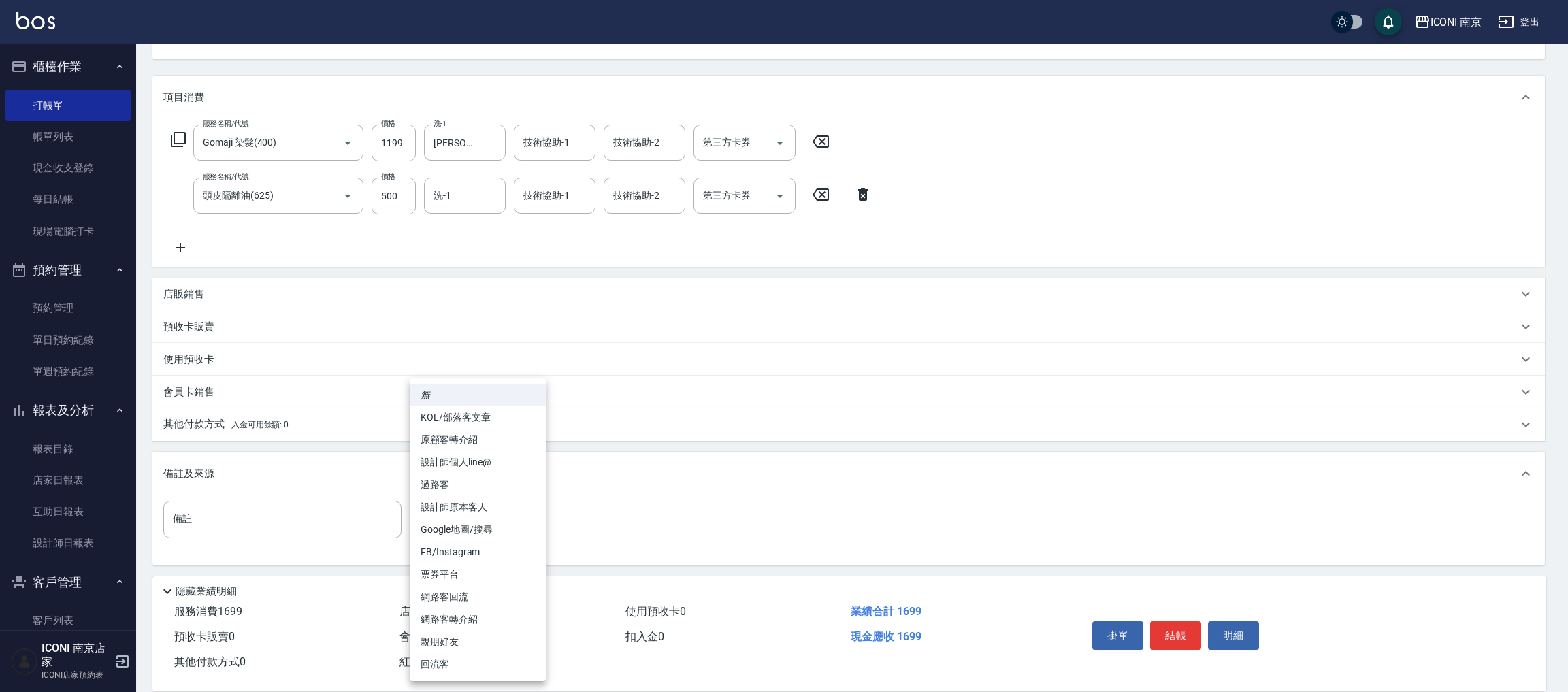
click at [473, 567] on li "票券平台" at bounding box center [478, 575] width 136 height 23
type input "票券平台"
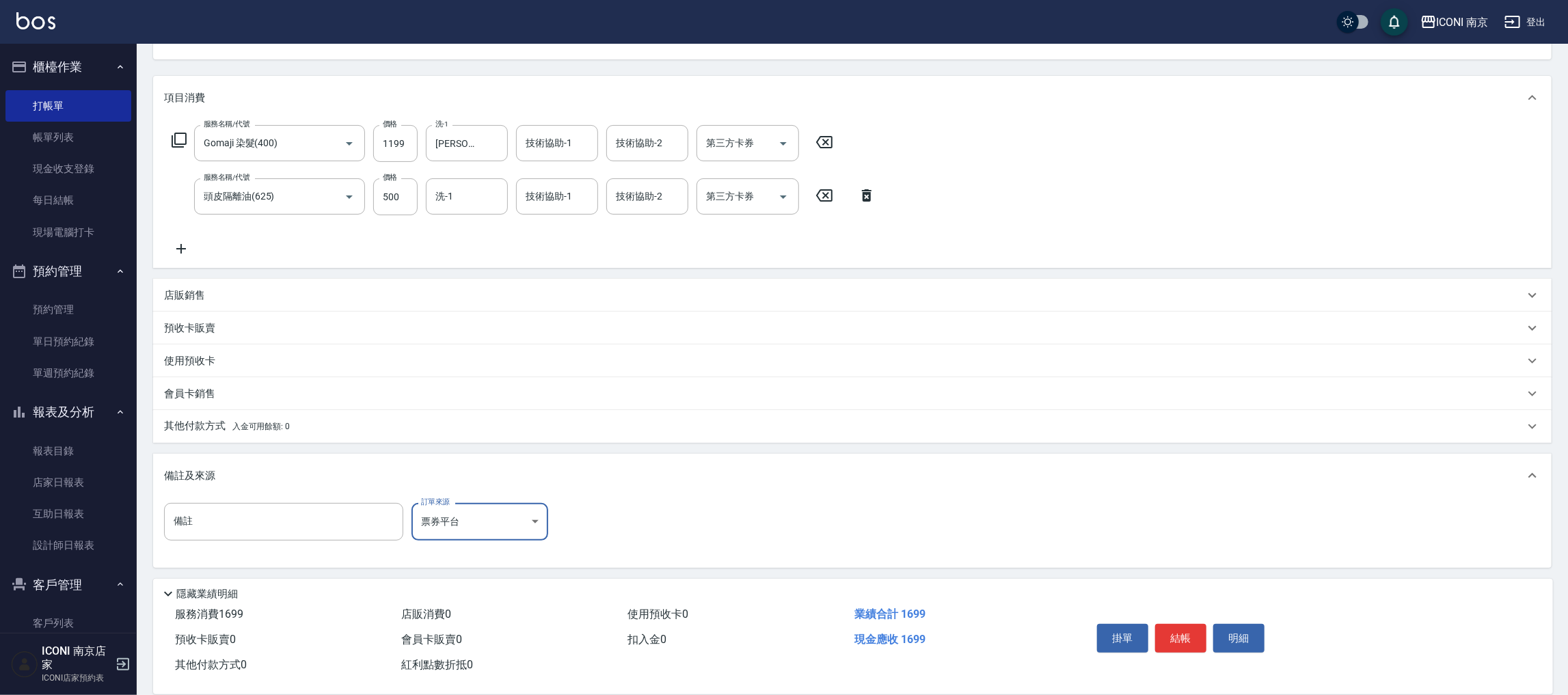
click at [217, 425] on p "其他付款方式 入金可用餘額: 0" at bounding box center [227, 427] width 126 height 15
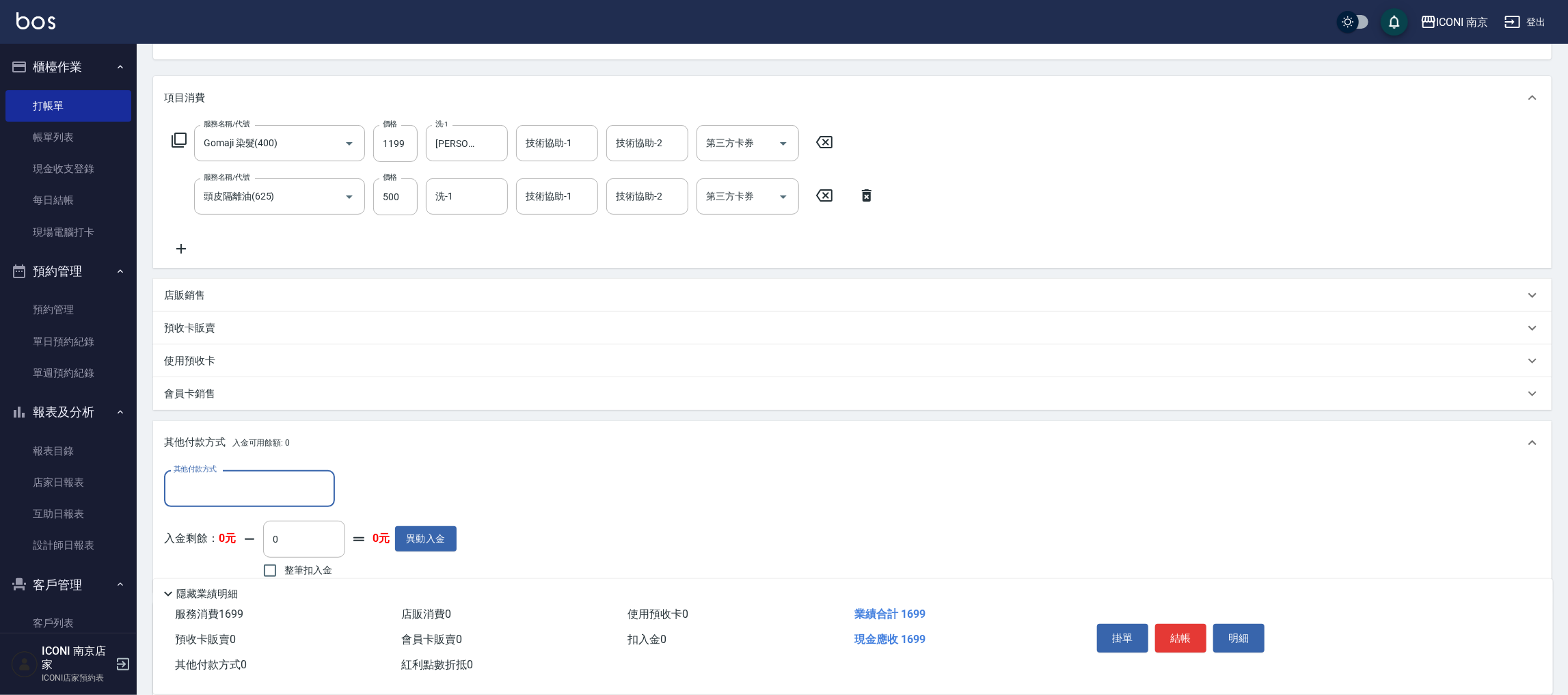
scroll to position [0, 0]
click at [208, 487] on input "其他付款方式" at bounding box center [250, 488] width 159 height 24
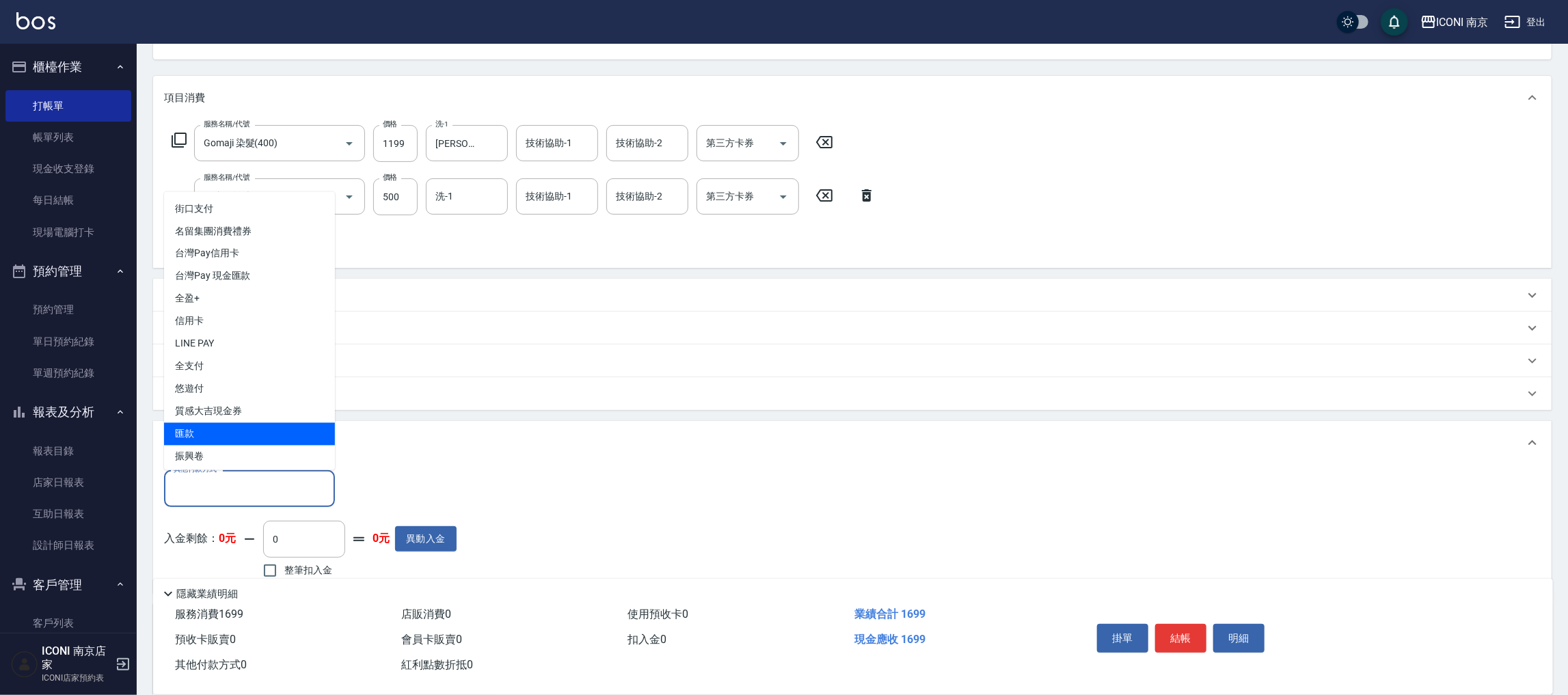
click at [217, 428] on span "匯款" at bounding box center [250, 435] width 171 height 23
type input "匯款"
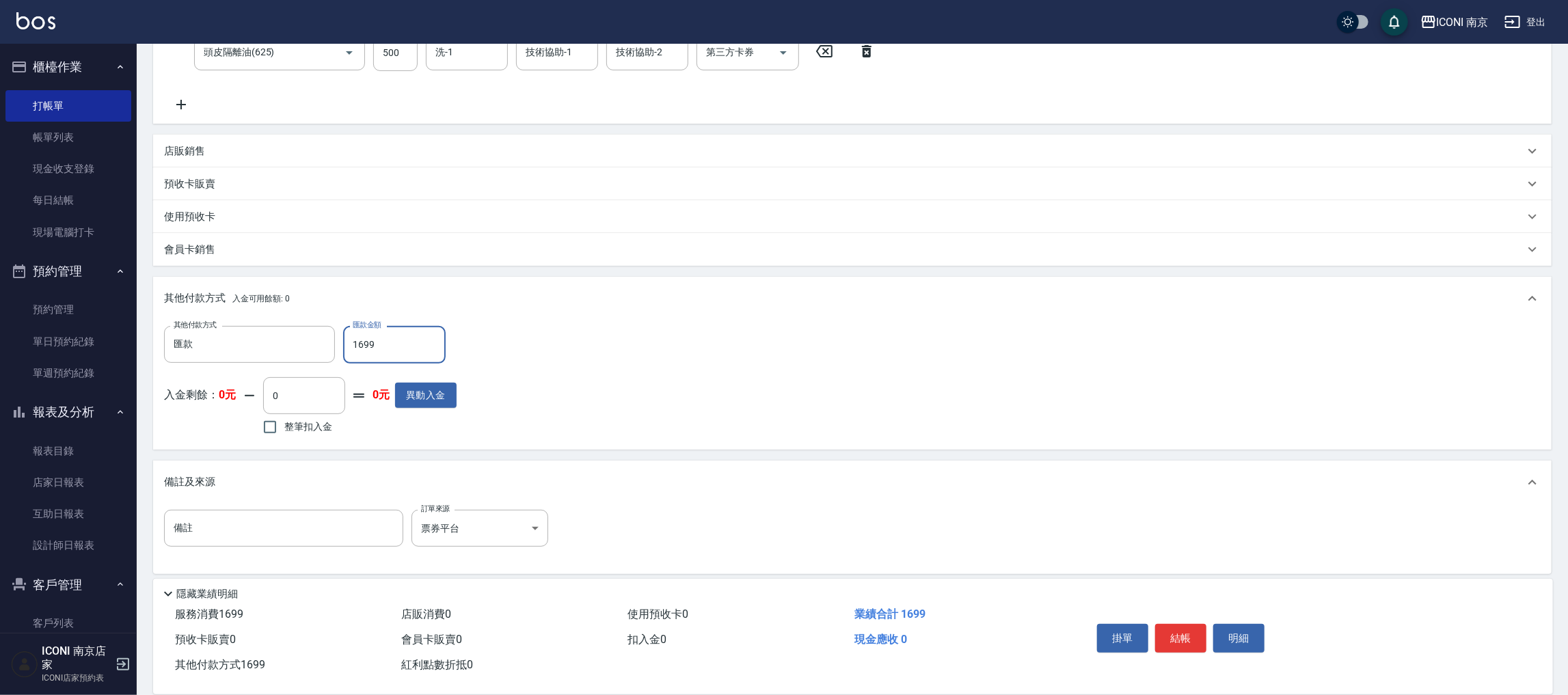
scroll to position [296, 0]
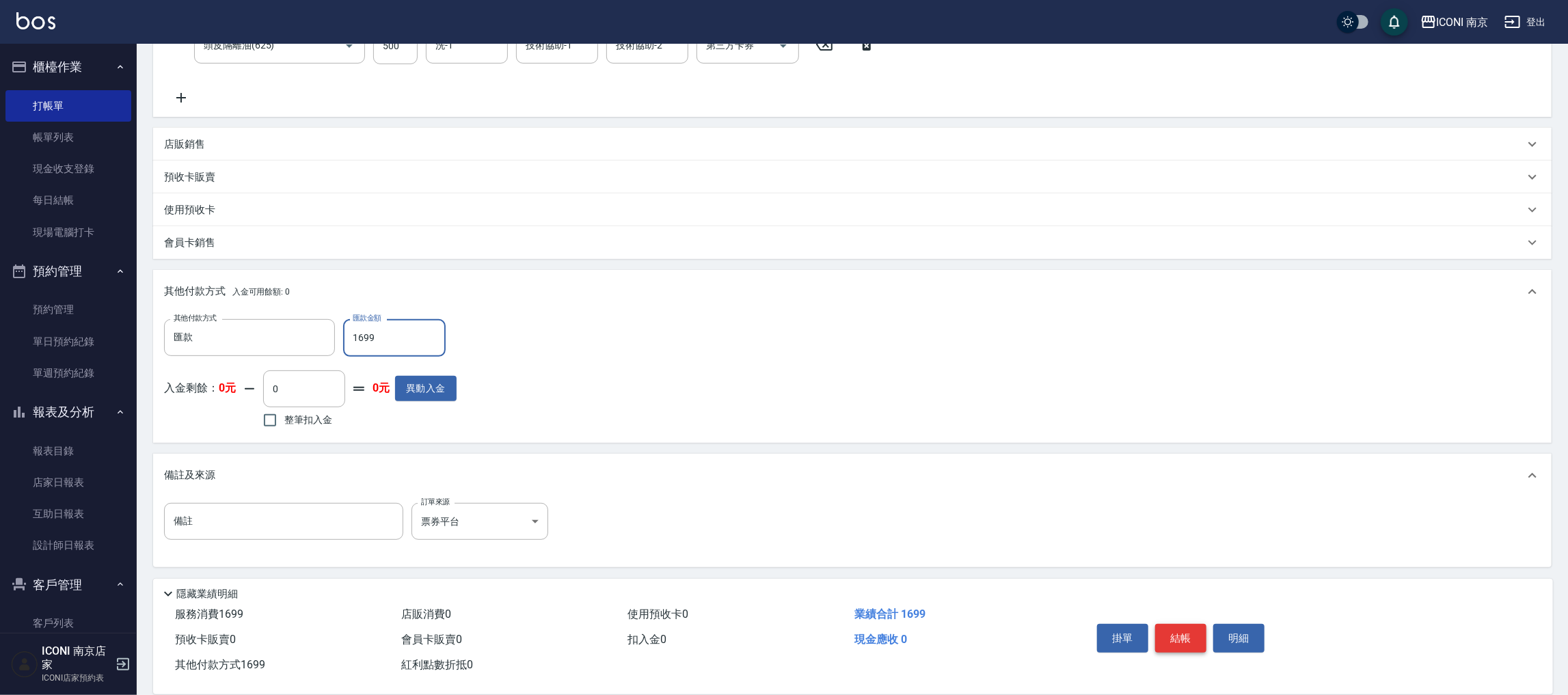
type input "1699"
click at [1166, 635] on button "結帳" at bounding box center [1180, 638] width 51 height 29
type input "2025/09/26 21:55"
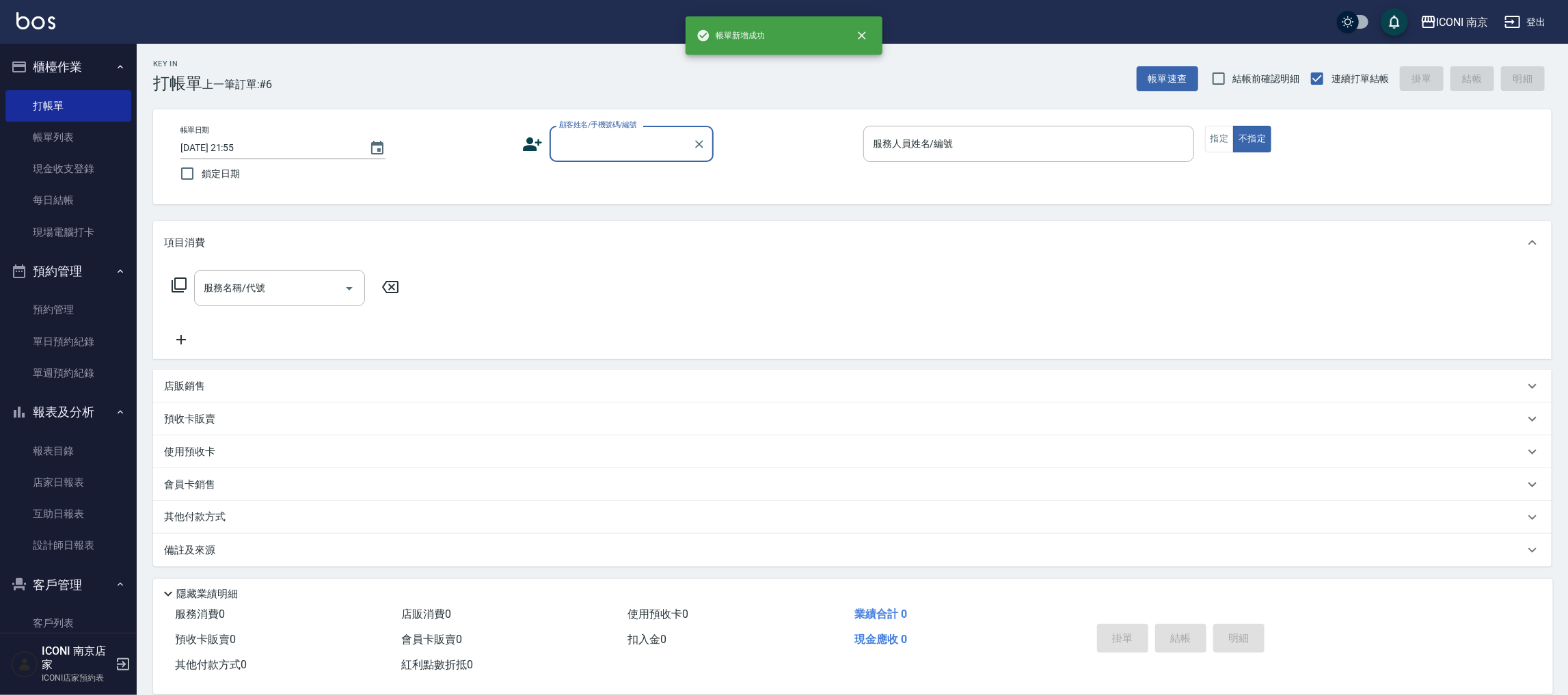
scroll to position [0, 0]
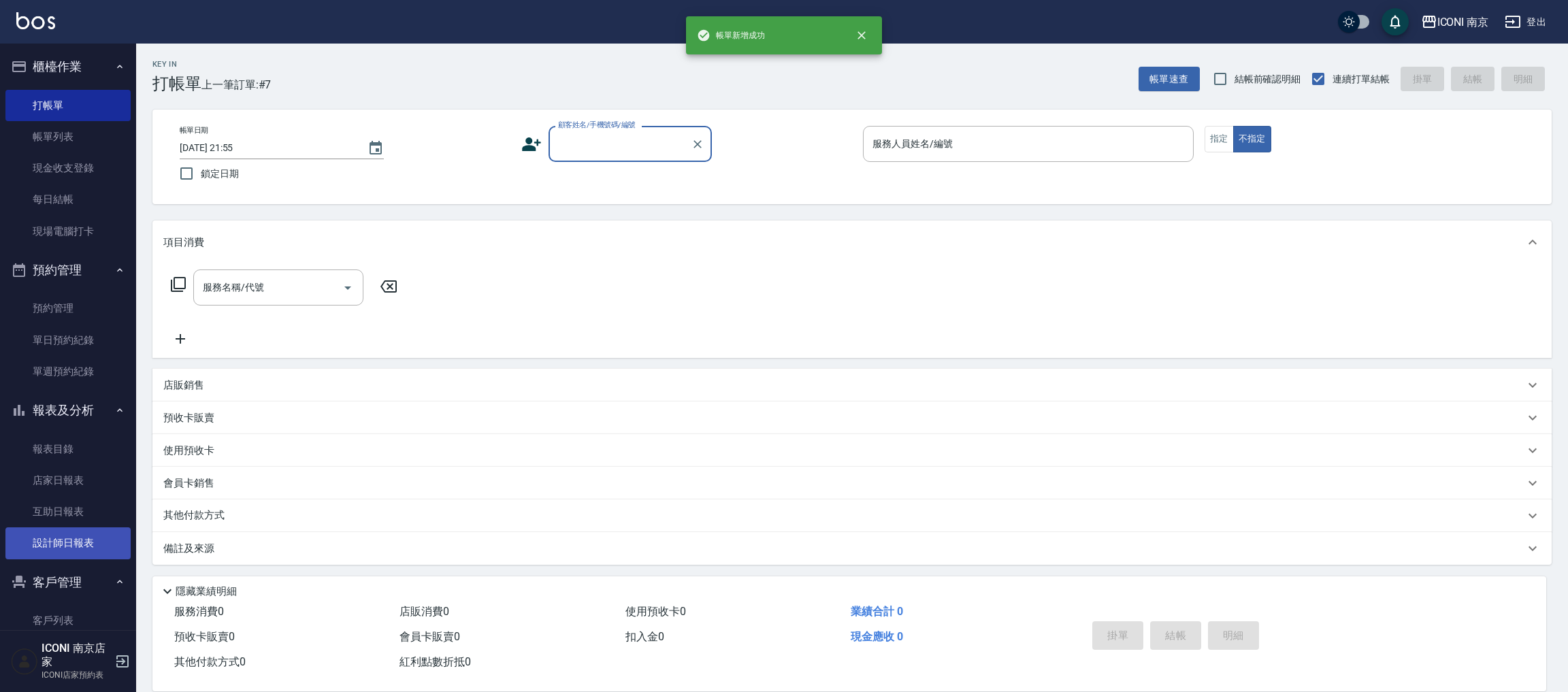
click at [80, 536] on link "設計師日報表" at bounding box center [68, 542] width 125 height 31
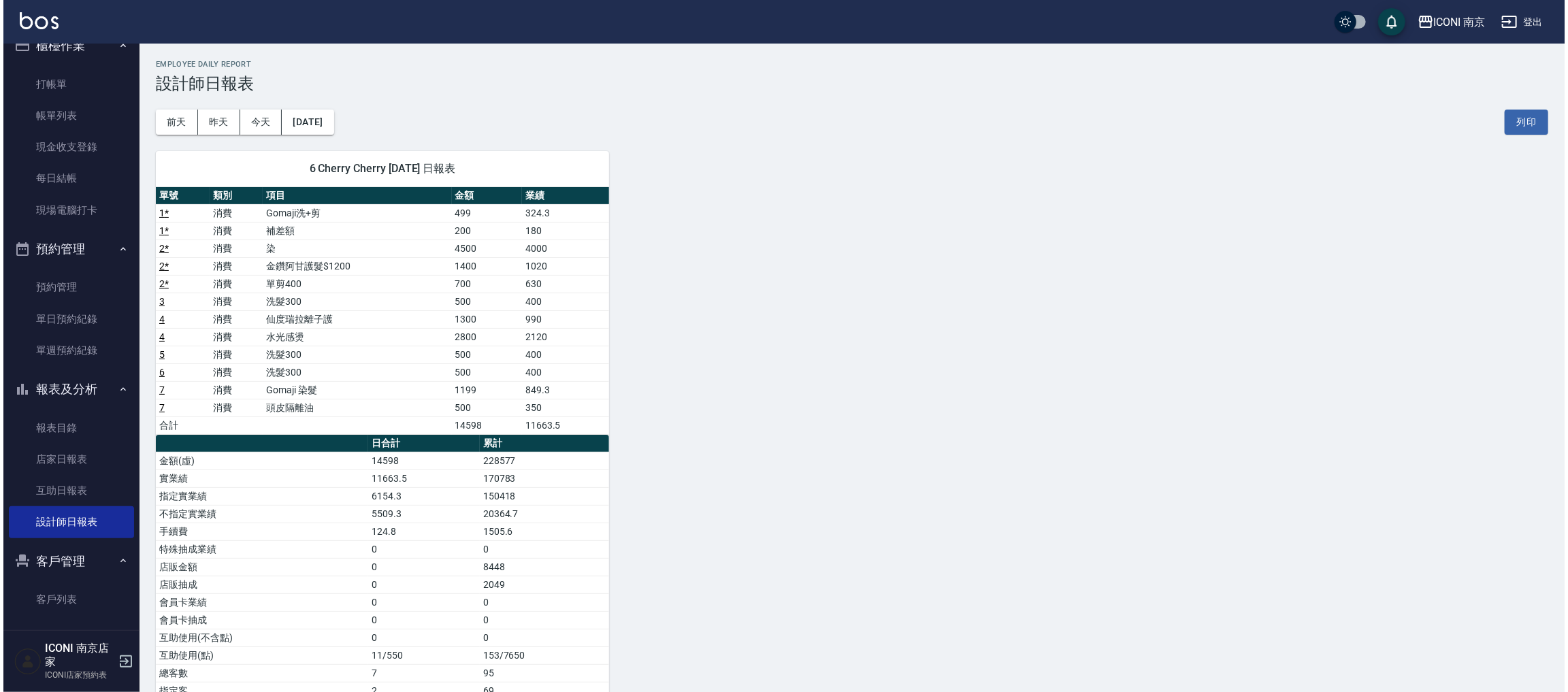
scroll to position [27, 0]
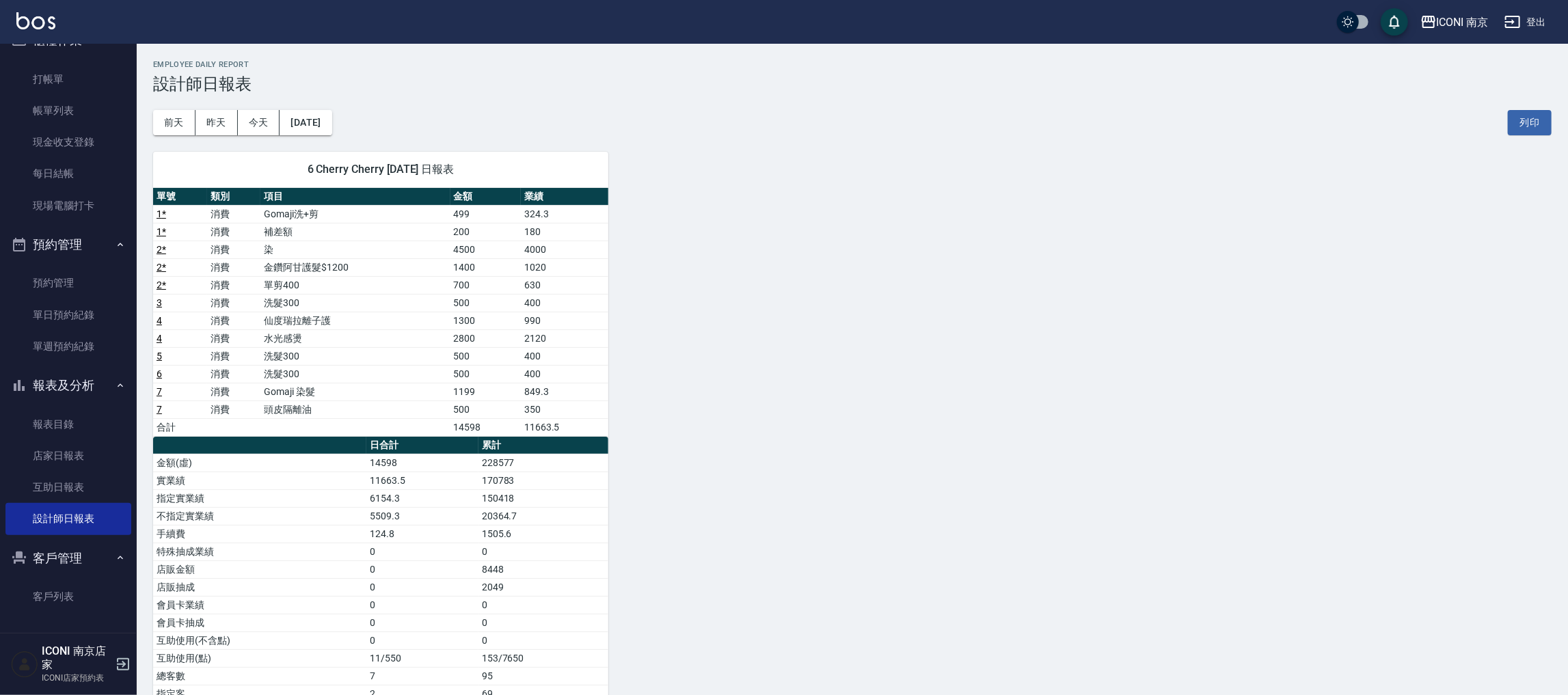
click at [1535, 29] on button "登出" at bounding box center [1524, 22] width 53 height 25
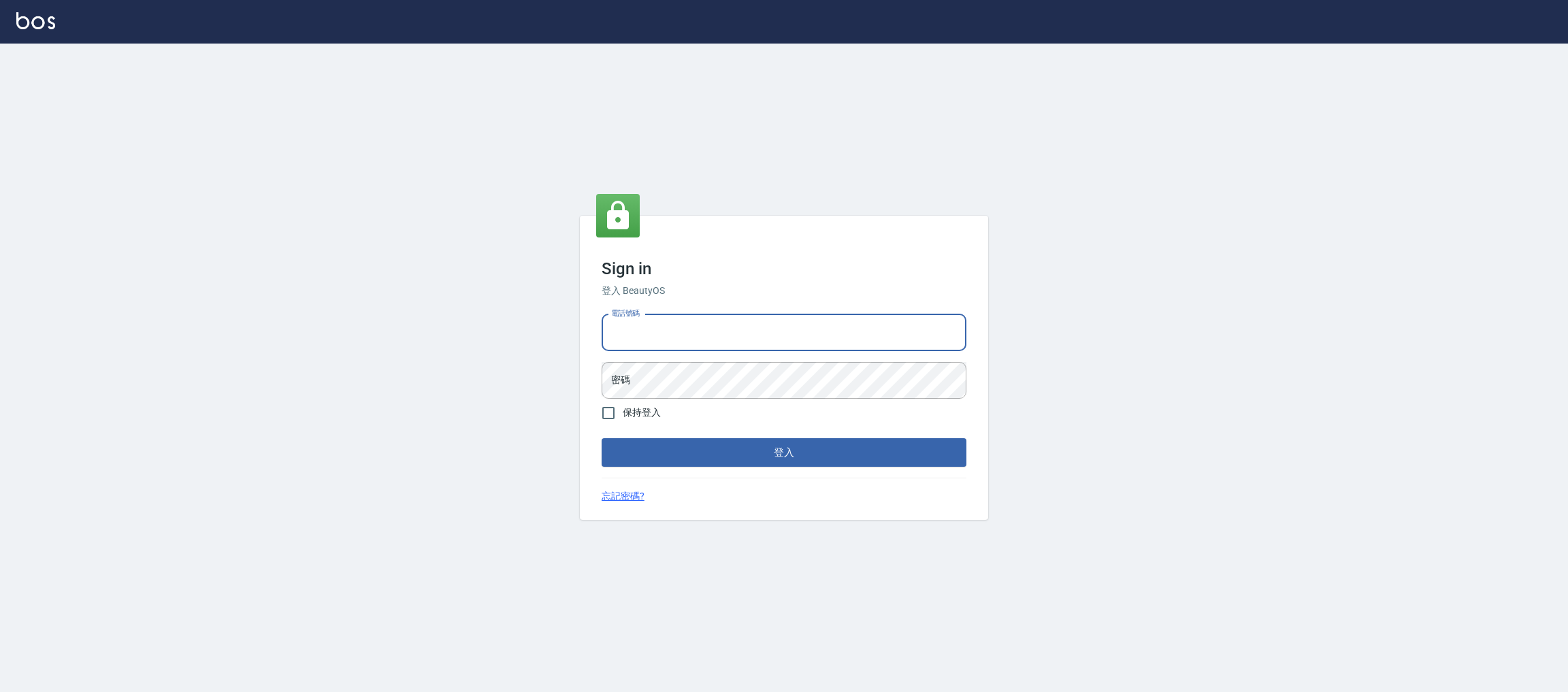
click at [643, 334] on input "電話號碼" at bounding box center [784, 332] width 365 height 37
type input "0981921116"
click at [601, 438] on button "登入" at bounding box center [784, 452] width 365 height 29
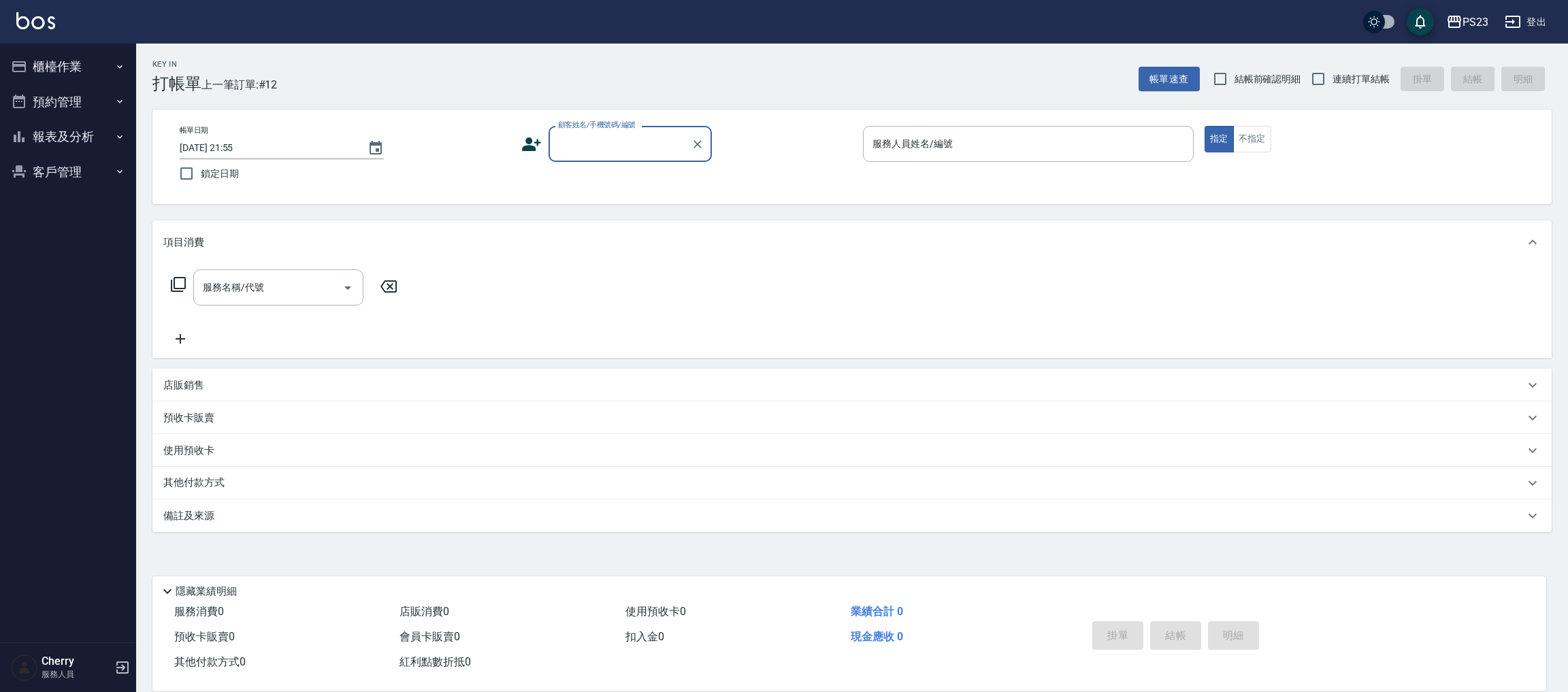
click at [51, 147] on button "報表及分析" at bounding box center [68, 137] width 125 height 36
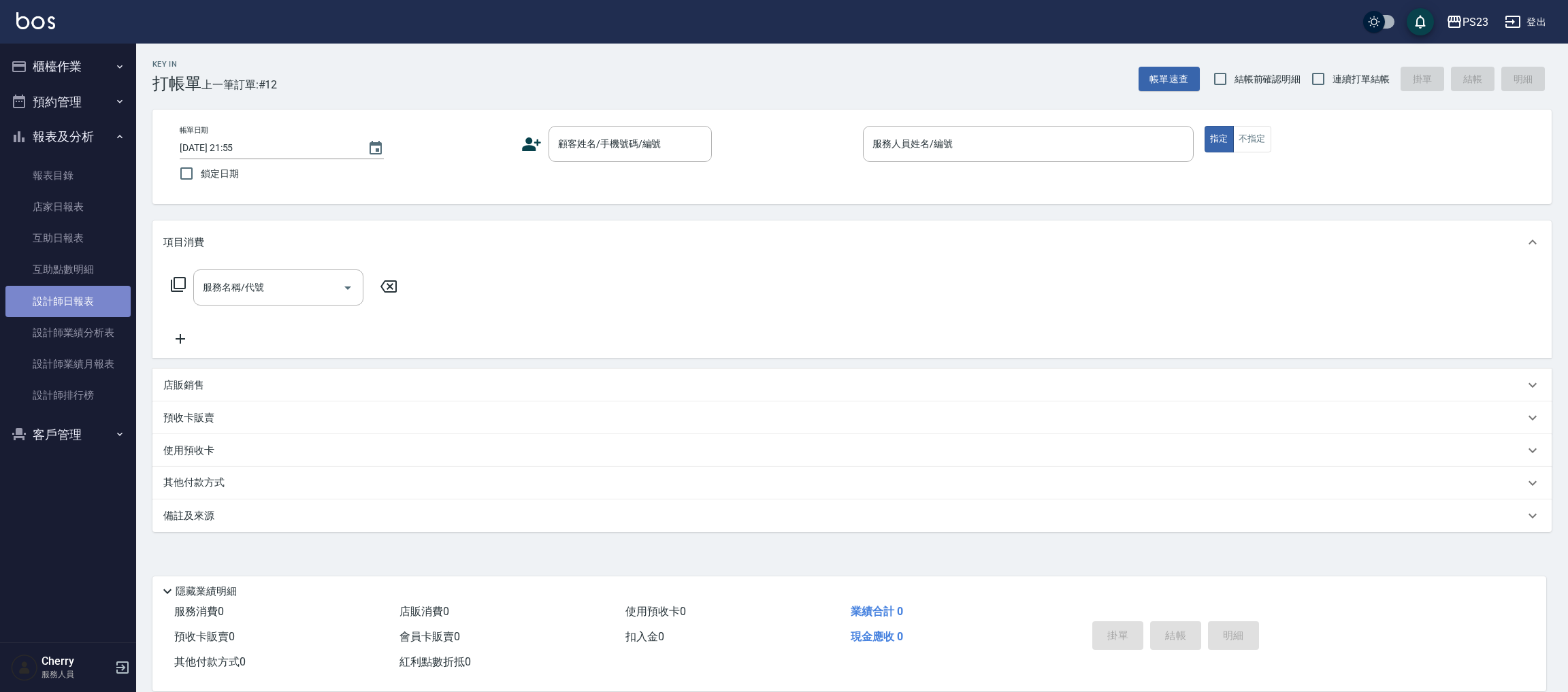
click at [71, 307] on link "設計師日報表" at bounding box center [68, 301] width 125 height 31
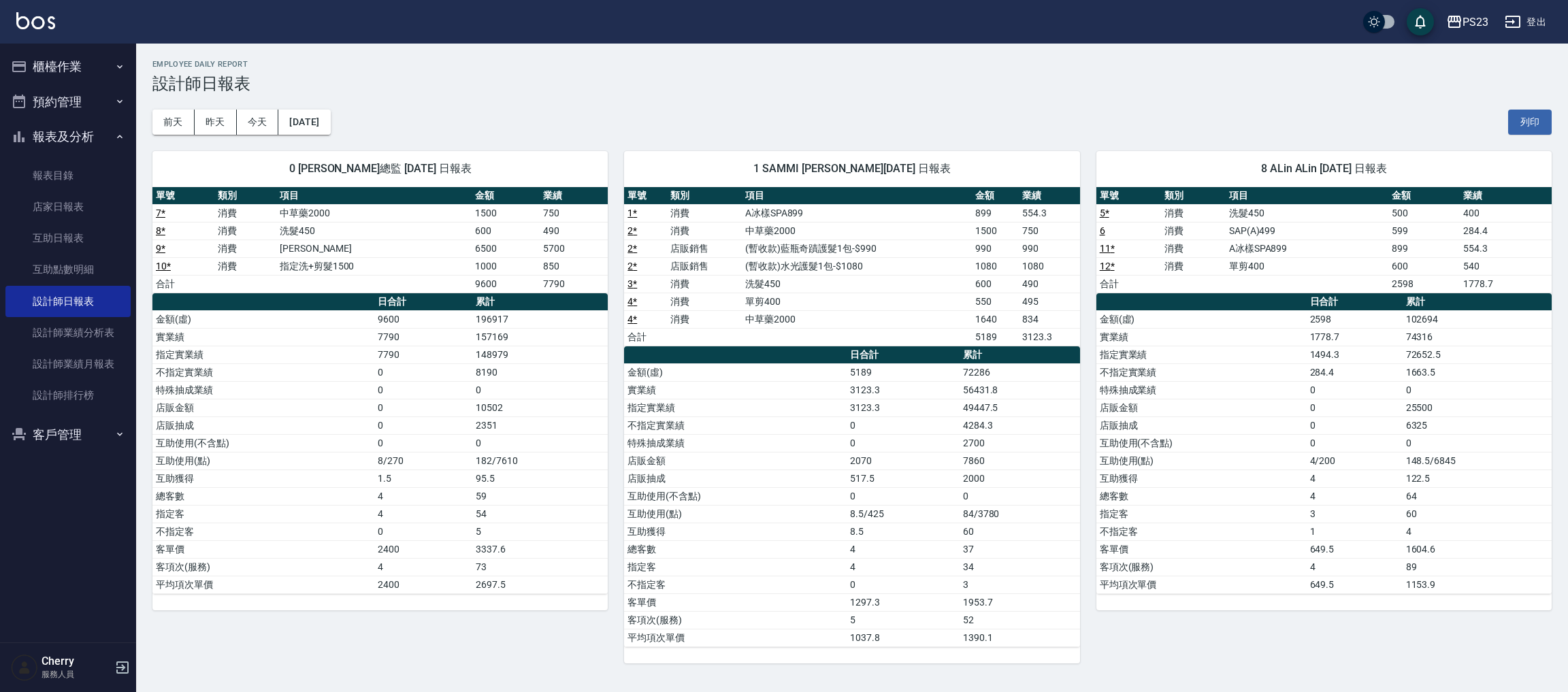
click at [568, 532] on td "5" at bounding box center [540, 531] width 135 height 17
click at [1259, 153] on div "8 ALin ALin 09/26/2025 日報表" at bounding box center [1324, 169] width 455 height 36
click at [211, 118] on button "昨天" at bounding box center [215, 122] width 42 height 25
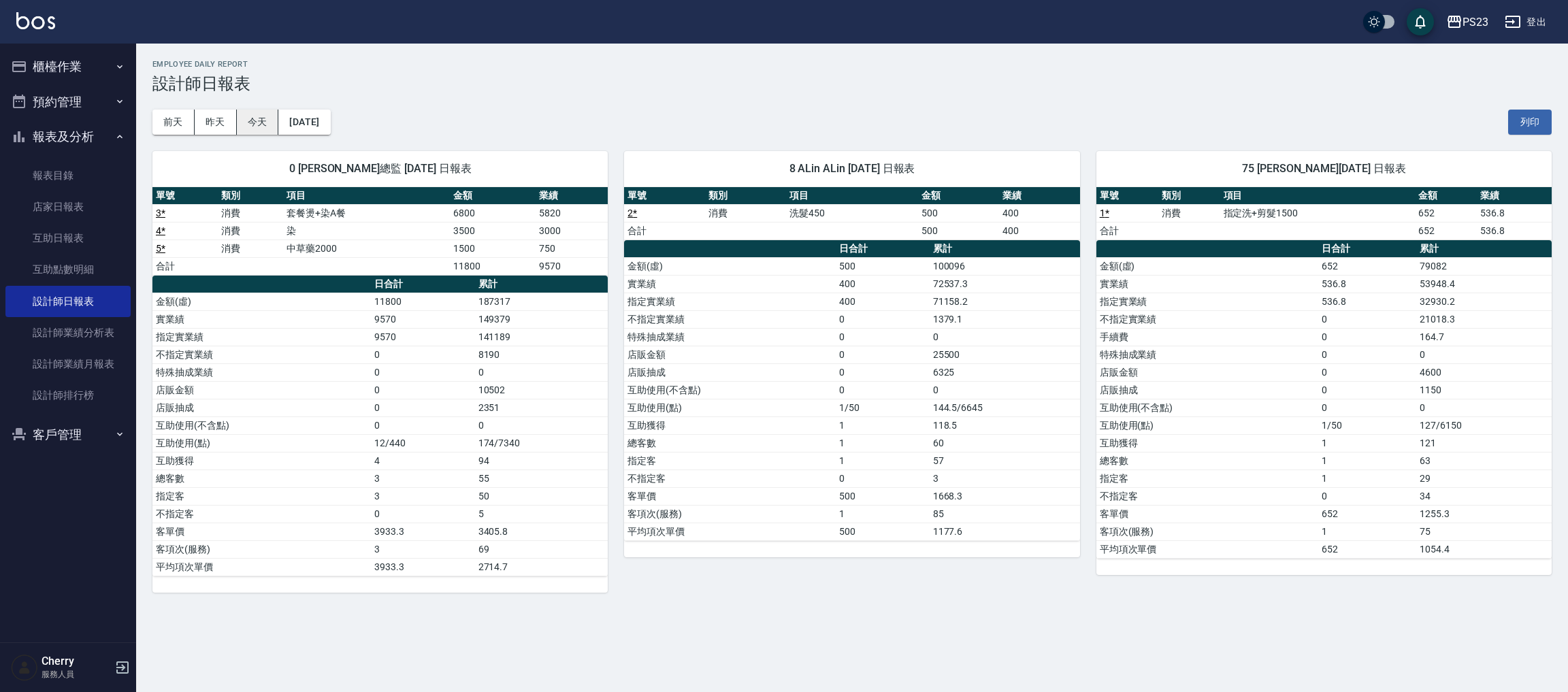
click at [268, 122] on button "今天" at bounding box center [257, 122] width 42 height 25
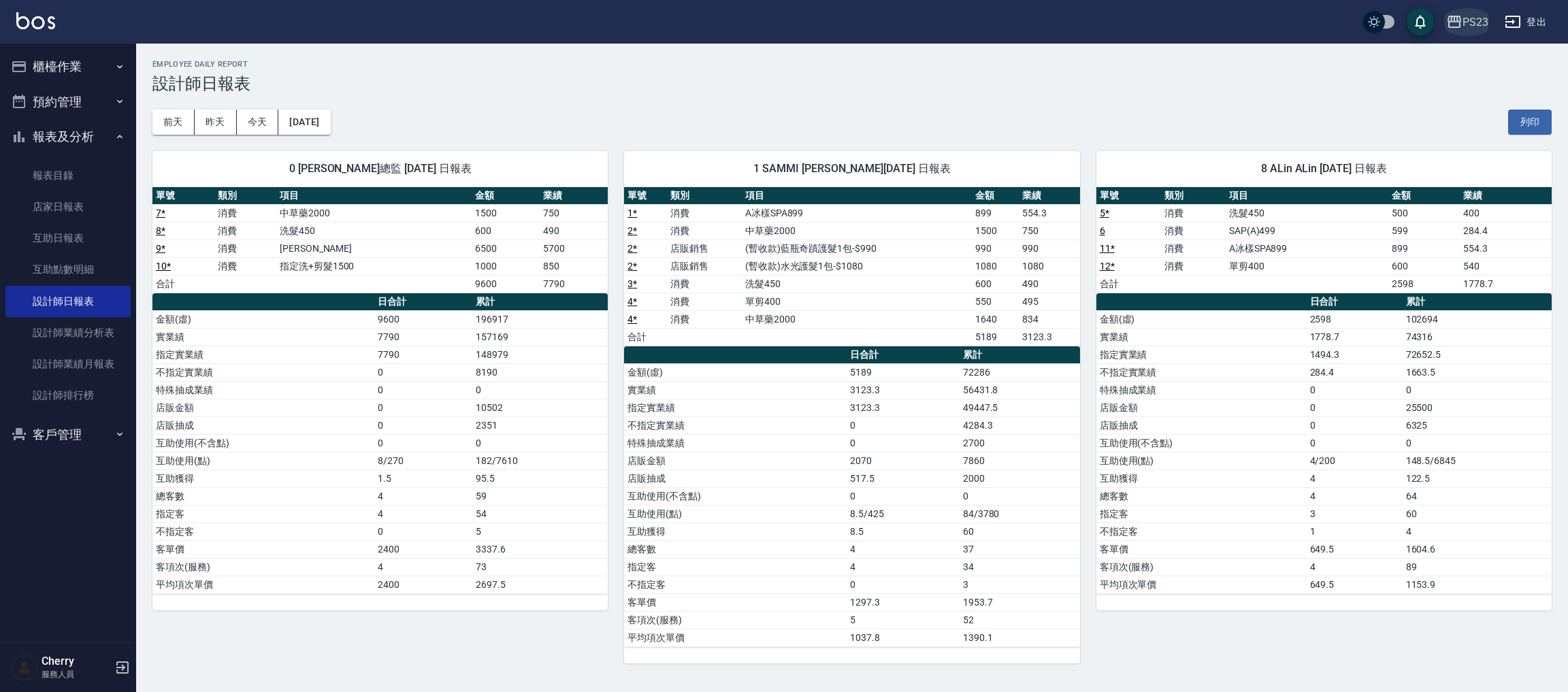
click at [1466, 26] on div "PS23" at bounding box center [1475, 22] width 26 height 17
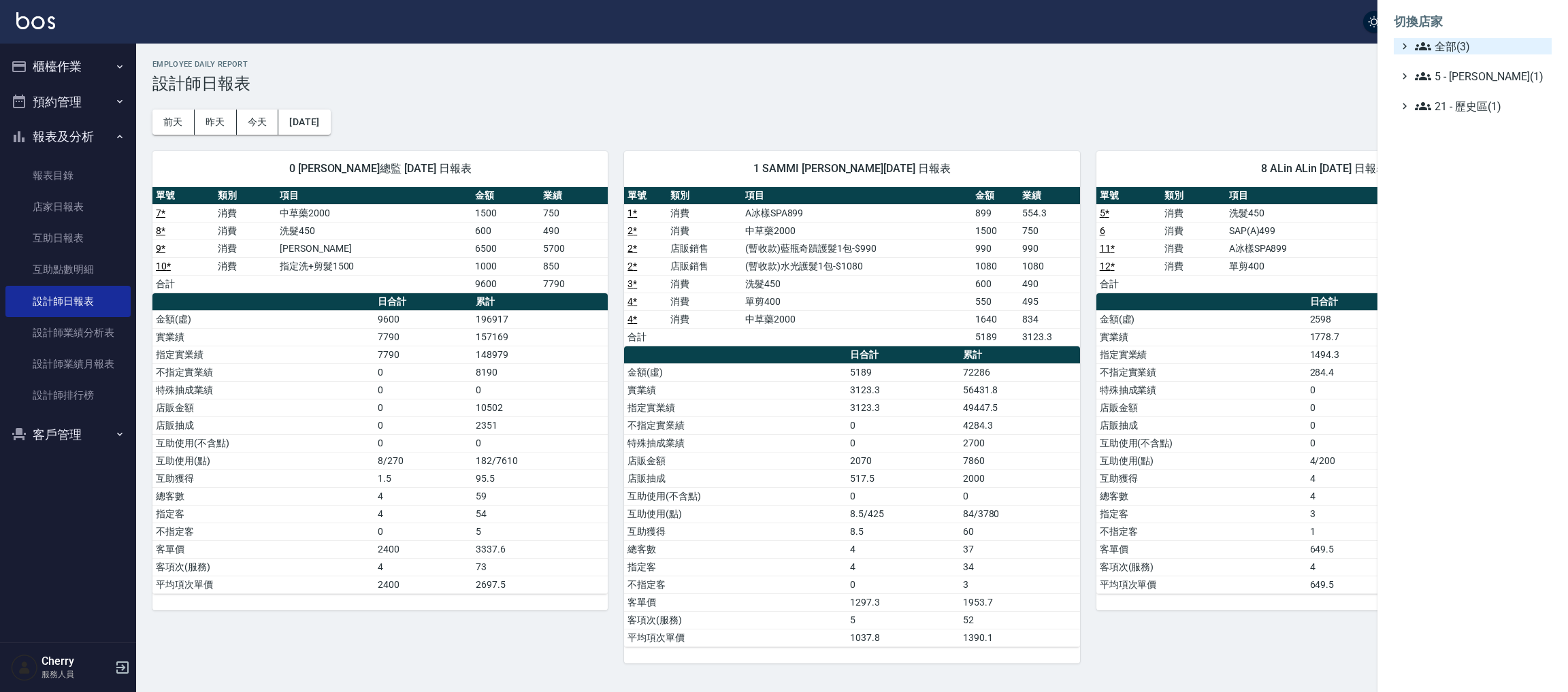
click at [1460, 42] on span "全部(3)" at bounding box center [1480, 46] width 132 height 16
click at [1465, 55] on span "ICONI 南京" at bounding box center [1479, 62] width 133 height 16
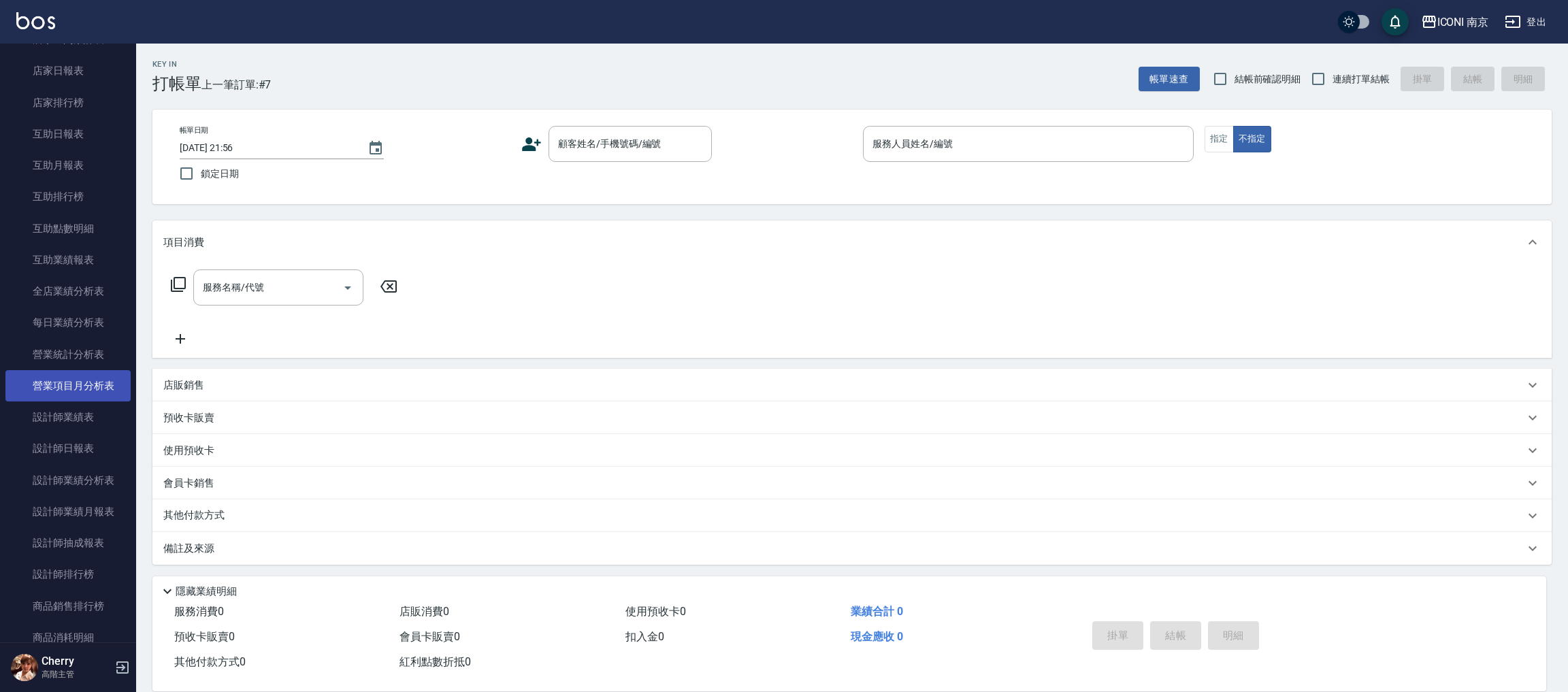
scroll to position [204, 0]
click at [88, 481] on link "設計師業績分析表" at bounding box center [68, 475] width 125 height 31
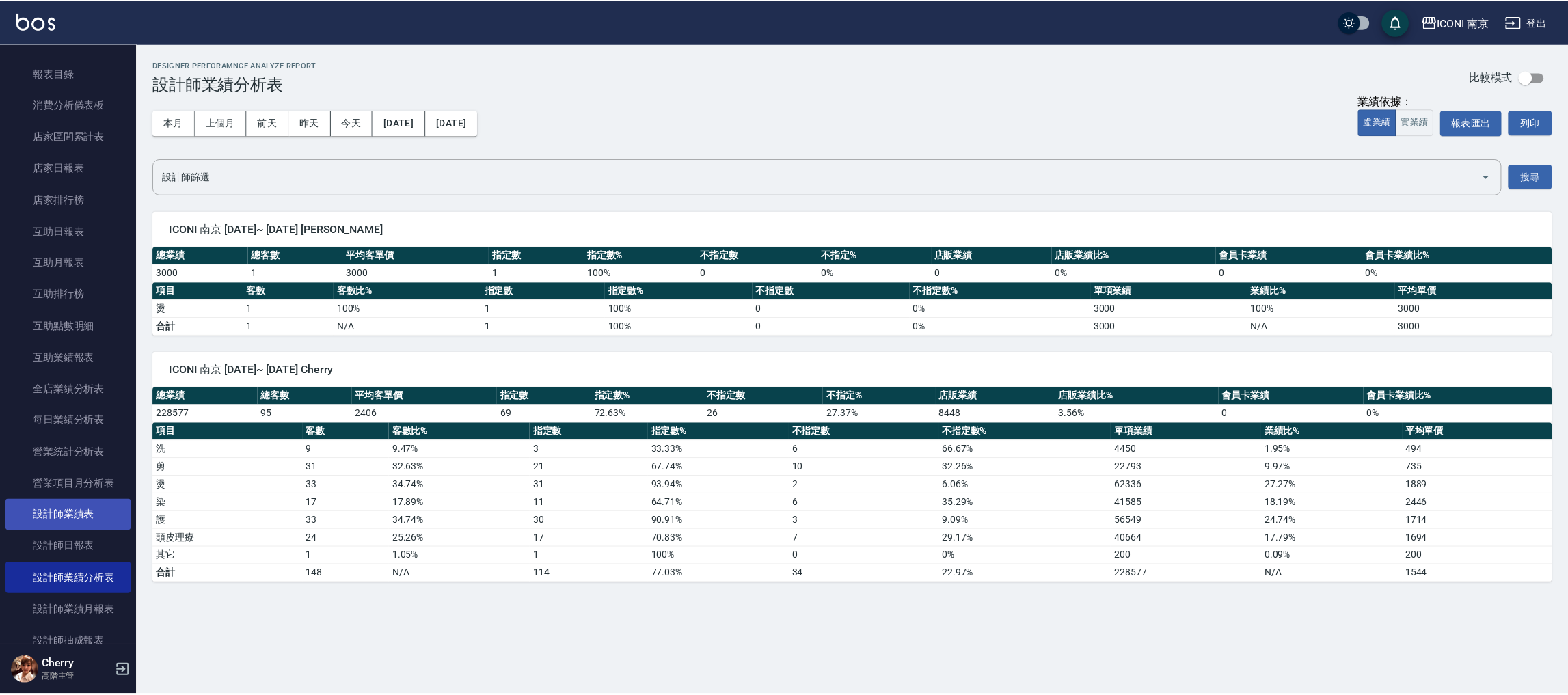
scroll to position [102, 0]
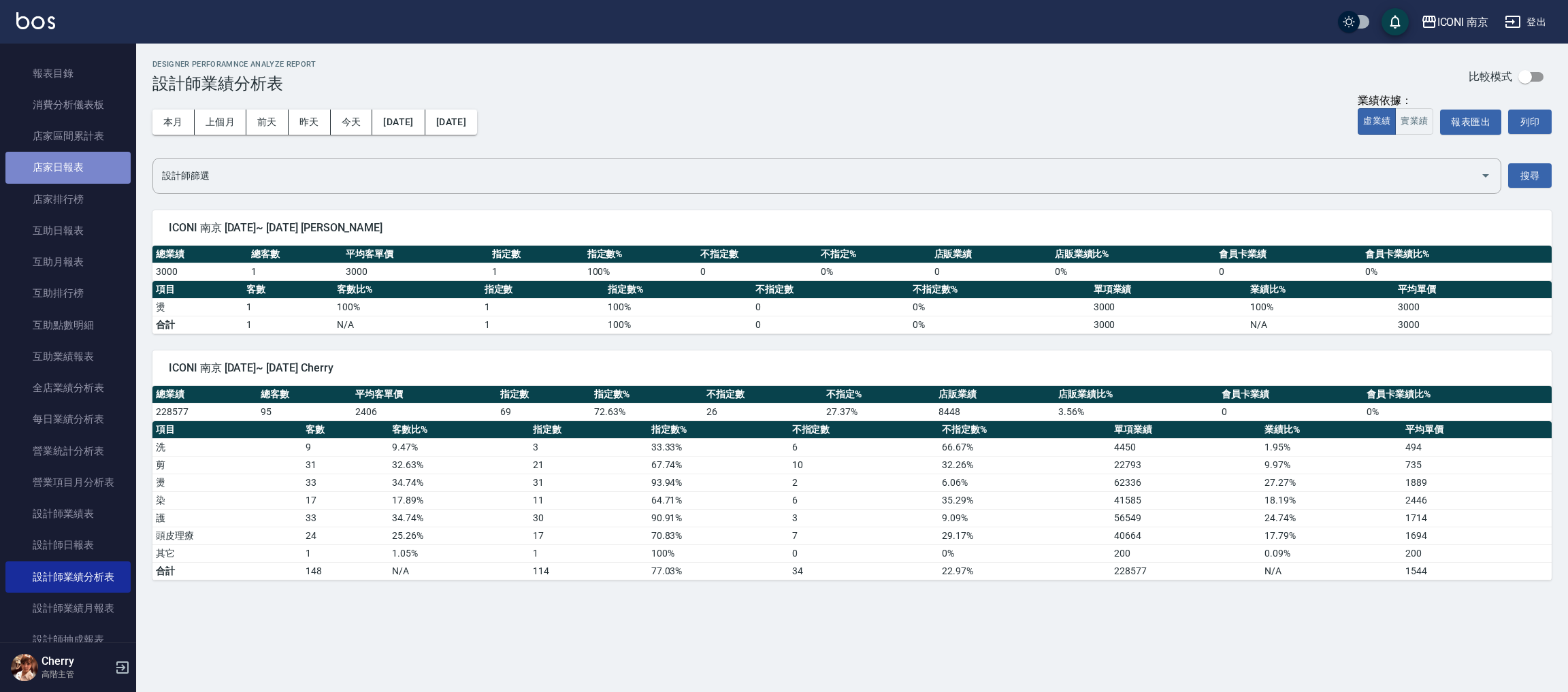
click at [81, 163] on link "店家日報表" at bounding box center [68, 167] width 125 height 31
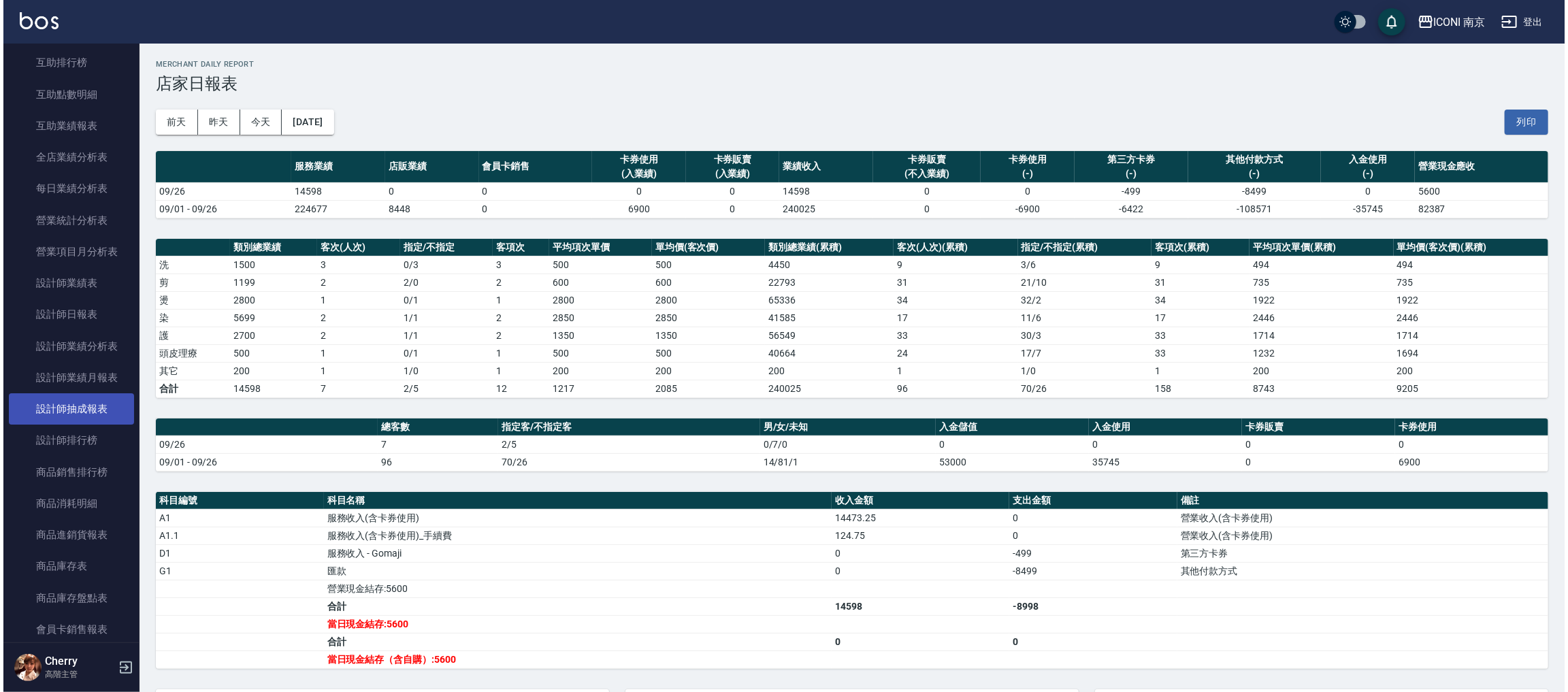
scroll to position [306, 0]
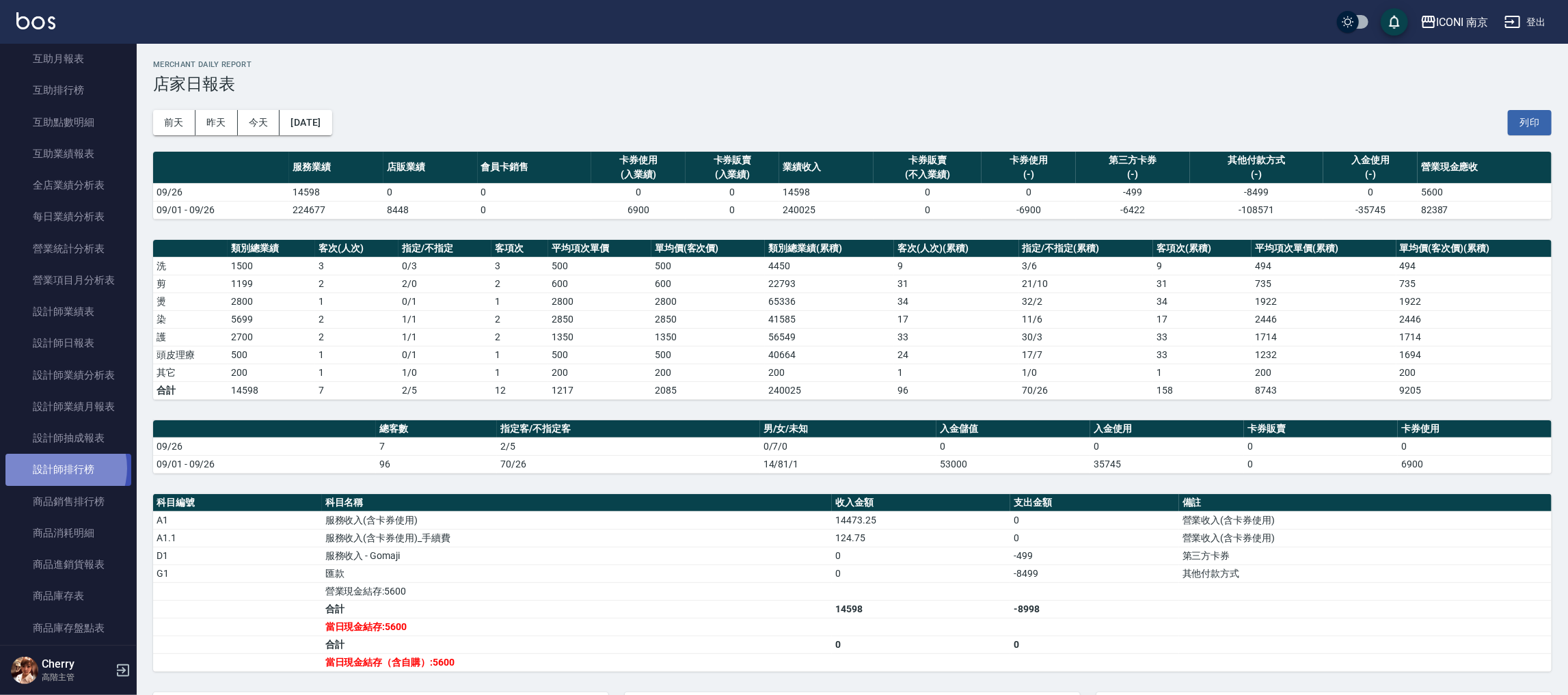
click at [54, 467] on link "設計師排行榜" at bounding box center [68, 469] width 126 height 31
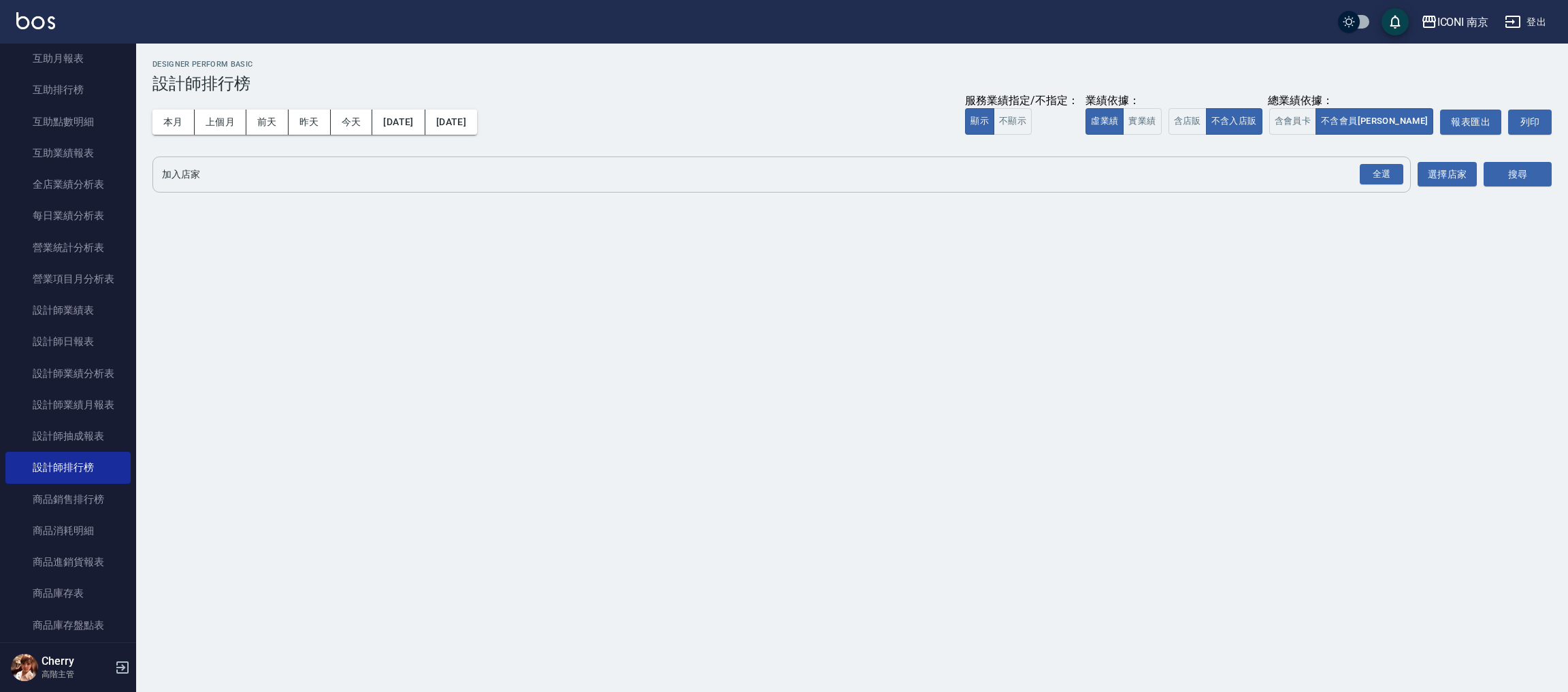
click at [1371, 184] on button "全選" at bounding box center [1381, 174] width 49 height 27
click at [1373, 180] on div "全選" at bounding box center [1381, 175] width 43 height 21
click at [1506, 171] on button "搜尋" at bounding box center [1517, 175] width 68 height 25
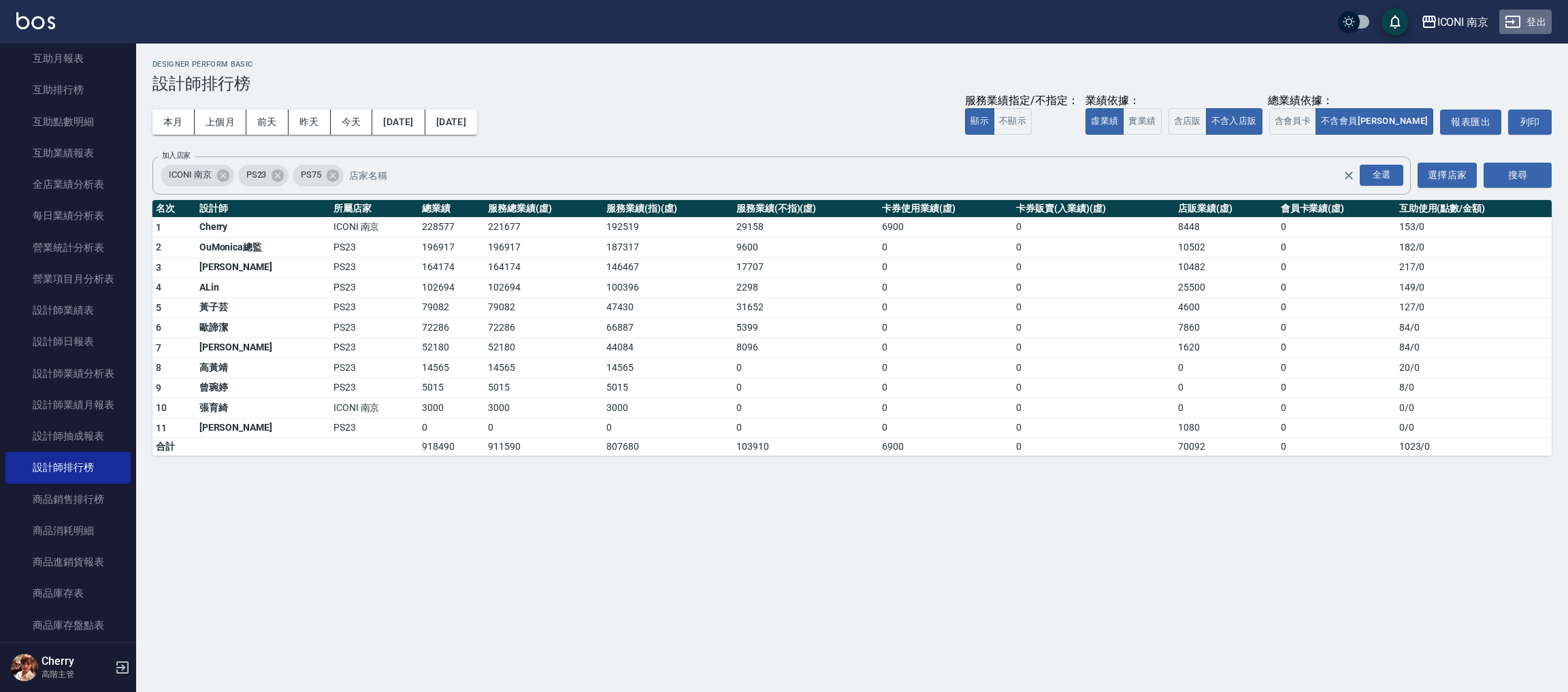
click at [1528, 24] on button "登出" at bounding box center [1525, 22] width 52 height 25
